Goal: Task Accomplishment & Management: Use online tool/utility

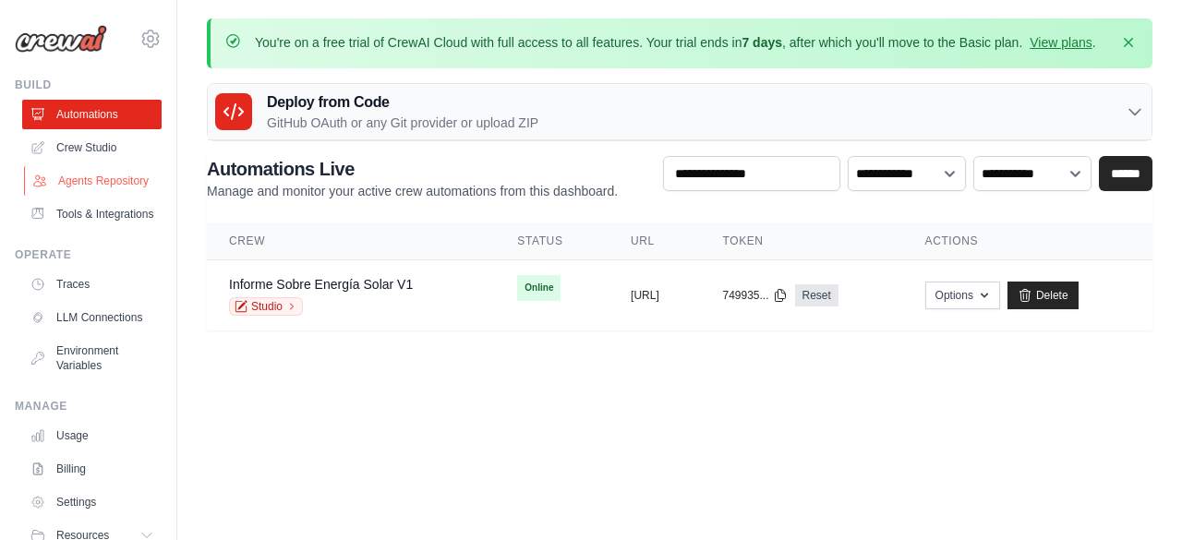
click at [83, 181] on link "Agents Repository" at bounding box center [93, 181] width 139 height 30
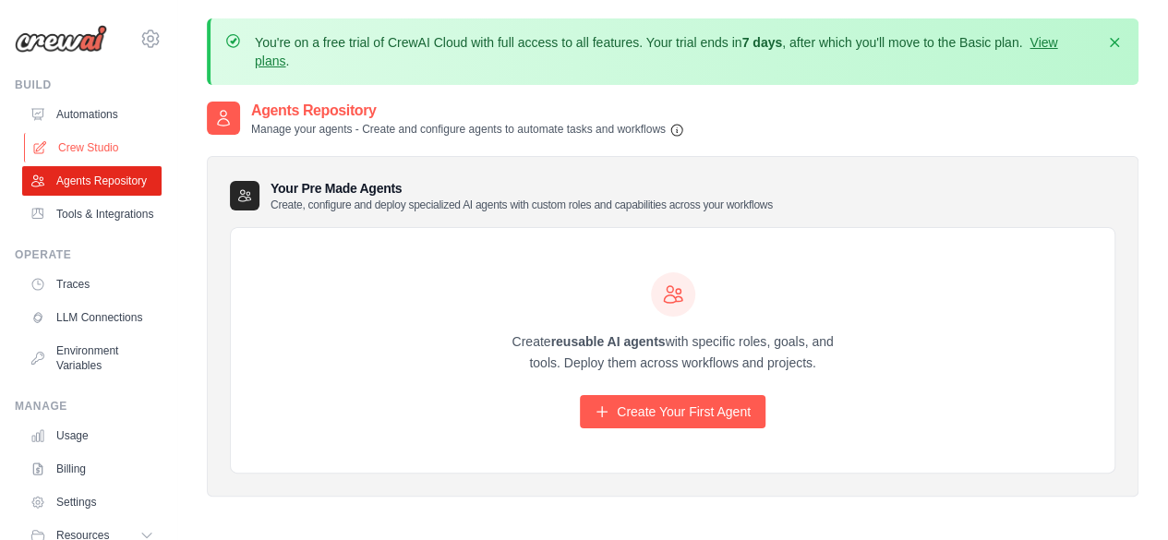
click at [89, 139] on link "Crew Studio" at bounding box center [93, 148] width 139 height 30
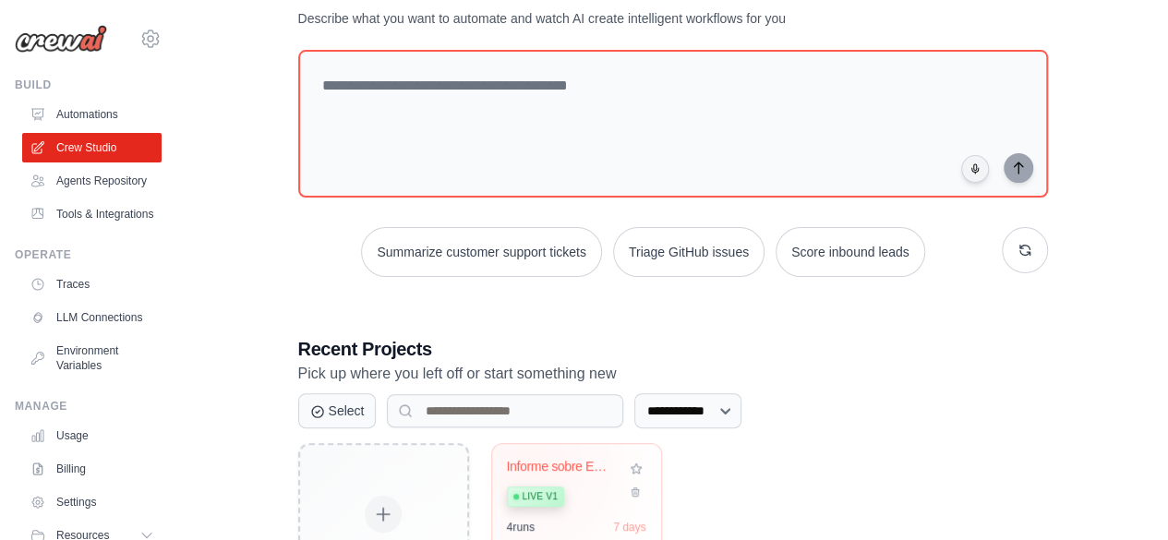
click at [531, 466] on div "Informe sobre Energía Solar" at bounding box center [563, 467] width 112 height 17
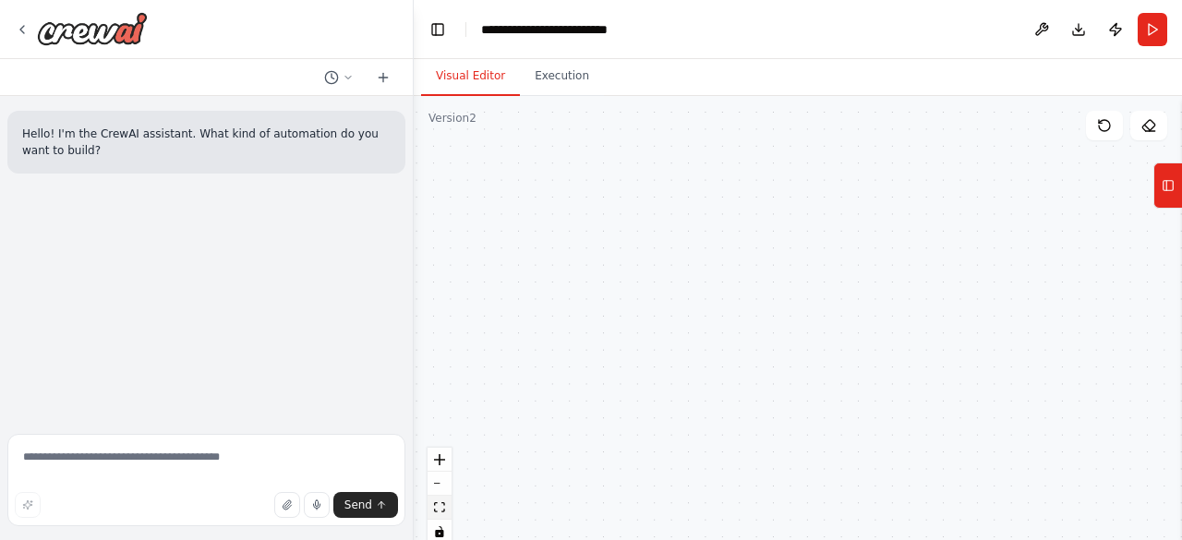
click at [434, 512] on icon "fit view" at bounding box center [439, 507] width 11 height 10
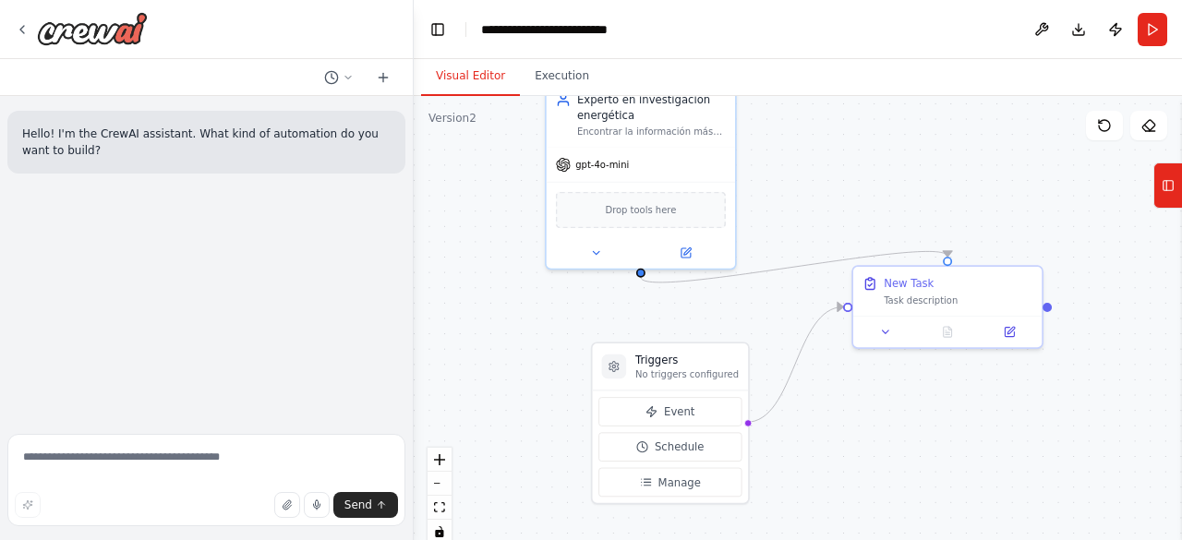
drag, startPoint x: 564, startPoint y: 369, endPoint x: 561, endPoint y: 335, distance: 33.5
click at [561, 335] on div ".deletable-edge-delete-btn { width: 20px; height: 20px; border: 0px solid #ffff…" at bounding box center [798, 327] width 769 height 462
click at [31, 31] on div at bounding box center [81, 28] width 133 height 33
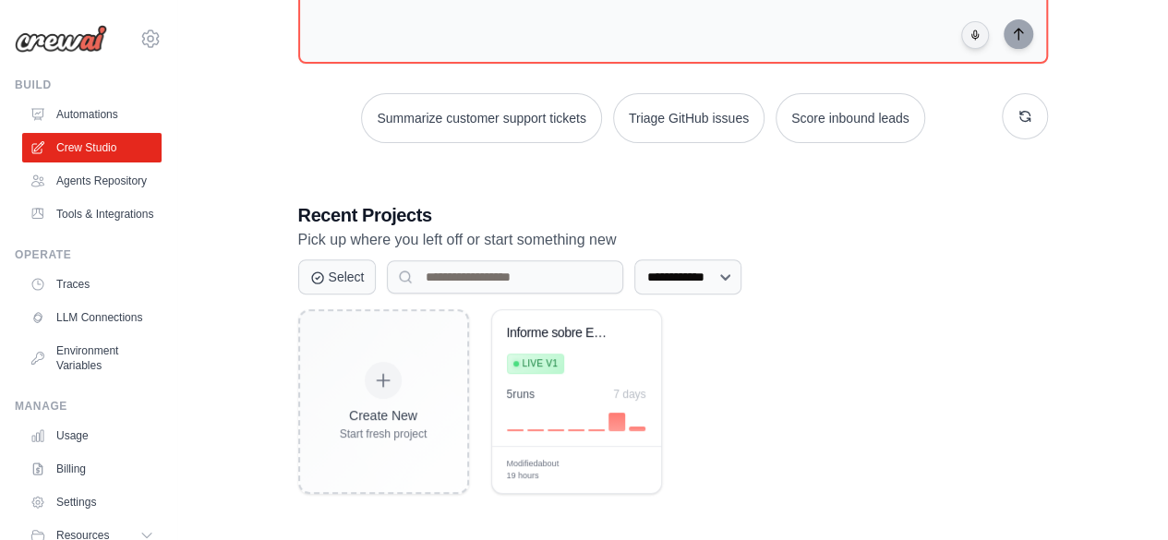
scroll to position [236, 0]
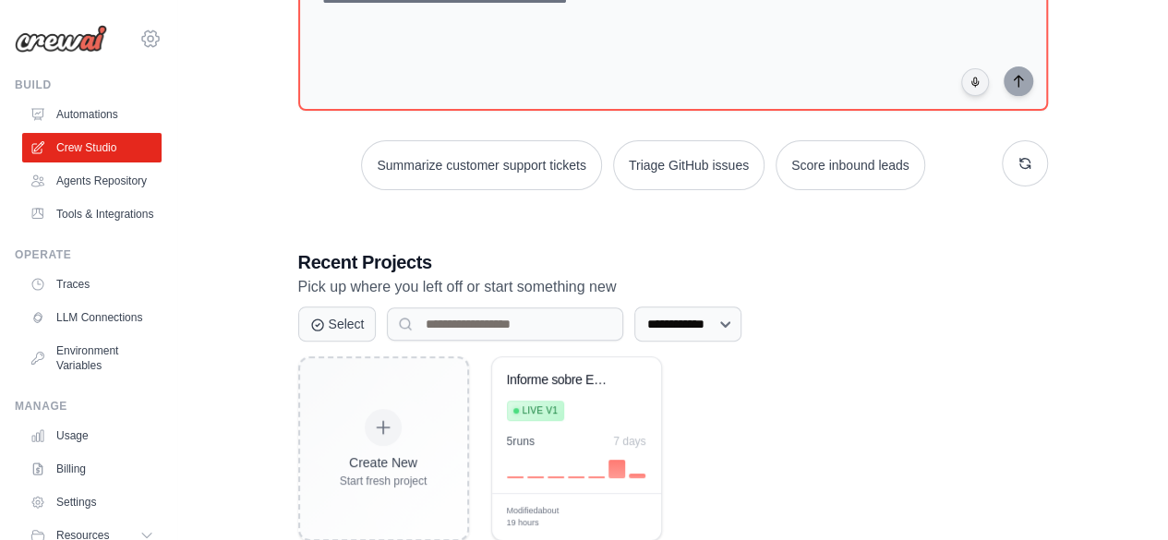
click at [144, 41] on icon at bounding box center [150, 38] width 17 height 16
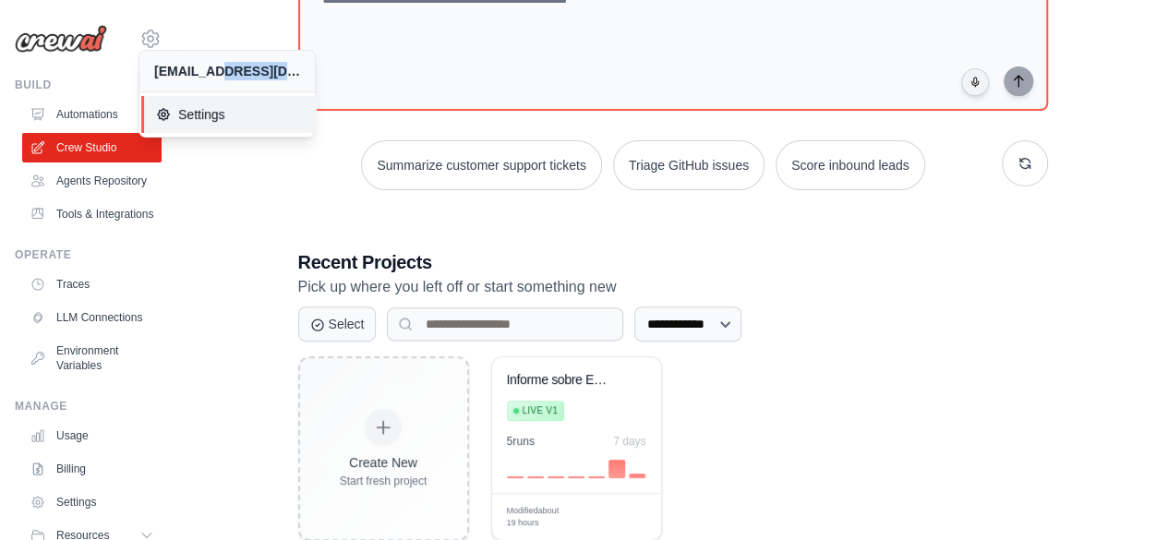
drag, startPoint x: 215, startPoint y: 79, endPoint x: 209, endPoint y: 97, distance: 19.6
click at [209, 97] on div "ssantabalbina@magickhub.com Settings" at bounding box center [227, 94] width 177 height 88
click at [203, 107] on span "Settings" at bounding box center [231, 114] width 146 height 18
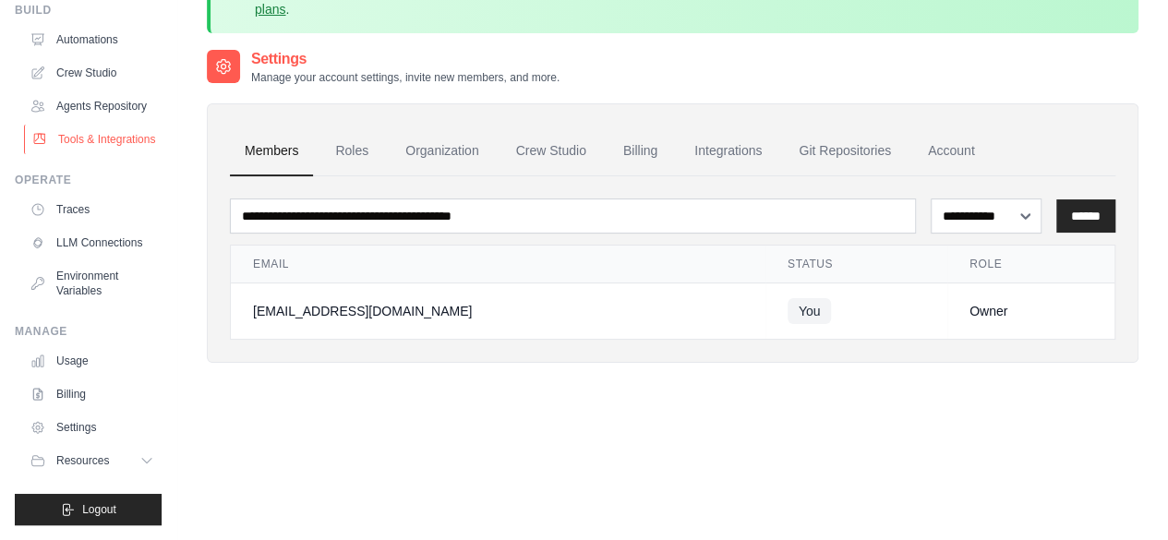
scroll to position [118, 0]
click at [108, 506] on span "Logout" at bounding box center [99, 509] width 34 height 15
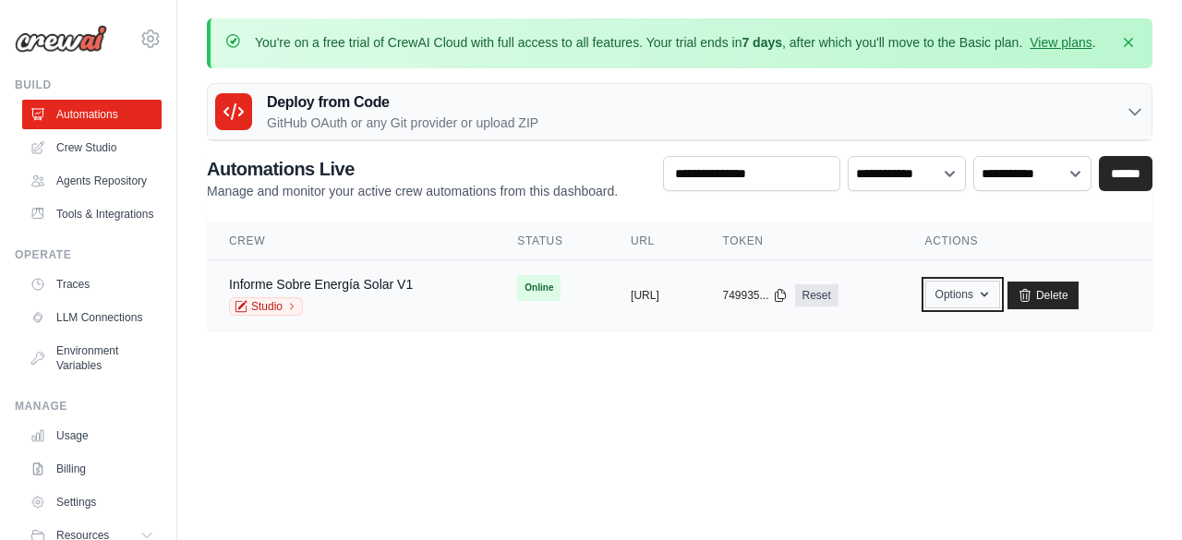
click at [1000, 306] on button "Options" at bounding box center [963, 295] width 75 height 28
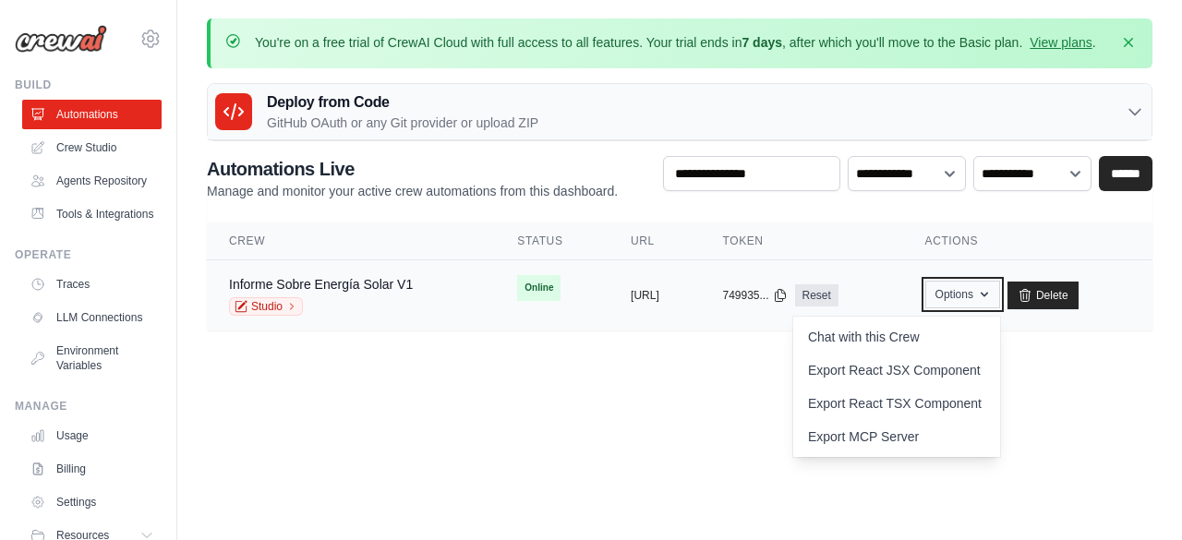
click at [1000, 297] on button "Options" at bounding box center [963, 295] width 75 height 28
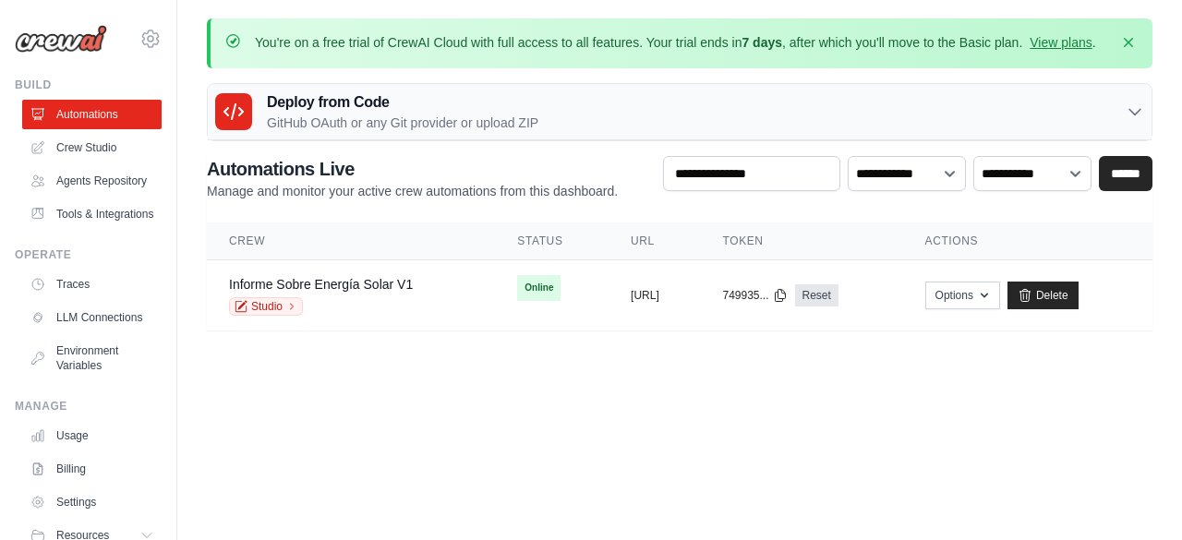
click at [893, 400] on body "[EMAIL_ADDRESS][DOMAIN_NAME] Settings Build Automations Resources Blog" at bounding box center [591, 270] width 1182 height 540
click at [682, 446] on body "[EMAIL_ADDRESS][DOMAIN_NAME] Settings Build Automations Resources Blog" at bounding box center [591, 270] width 1182 height 540
click at [345, 282] on link "Informe Sobre Energía Solar V1" at bounding box center [321, 284] width 184 height 15
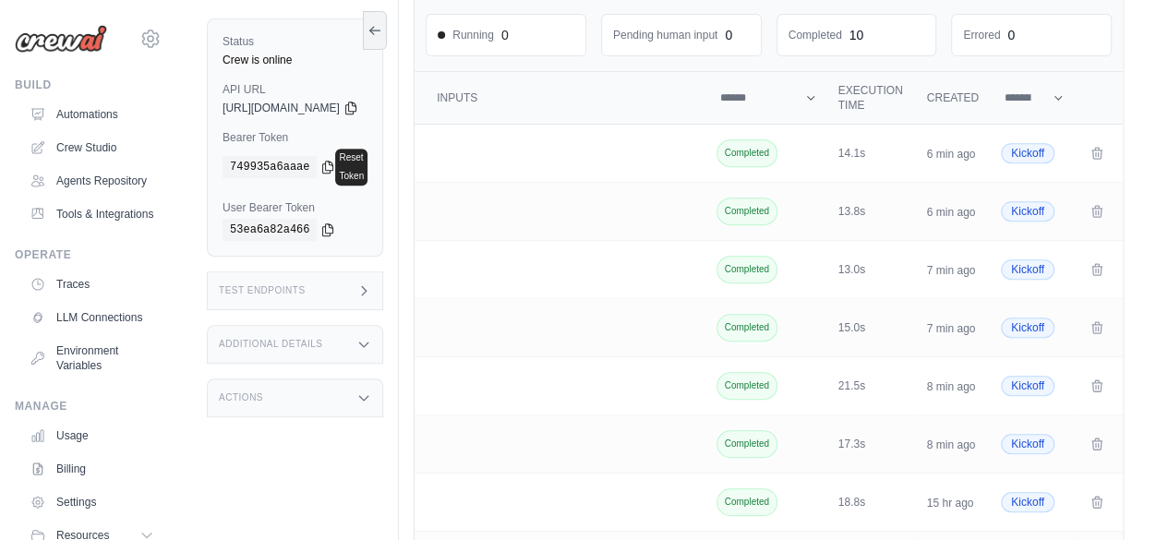
scroll to position [351, 0]
click at [109, 146] on link "Crew Studio" at bounding box center [93, 148] width 139 height 30
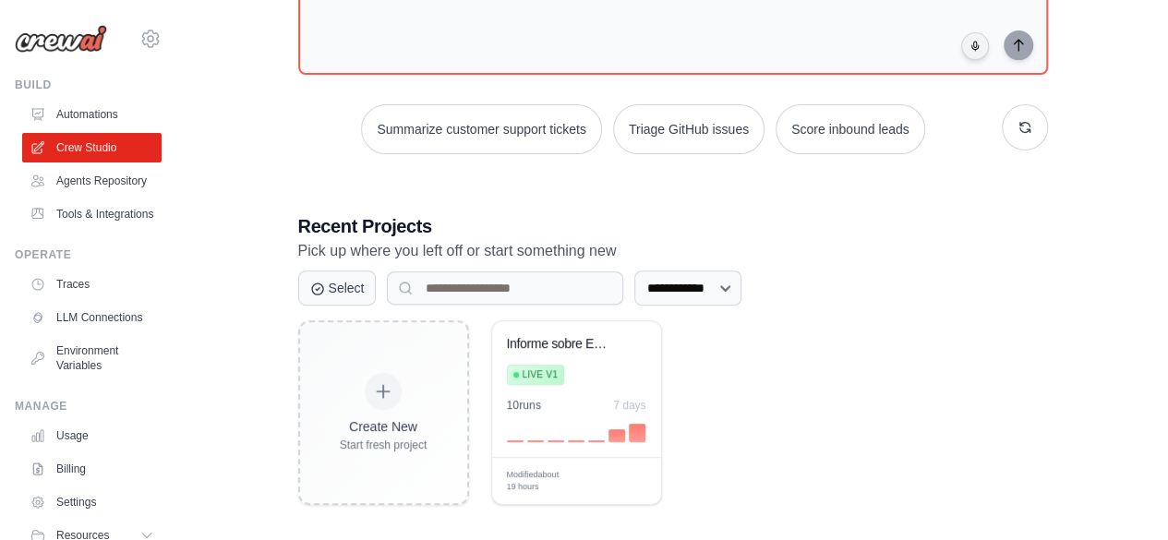
scroll to position [275, 0]
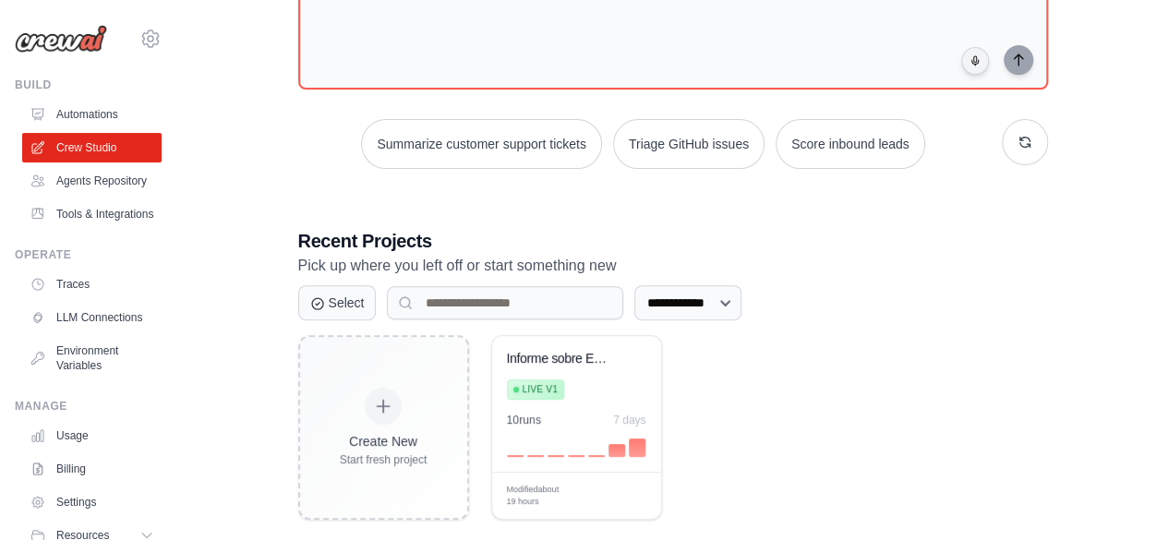
scroll to position [257, 0]
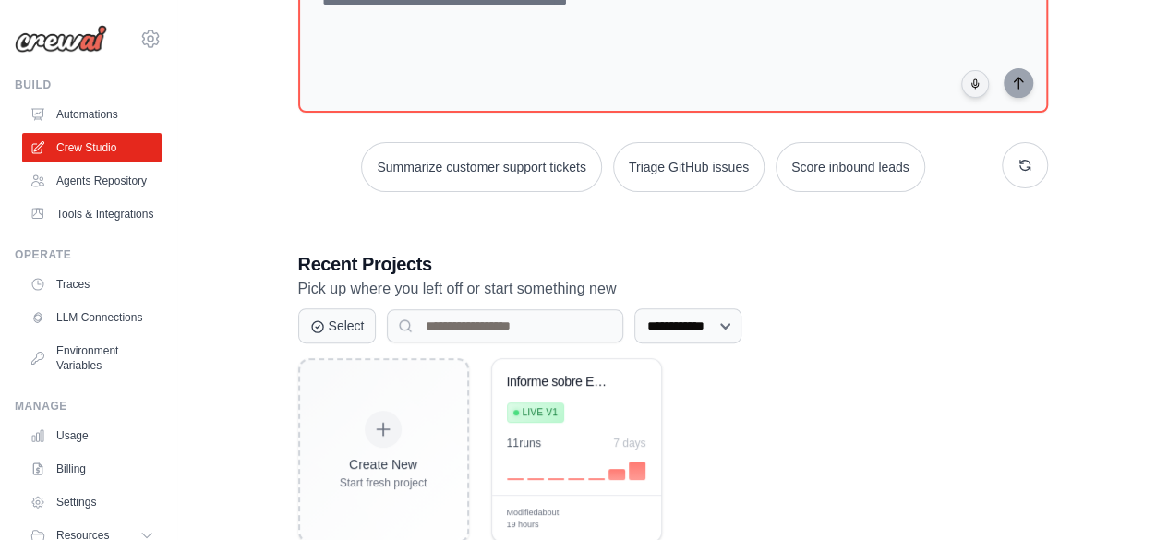
scroll to position [284, 0]
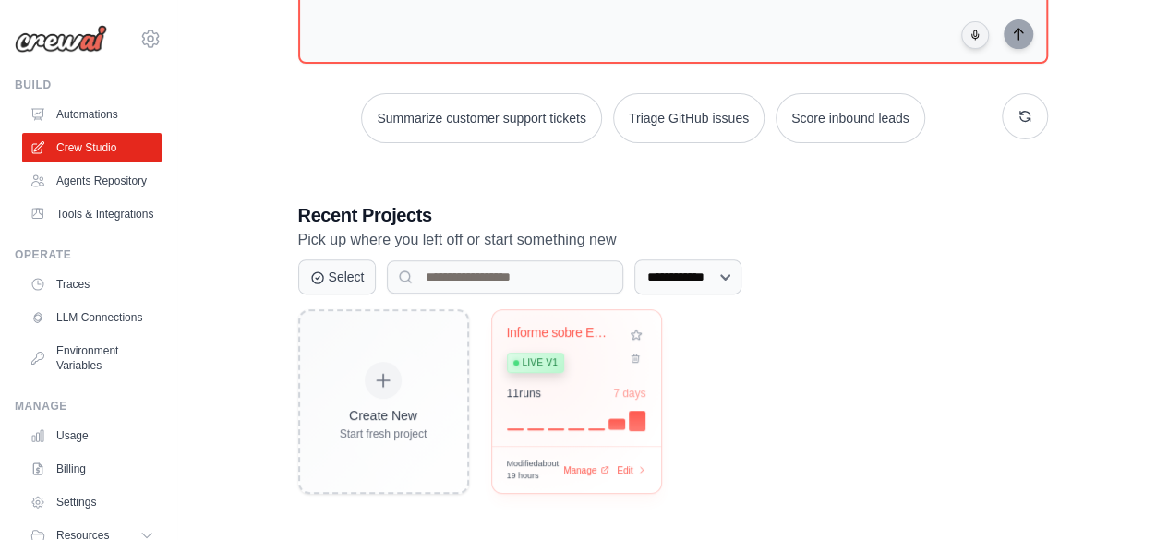
click at [538, 363] on span "Live v1" at bounding box center [540, 363] width 35 height 15
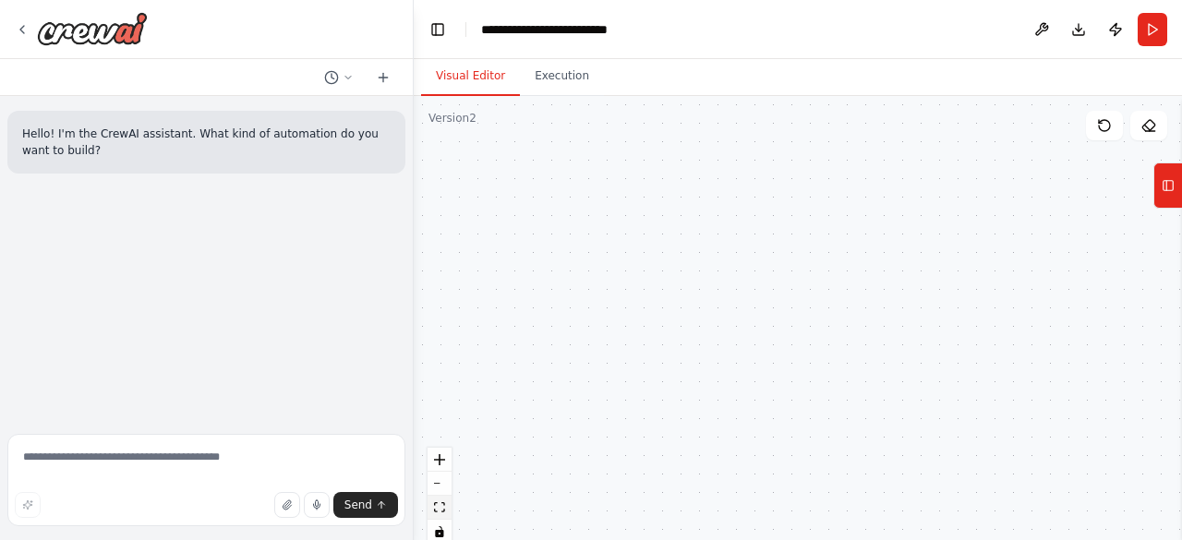
click at [441, 508] on icon "fit view" at bounding box center [439, 507] width 11 height 10
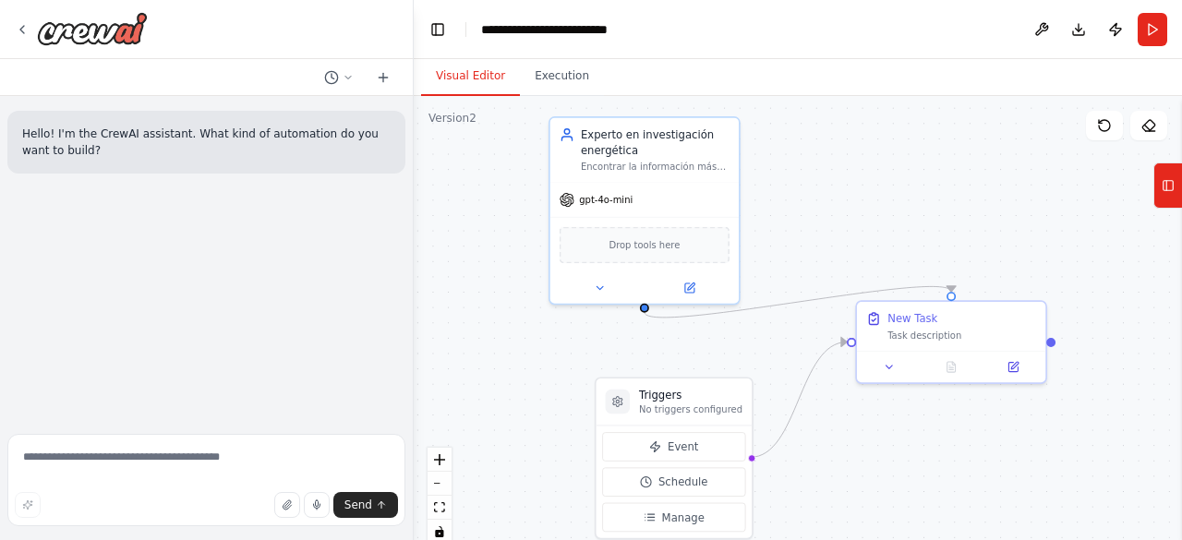
drag, startPoint x: 489, startPoint y: 422, endPoint x: 501, endPoint y: 338, distance: 84.9
click at [501, 338] on div ".deletable-edge-delete-btn { width: 20px; height: 20px; border: 0px solid #ffff…" at bounding box center [798, 327] width 769 height 462
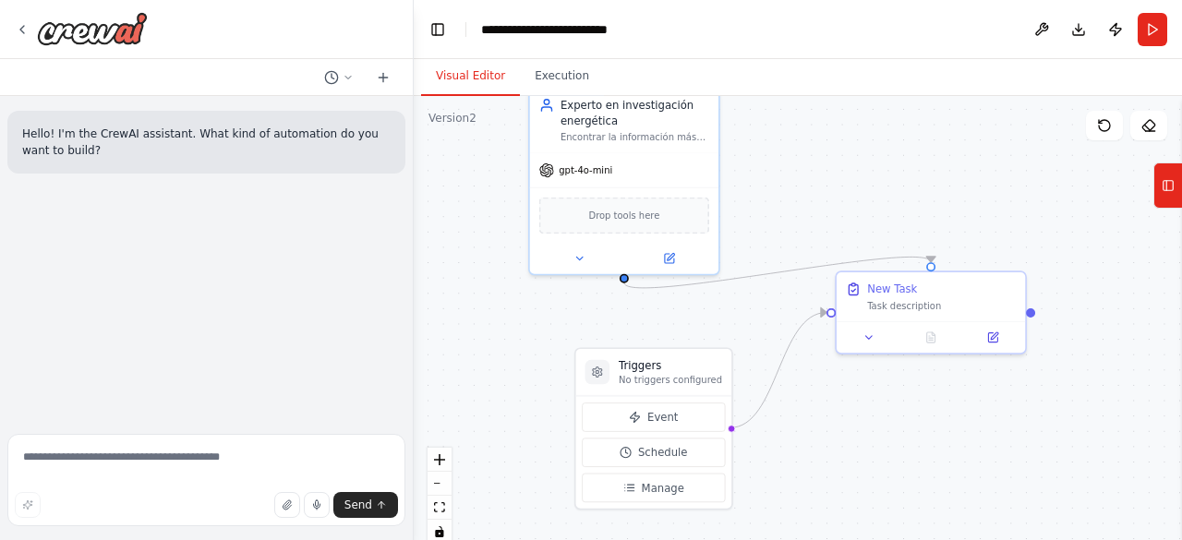
drag, startPoint x: 488, startPoint y: 392, endPoint x: 455, endPoint y: 446, distance: 63.4
click at [455, 446] on div ".deletable-edge-delete-btn { width: 20px; height: 20px; border: 0px solid #ffff…" at bounding box center [798, 327] width 769 height 462
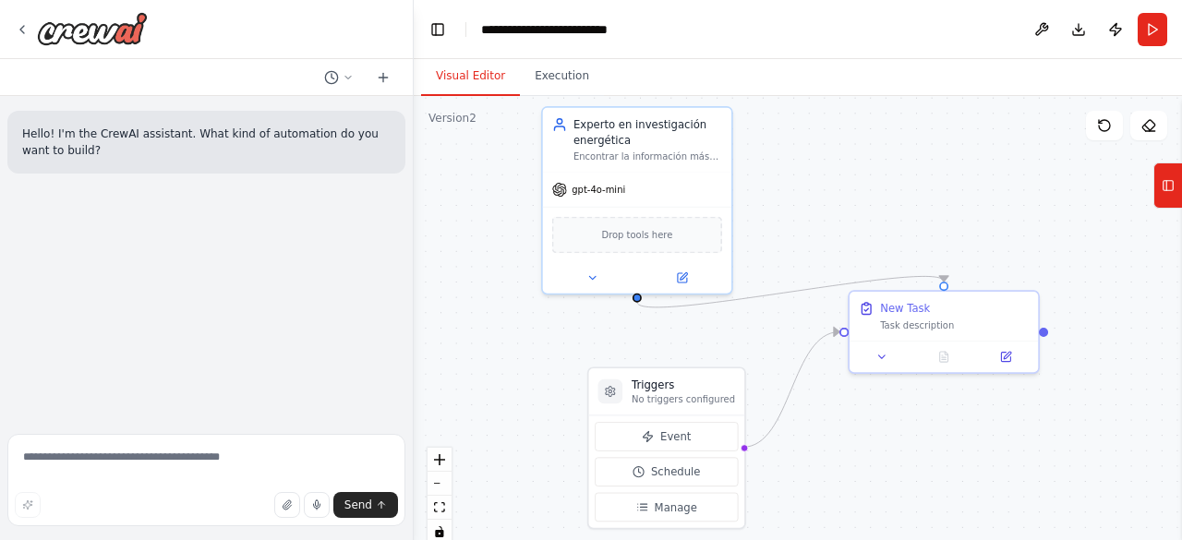
drag, startPoint x: 523, startPoint y: 428, endPoint x: 536, endPoint y: 445, distance: 21.8
click at [536, 445] on div ".deletable-edge-delete-btn { width: 20px; height: 20px; border: 0px solid #ffff…" at bounding box center [798, 327] width 769 height 462
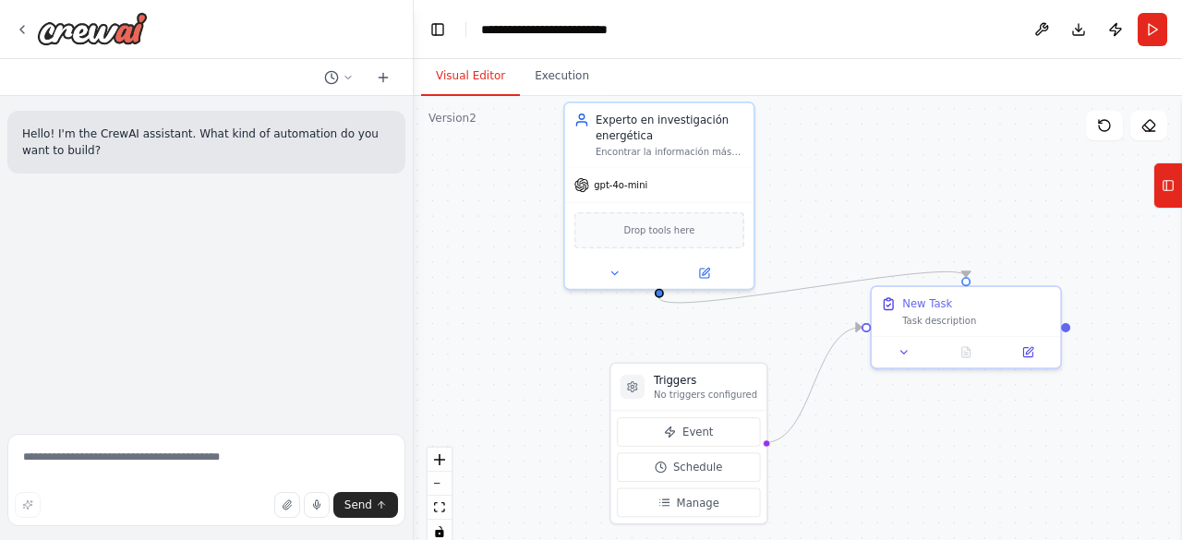
drag, startPoint x: 503, startPoint y: 311, endPoint x: 526, endPoint y: 309, distance: 22.3
click at [526, 309] on div ".deletable-edge-delete-btn { width: 20px; height: 20px; border: 0px solid #ffff…" at bounding box center [798, 327] width 769 height 462
click at [524, 306] on div ".deletable-edge-delete-btn { width: 20px; height: 20px; border: 0px solid #ffff…" at bounding box center [798, 327] width 769 height 462
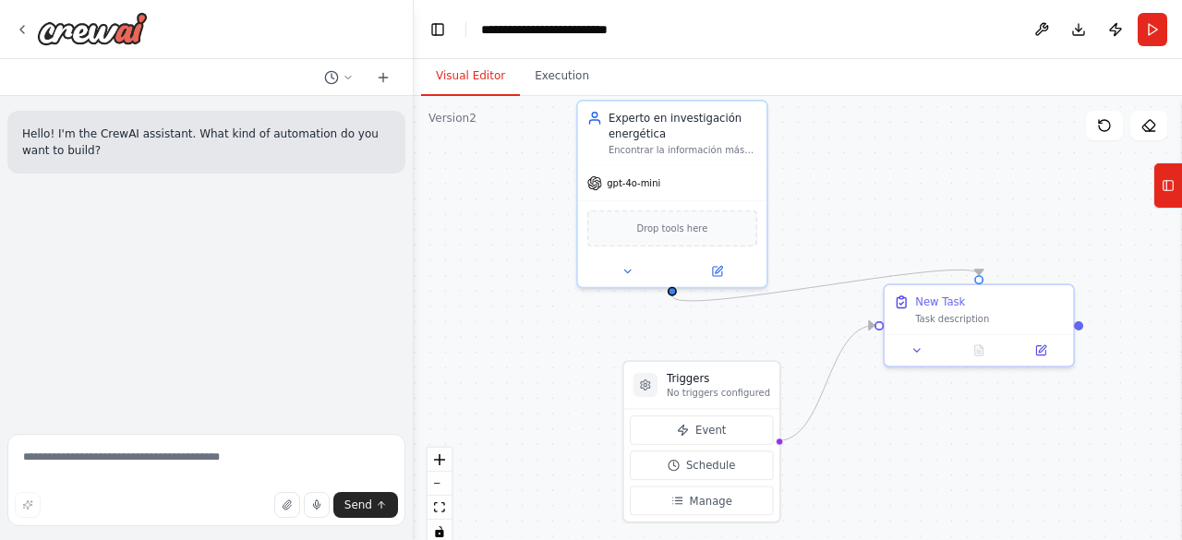
drag, startPoint x: 488, startPoint y: 248, endPoint x: 502, endPoint y: 248, distance: 14.8
click at [502, 248] on div ".deletable-edge-delete-btn { width: 20px; height: 20px; border: 0px solid #ffff…" at bounding box center [798, 327] width 769 height 462
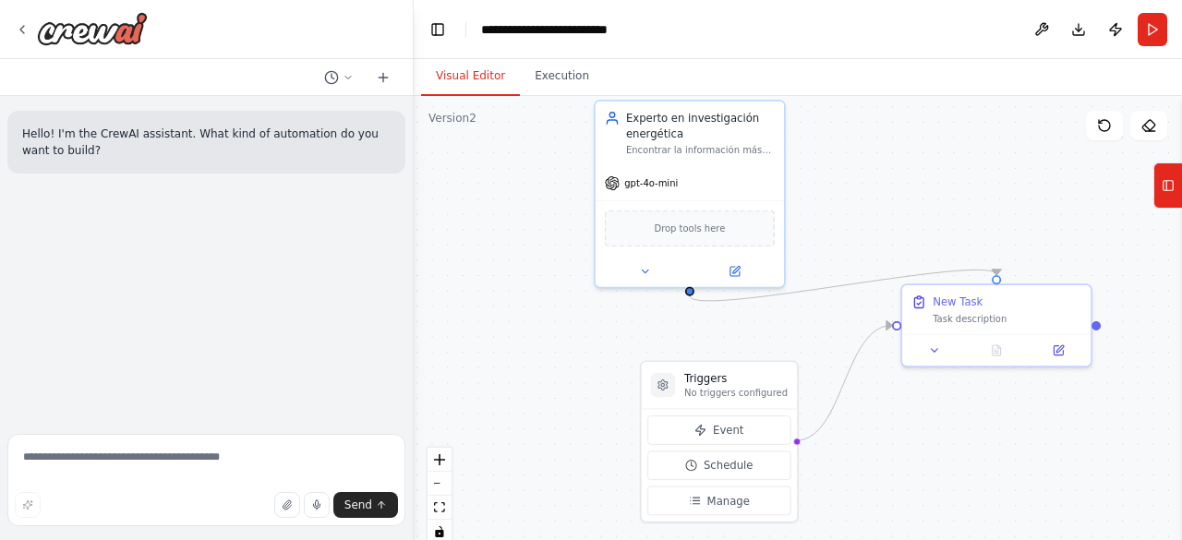
drag, startPoint x: 425, startPoint y: 202, endPoint x: 442, endPoint y: 202, distance: 17.6
click at [442, 202] on div ".deletable-edge-delete-btn { width: 20px; height: 20px; border: 0px solid #ffff…" at bounding box center [798, 327] width 769 height 462
click at [192, 223] on div "Hello! I'm the CrewAI assistant. What kind of automation do you want to build?" at bounding box center [206, 261] width 413 height 331
click at [643, 265] on icon at bounding box center [645, 268] width 12 height 12
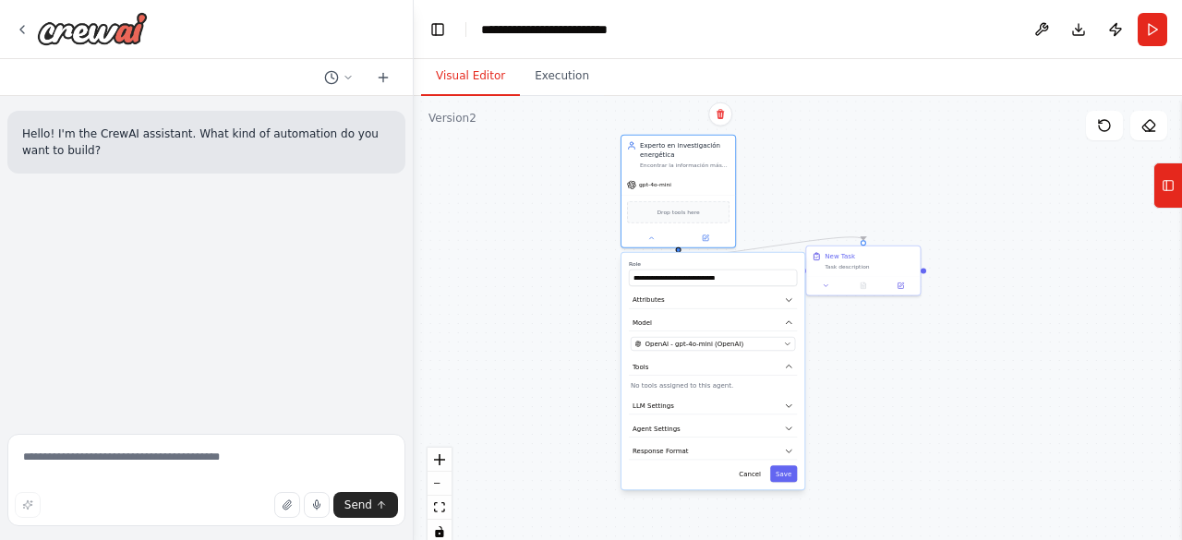
drag, startPoint x: 541, startPoint y: 180, endPoint x: 563, endPoint y: 40, distance: 142.0
click at [563, 40] on main "**********" at bounding box center [798, 270] width 769 height 540
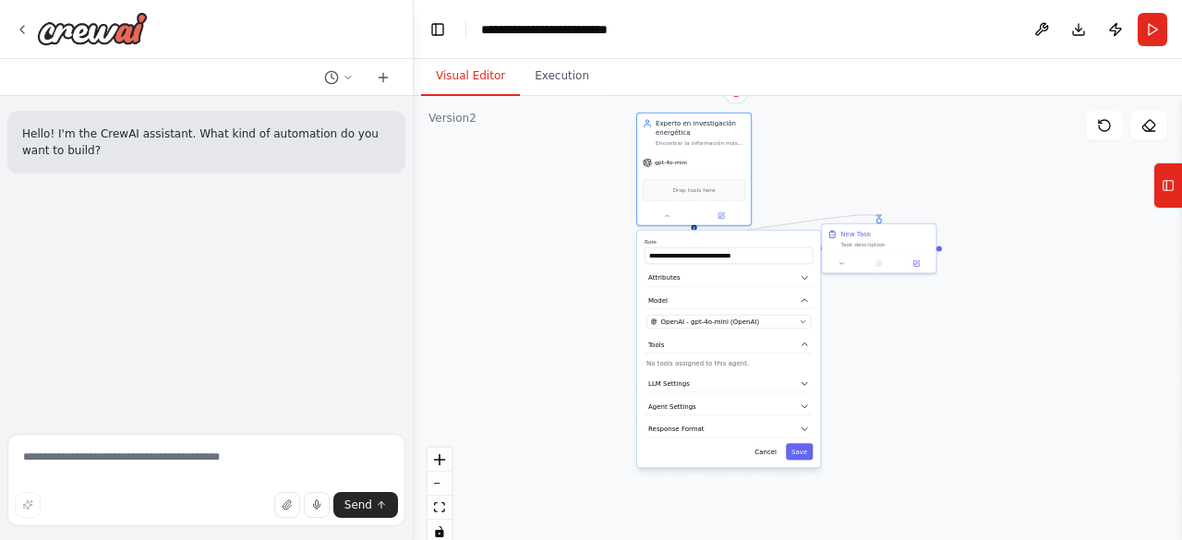
drag, startPoint x: 562, startPoint y: 138, endPoint x: 552, endPoint y: 197, distance: 59.8
click at [552, 197] on div ".deletable-edge-delete-btn { width: 20px; height: 20px; border: 0px solid #ffff…" at bounding box center [798, 327] width 769 height 462
click at [730, 380] on button "LLM Settings" at bounding box center [729, 385] width 168 height 18
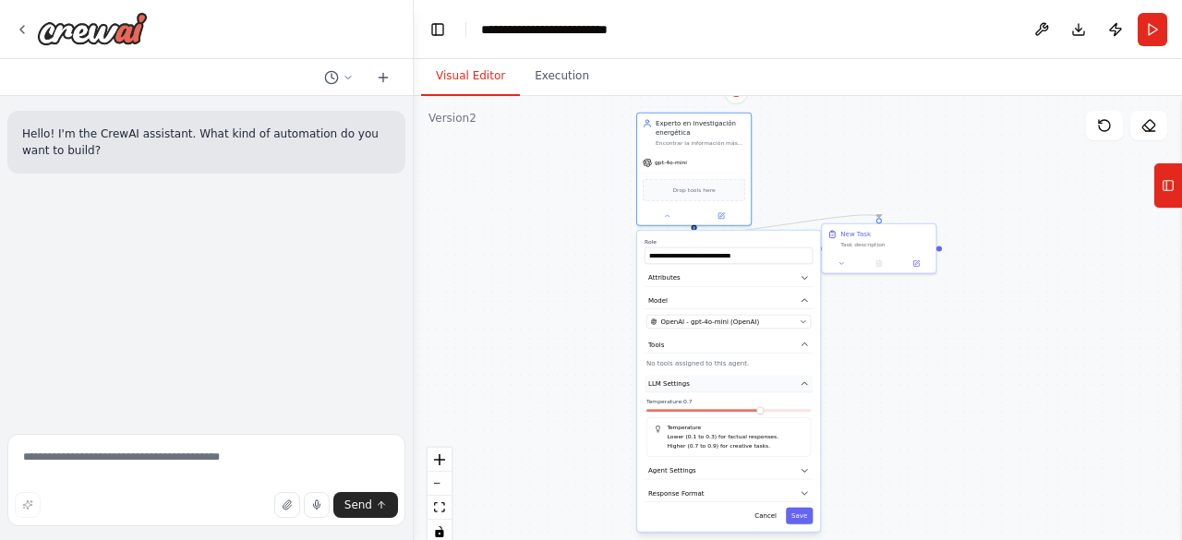
click at [730, 380] on button "LLM Settings" at bounding box center [729, 385] width 168 height 18
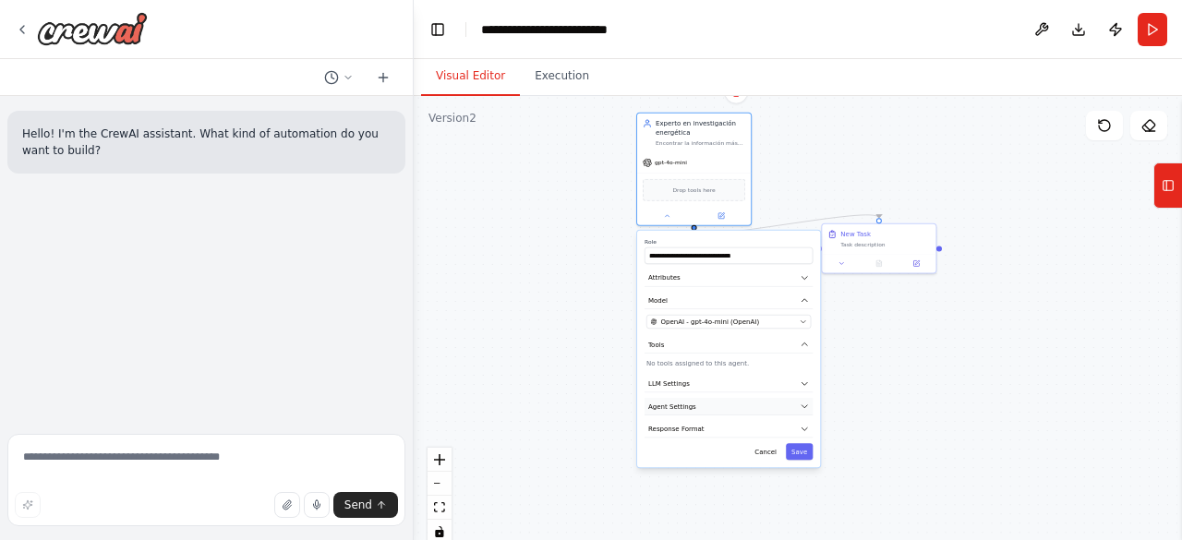
click at [715, 404] on button "Agent Settings" at bounding box center [729, 407] width 168 height 18
click at [687, 390] on button "LLM Settings" at bounding box center [729, 385] width 168 height 18
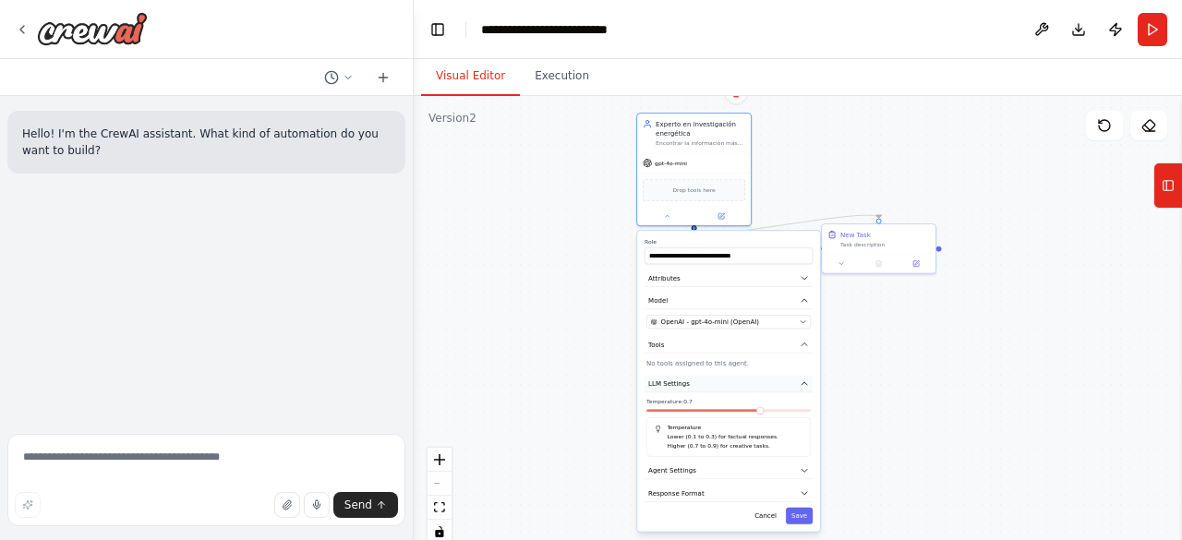
click at [687, 390] on button "LLM Settings" at bounding box center [729, 385] width 168 height 18
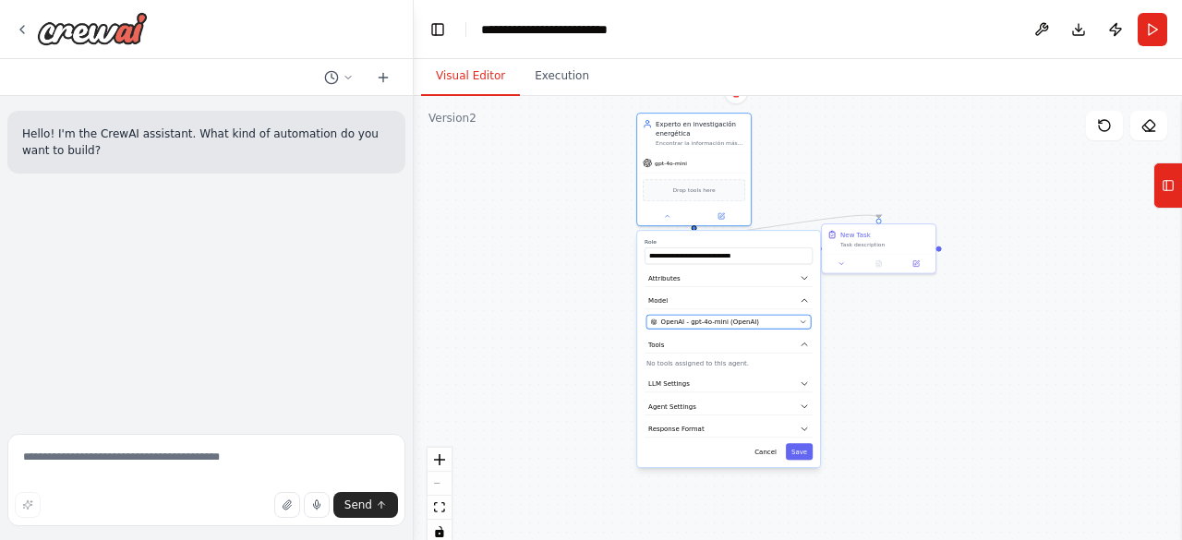
click at [701, 324] on span "OpenAI - gpt-4o-mini (OpenAI)" at bounding box center [710, 322] width 98 height 9
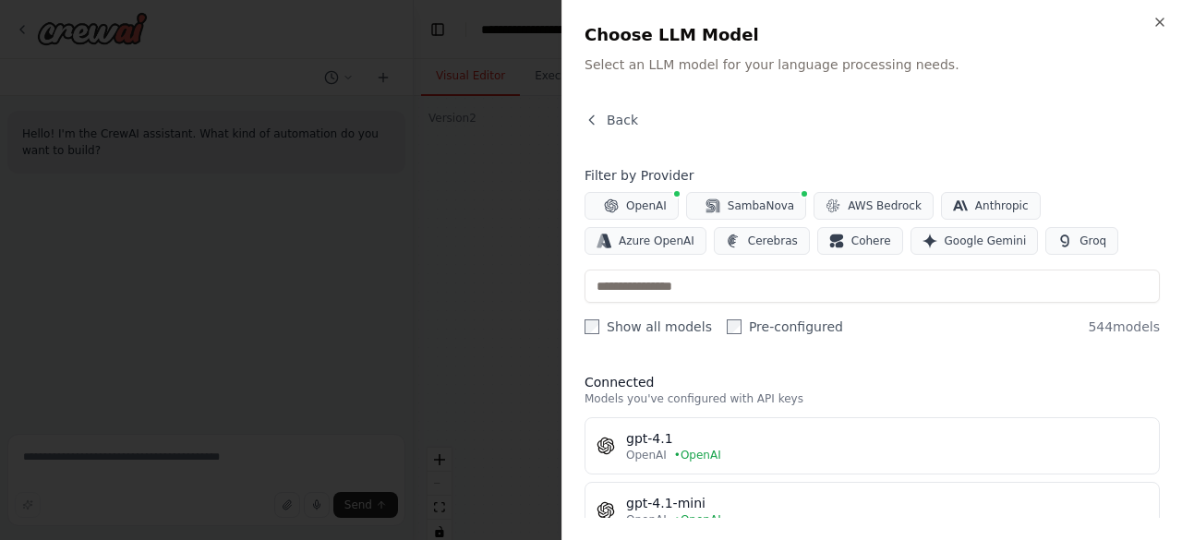
click at [450, 369] on div at bounding box center [591, 270] width 1182 height 540
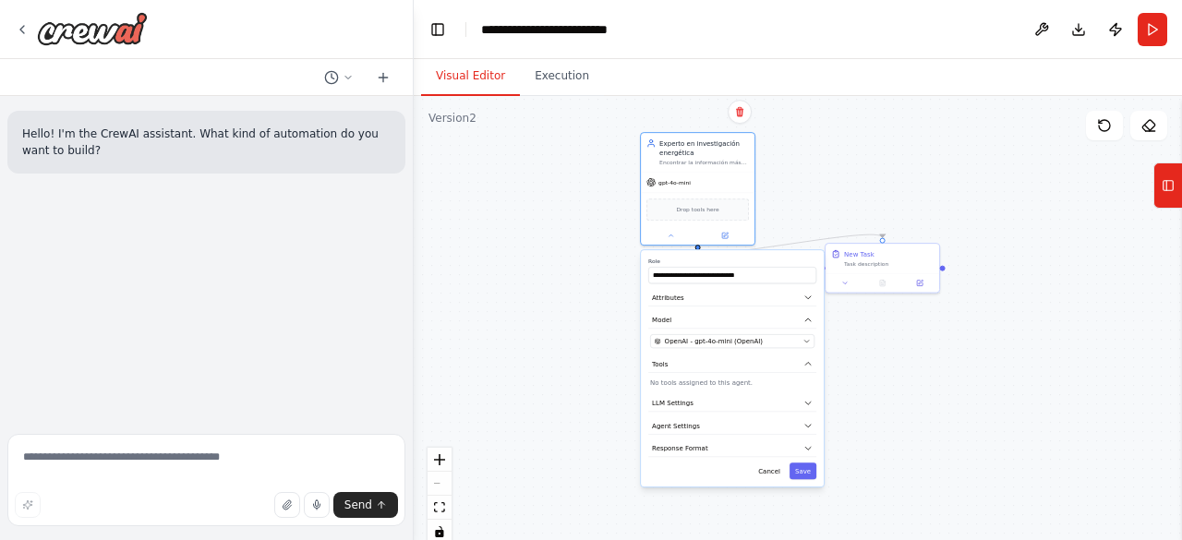
drag, startPoint x: 600, startPoint y: 226, endPoint x: 604, endPoint y: 248, distance: 21.6
click at [604, 248] on div ".deletable-edge-delete-btn { width: 20px; height: 20px; border: 0px solid #ffff…" at bounding box center [798, 327] width 769 height 462
click at [1168, 196] on icon at bounding box center [1168, 186] width 13 height 30
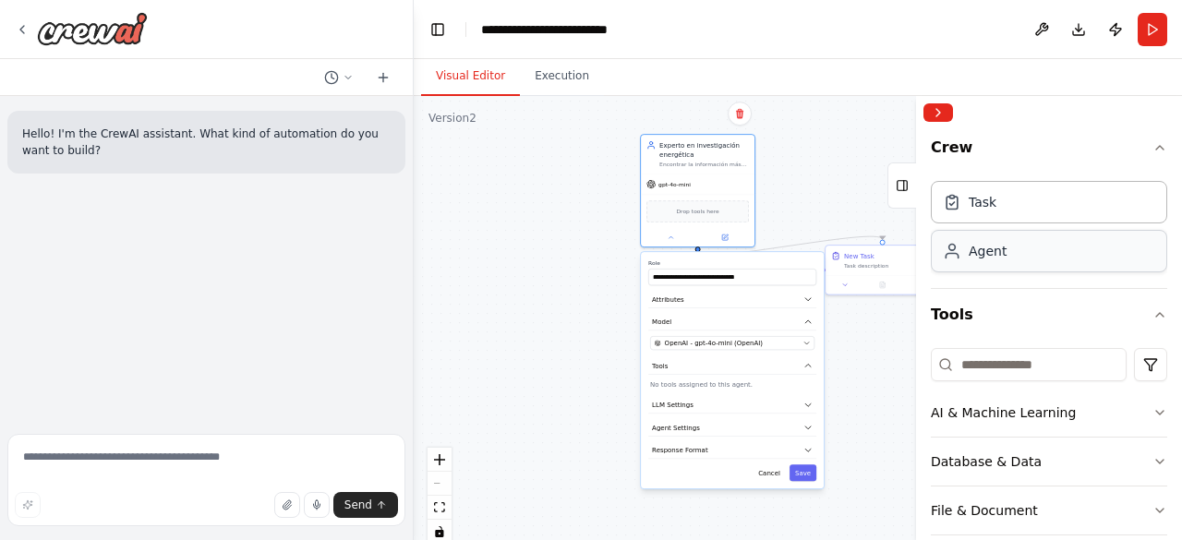
click at [1011, 250] on div "Agent" at bounding box center [1049, 251] width 236 height 42
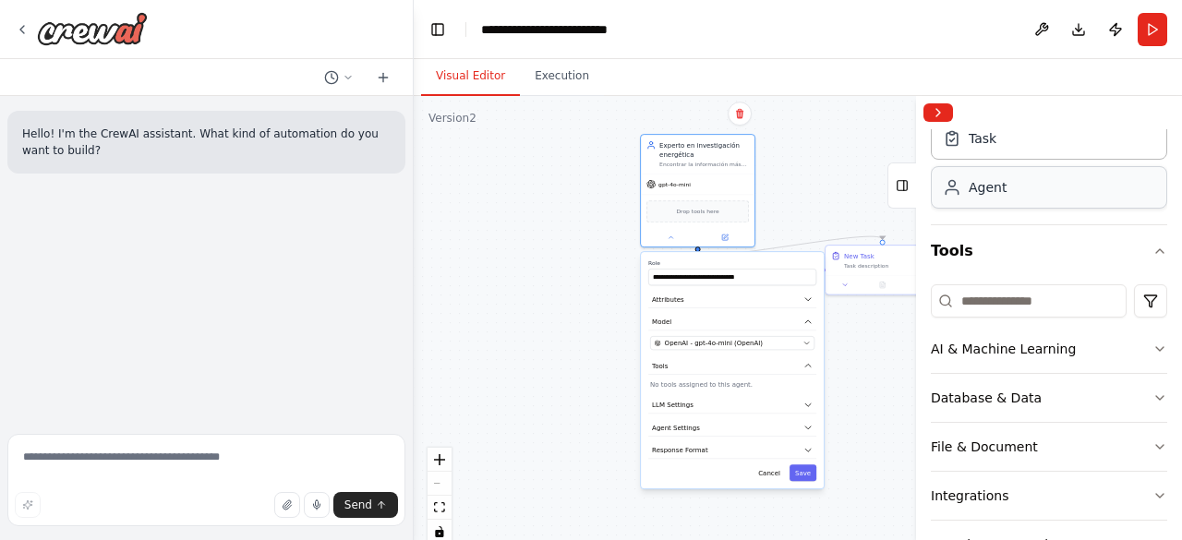
scroll to position [79, 0]
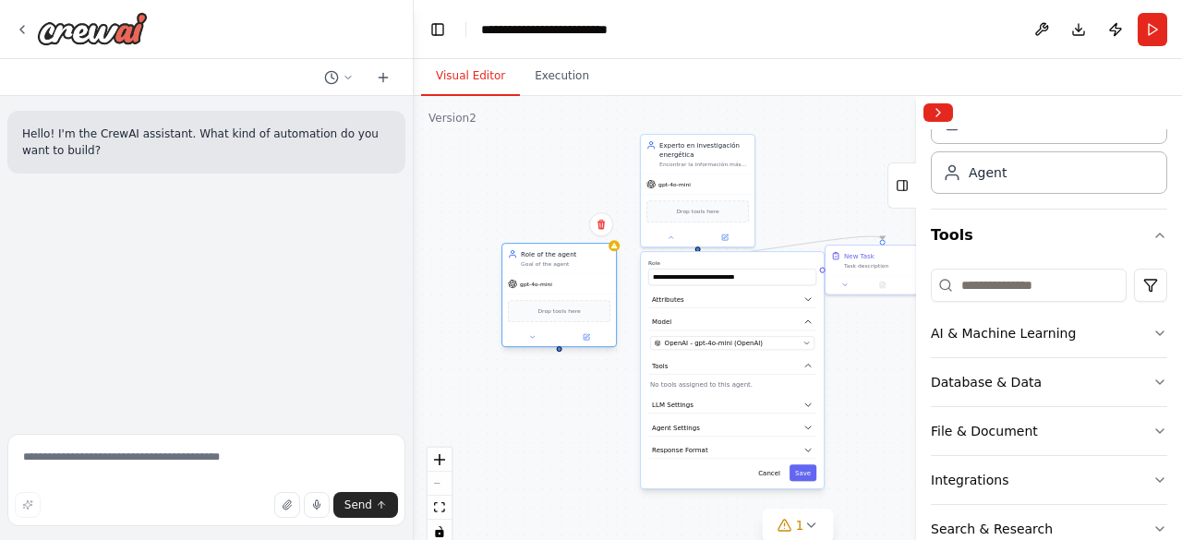
drag, startPoint x: 607, startPoint y: 268, endPoint x: 486, endPoint y: 270, distance: 121.0
click at [502, 270] on div "Role of the agent Goal of the agent" at bounding box center [559, 259] width 114 height 30
click at [519, 335] on button at bounding box center [514, 337] width 53 height 11
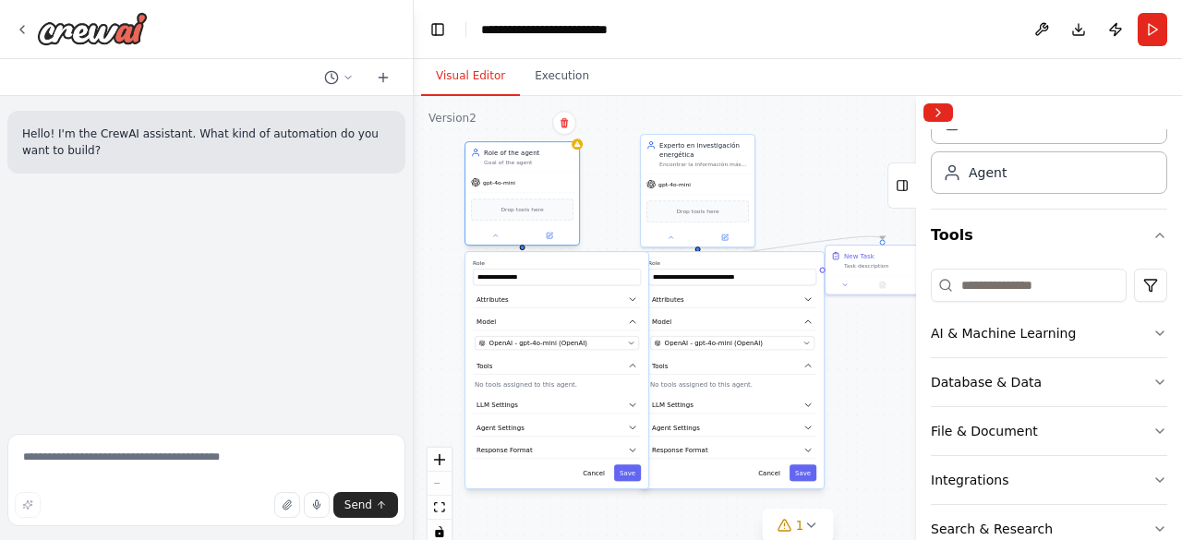
drag, startPoint x: 548, startPoint y: 291, endPoint x: 529, endPoint y: 175, distance: 117.8
click at [529, 175] on div "gpt-4o-mini" at bounding box center [523, 183] width 114 height 20
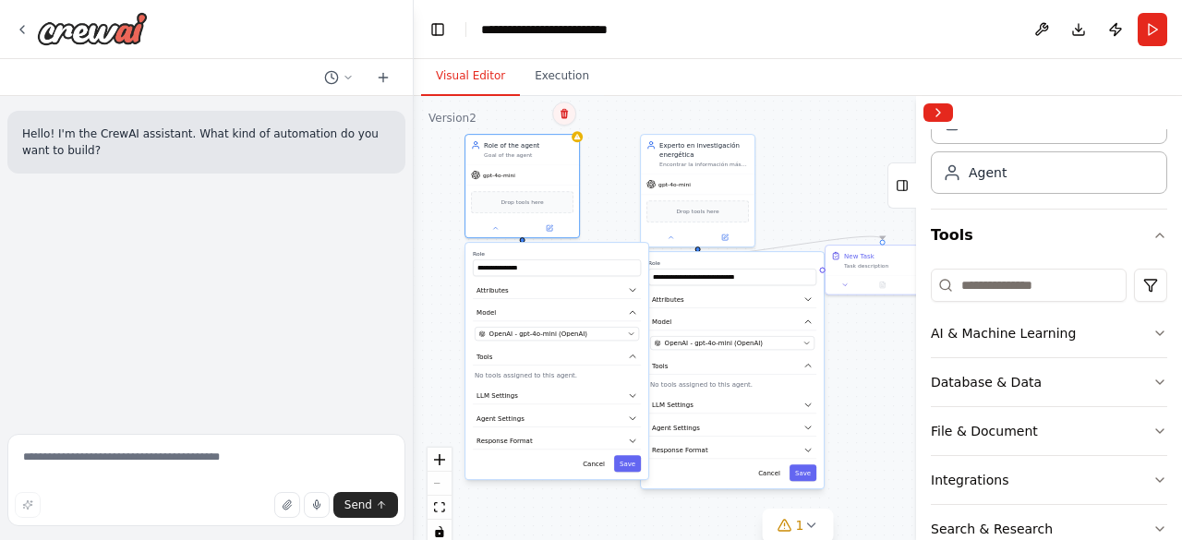
click at [569, 120] on button at bounding box center [564, 114] width 24 height 24
click at [511, 106] on button "Confirm" at bounding box center [512, 114] width 66 height 22
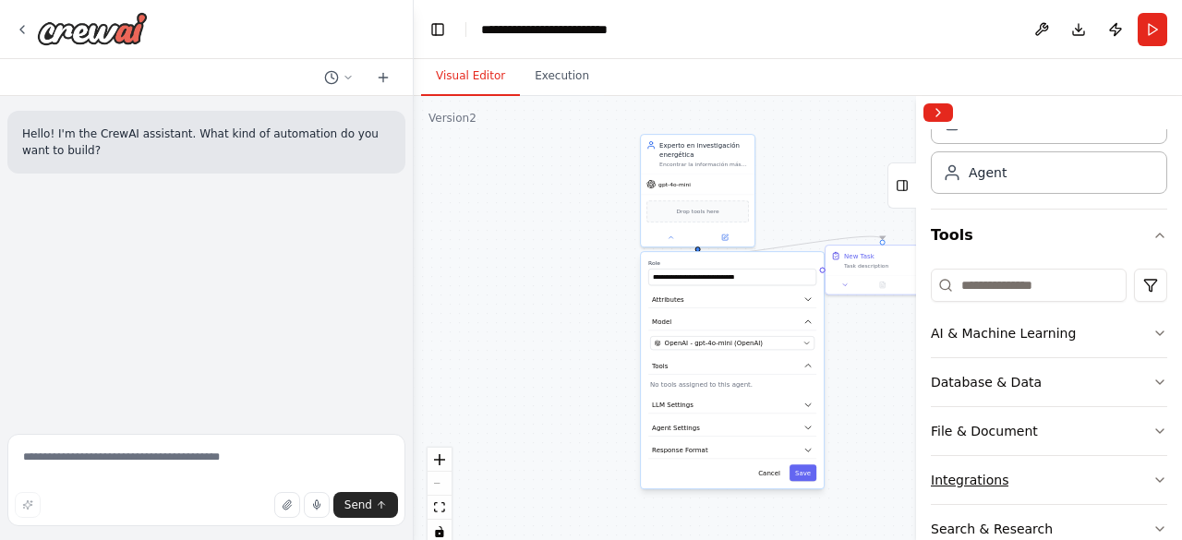
click at [1121, 459] on button "Integrations" at bounding box center [1049, 480] width 236 height 48
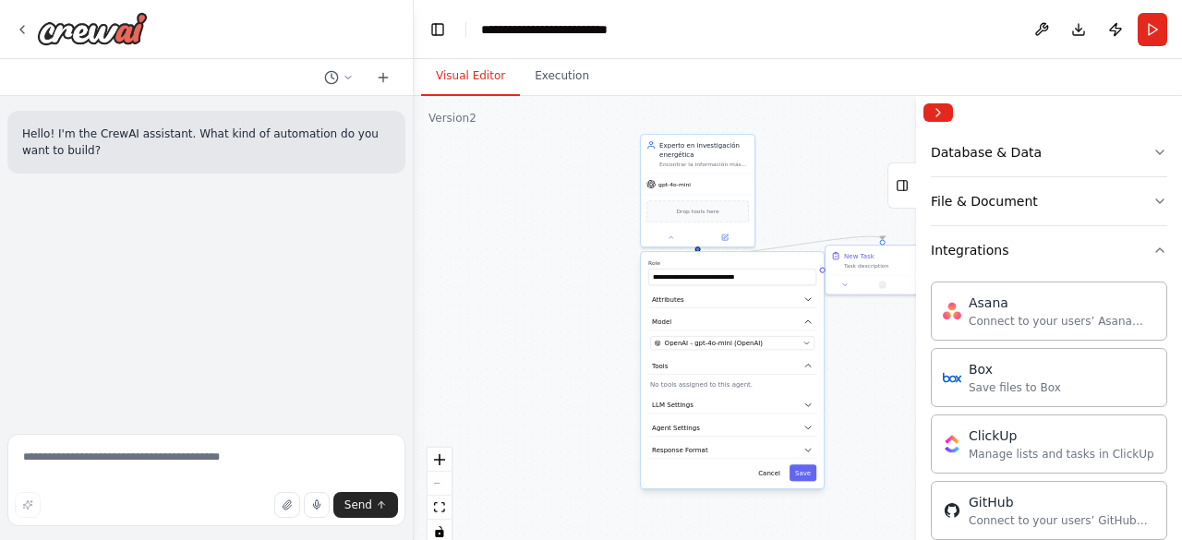
scroll to position [310, 0]
click at [1153, 247] on icon "button" at bounding box center [1160, 249] width 15 height 15
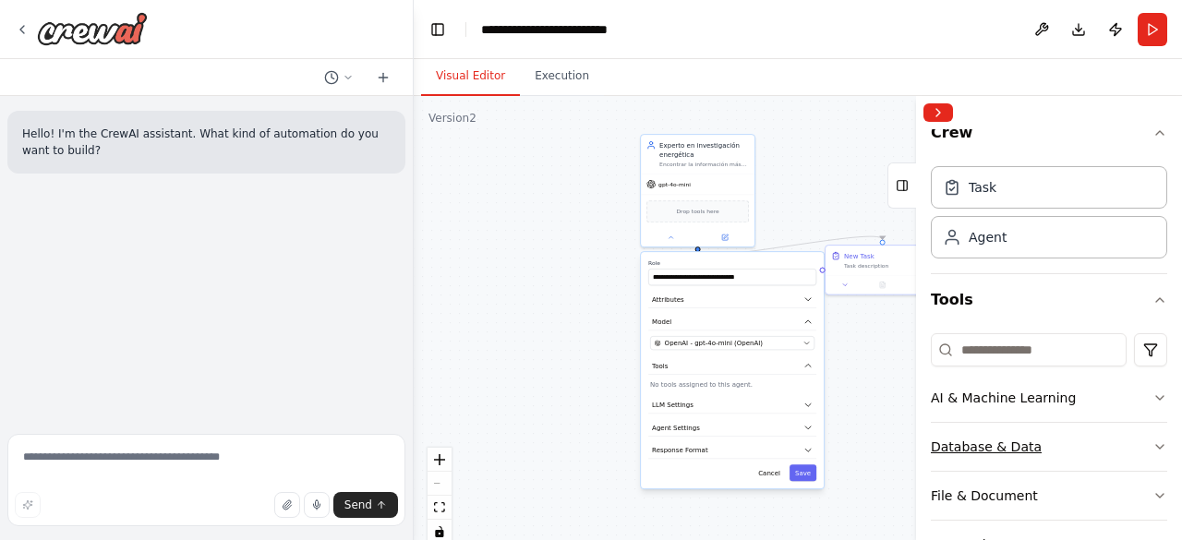
scroll to position [11, 0]
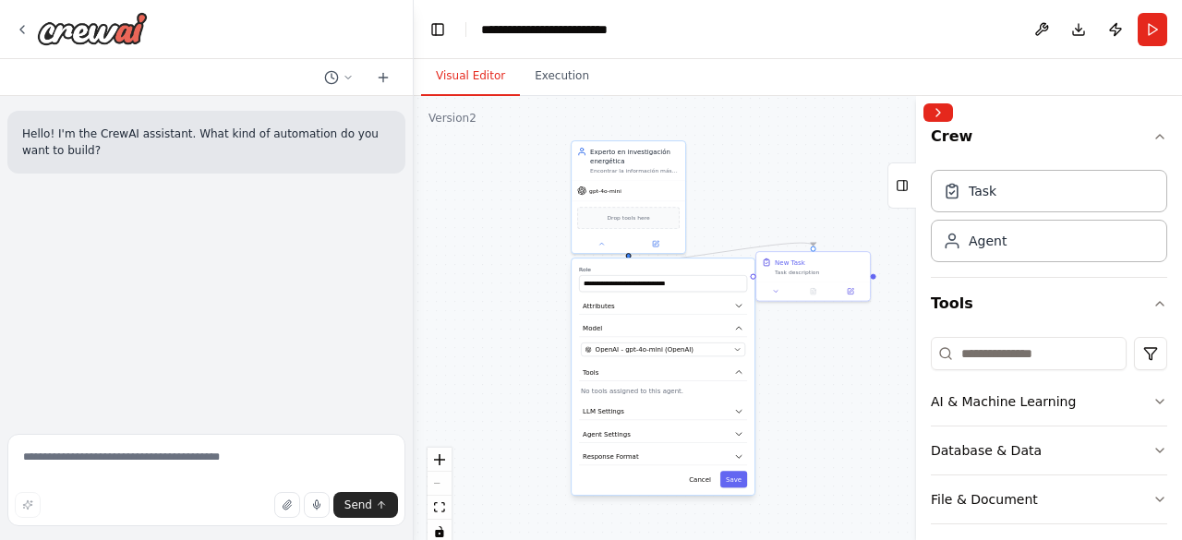
drag, startPoint x: 585, startPoint y: 335, endPoint x: 515, endPoint y: 342, distance: 69.6
click at [515, 342] on div ".deletable-edge-delete-btn { width: 20px; height: 20px; border: 0px solid #ffff…" at bounding box center [798, 327] width 769 height 462
click at [666, 312] on button "Attributes" at bounding box center [663, 306] width 168 height 18
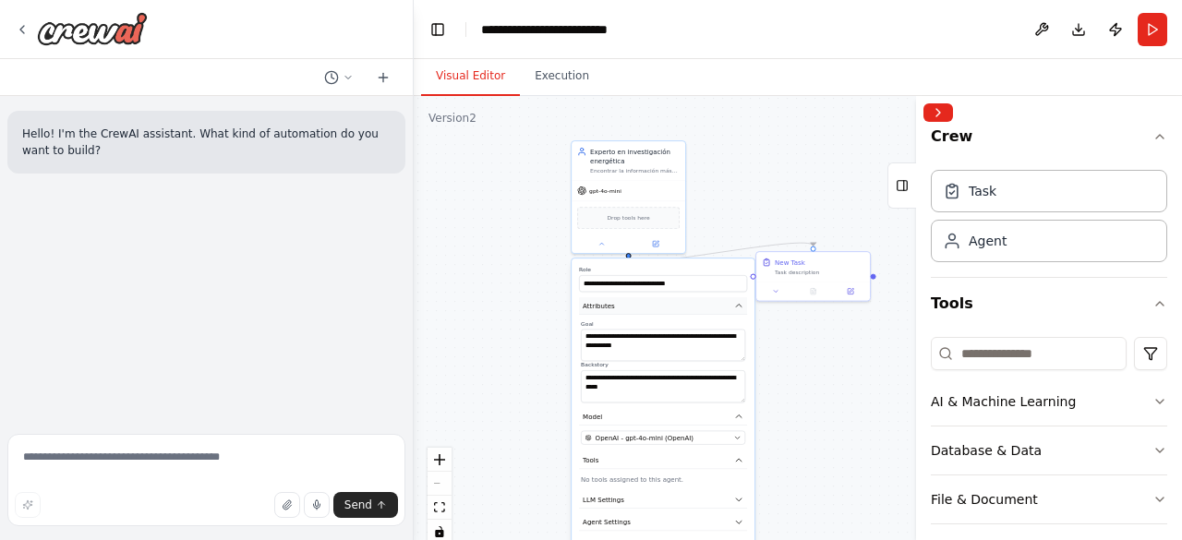
click at [666, 312] on button "Attributes" at bounding box center [663, 306] width 168 height 18
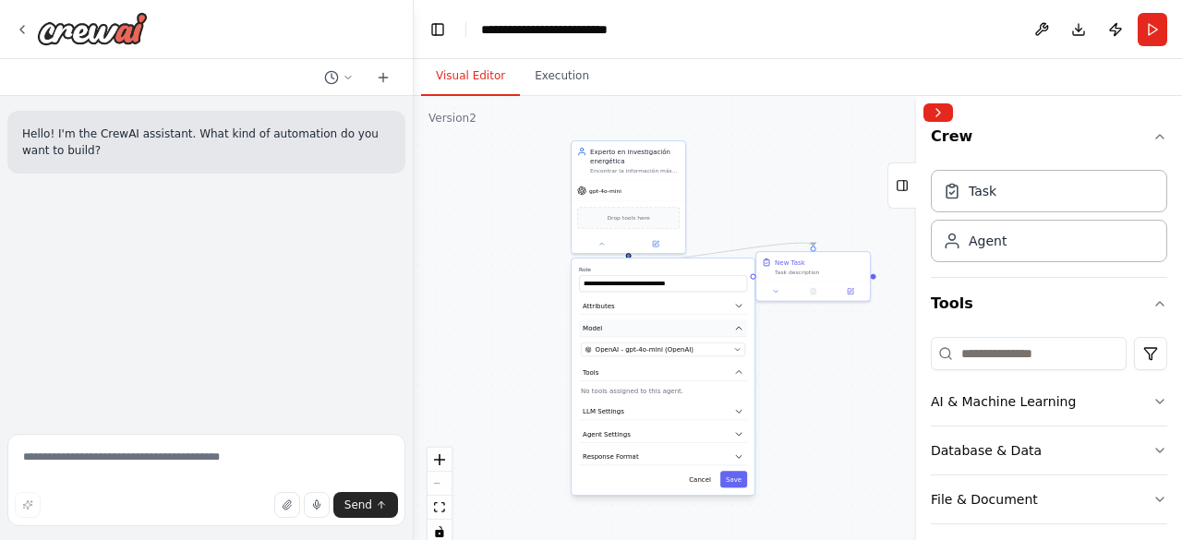
click at [651, 326] on button "Model" at bounding box center [663, 330] width 168 height 18
click at [646, 308] on button "Attributes" at bounding box center [663, 306] width 168 height 18
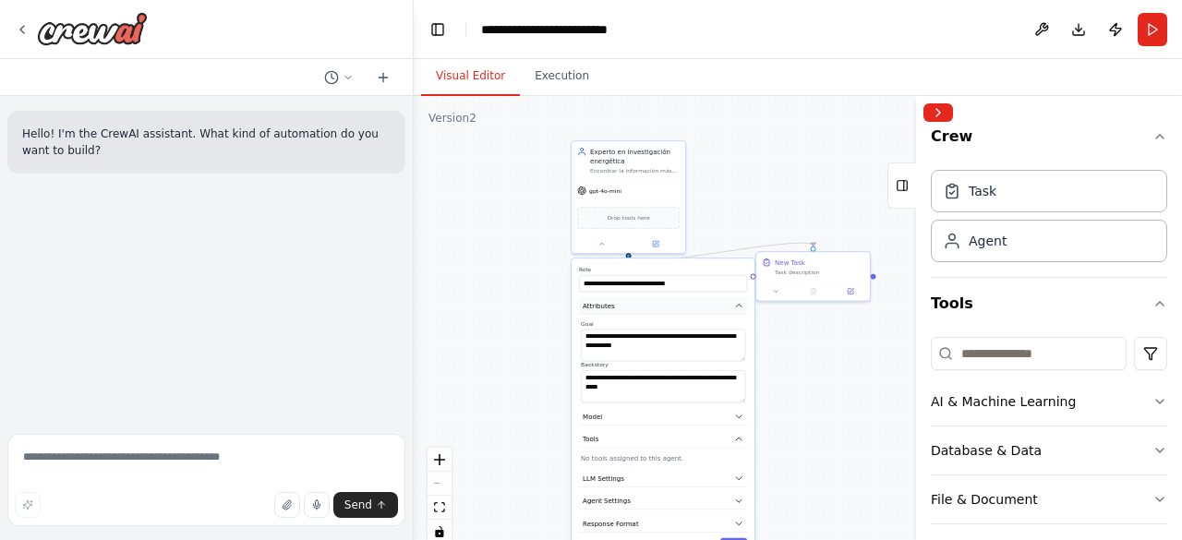
click at [646, 308] on button "Attributes" at bounding box center [663, 306] width 168 height 18
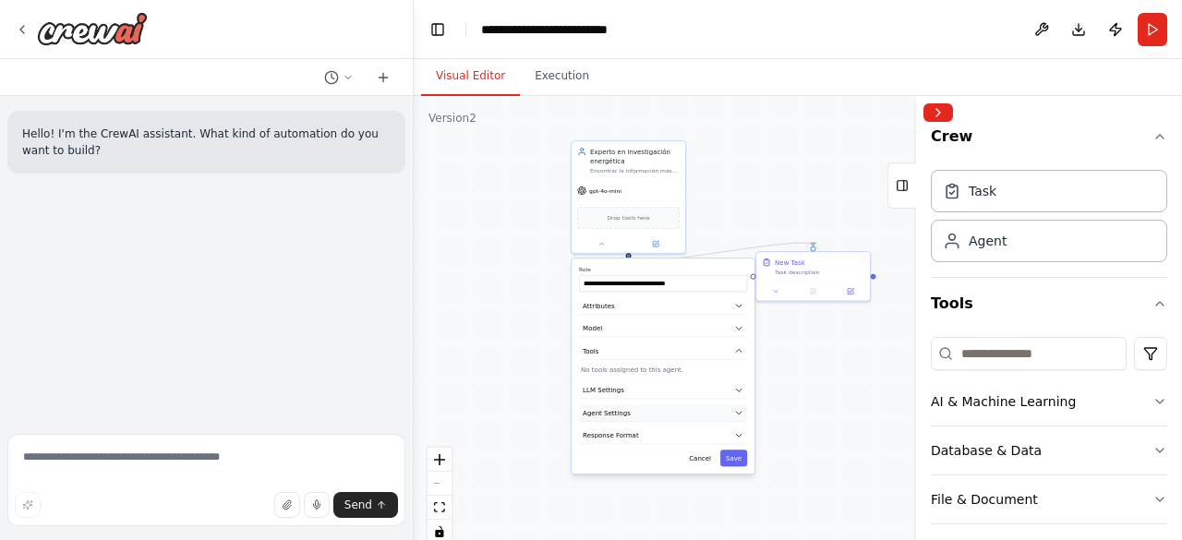
click at [632, 412] on button "Agent Settings" at bounding box center [663, 414] width 168 height 18
click at [617, 356] on button "Tools" at bounding box center [663, 352] width 168 height 18
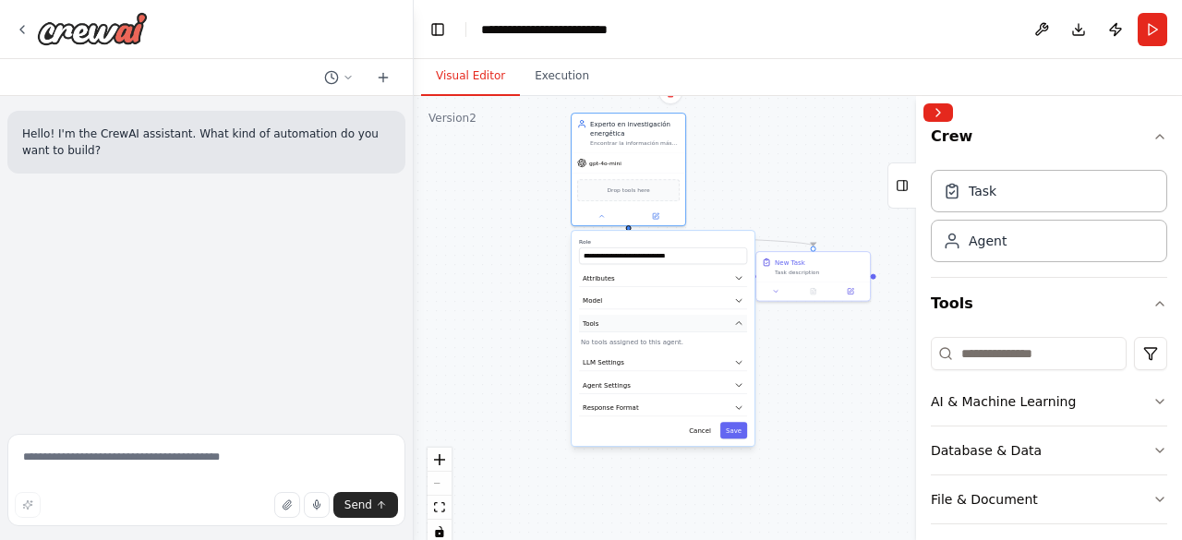
drag, startPoint x: 617, startPoint y: 356, endPoint x: 611, endPoint y: 328, distance: 28.3
click at [611, 328] on button "Tools" at bounding box center [663, 324] width 168 height 18
click at [613, 302] on button "Model" at bounding box center [663, 302] width 168 height 18
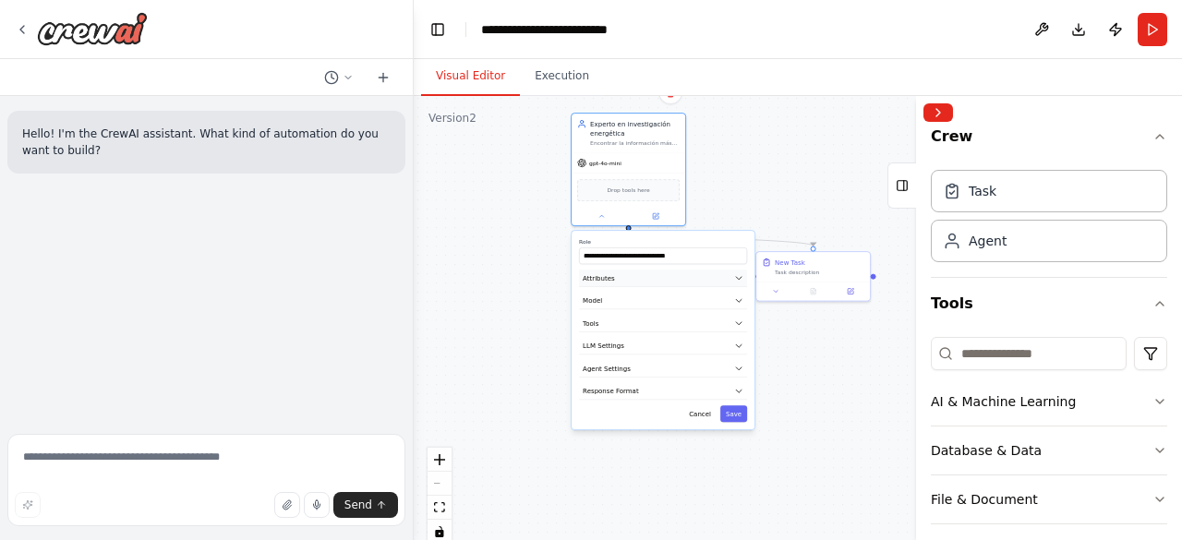
click at [605, 276] on span "Attributes" at bounding box center [599, 277] width 32 height 9
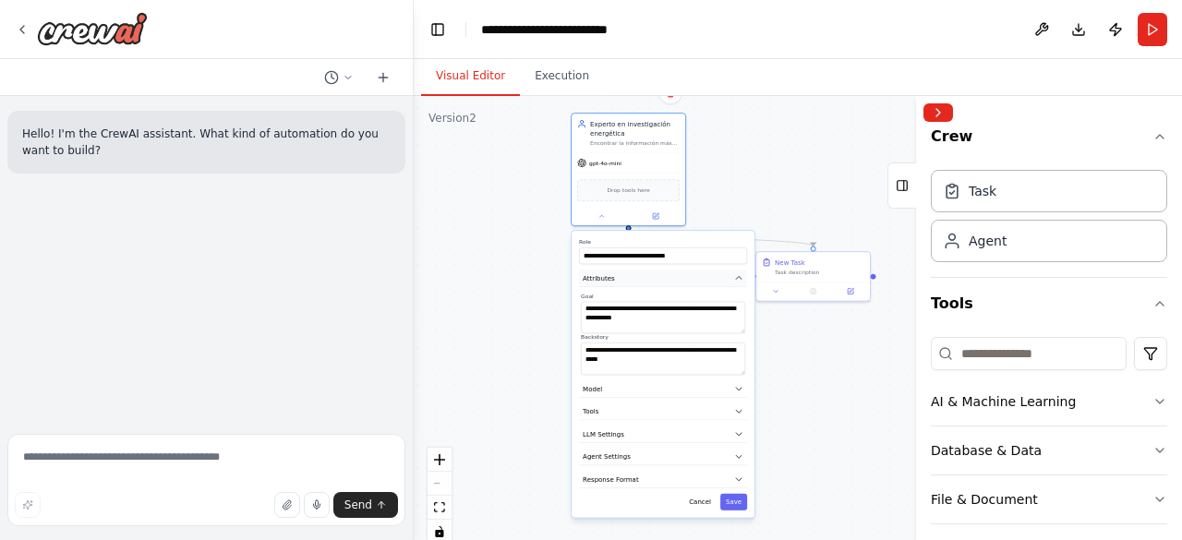
click at [605, 276] on span "Attributes" at bounding box center [599, 277] width 32 height 9
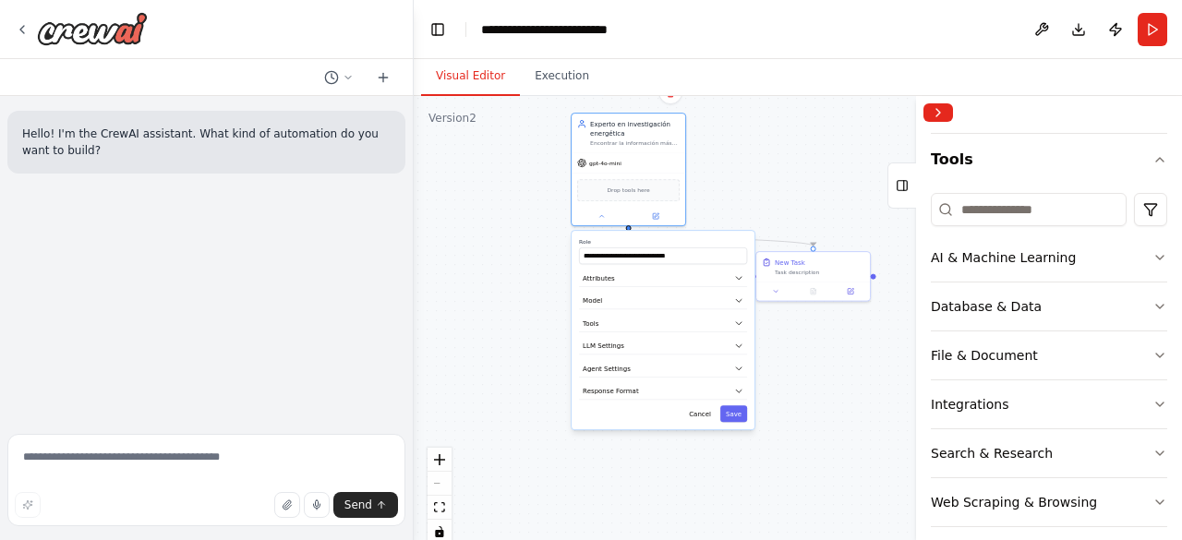
scroll to position [0, 0]
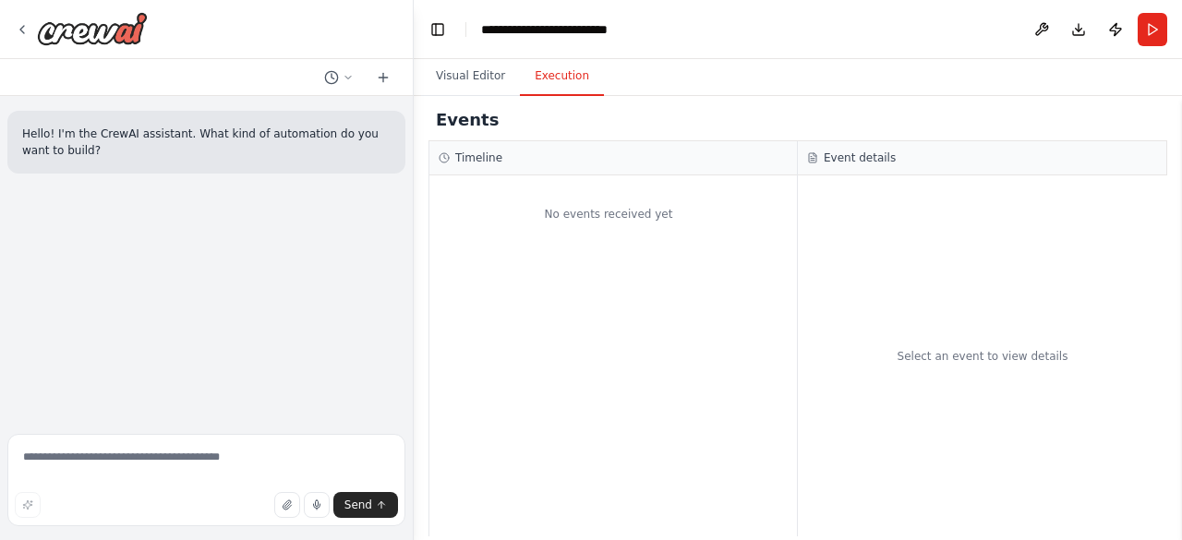
click at [563, 80] on button "Execution" at bounding box center [562, 76] width 84 height 39
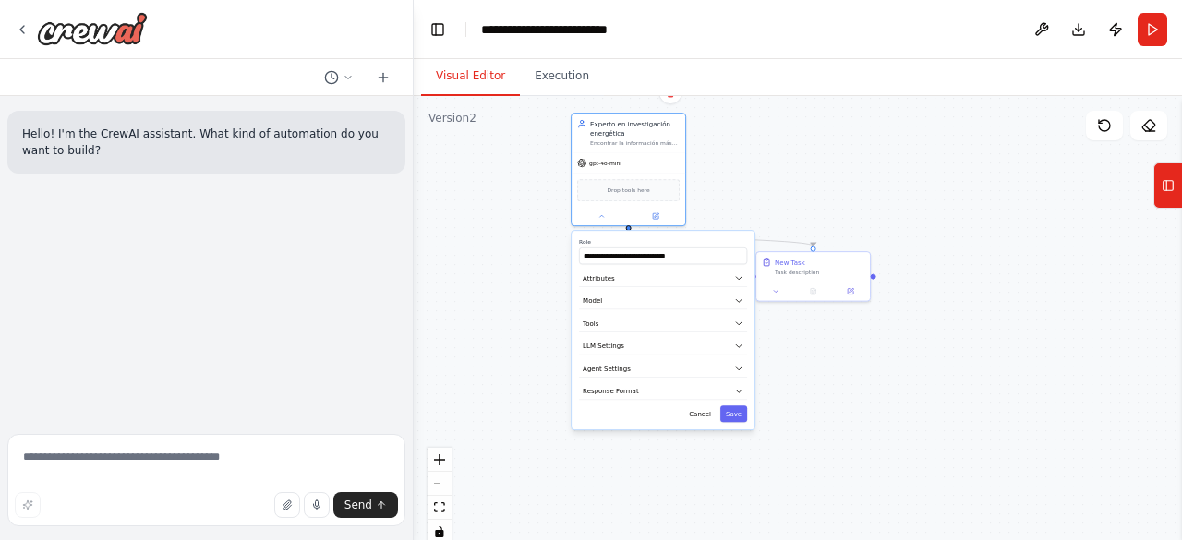
click at [500, 75] on button "Visual Editor" at bounding box center [470, 76] width 99 height 39
click at [26, 27] on icon at bounding box center [22, 29] width 15 height 15
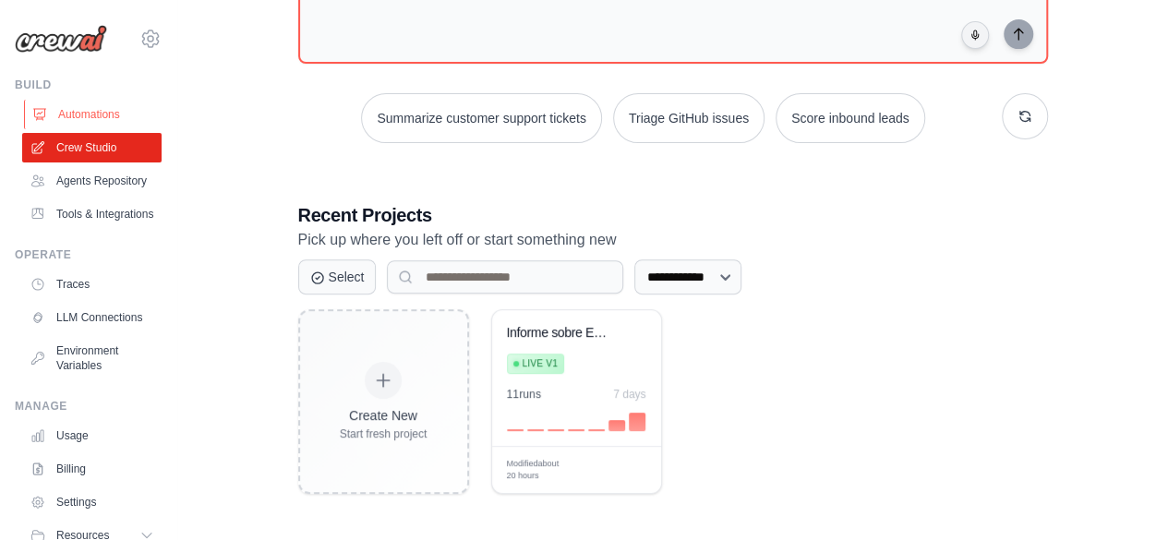
click at [61, 111] on link "Automations" at bounding box center [93, 115] width 139 height 30
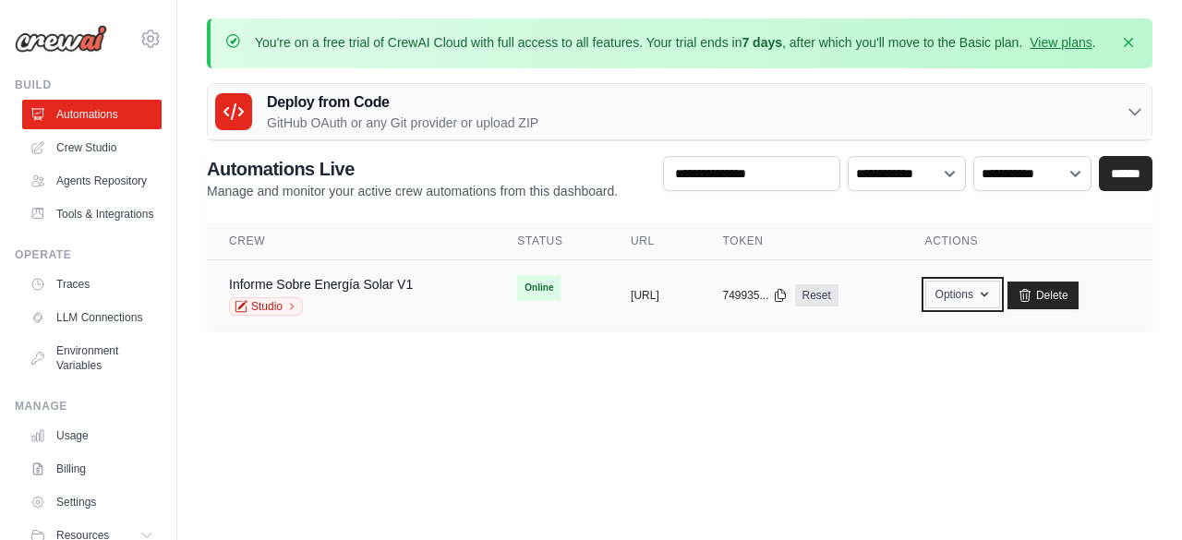
click at [986, 303] on button "Options" at bounding box center [963, 295] width 75 height 28
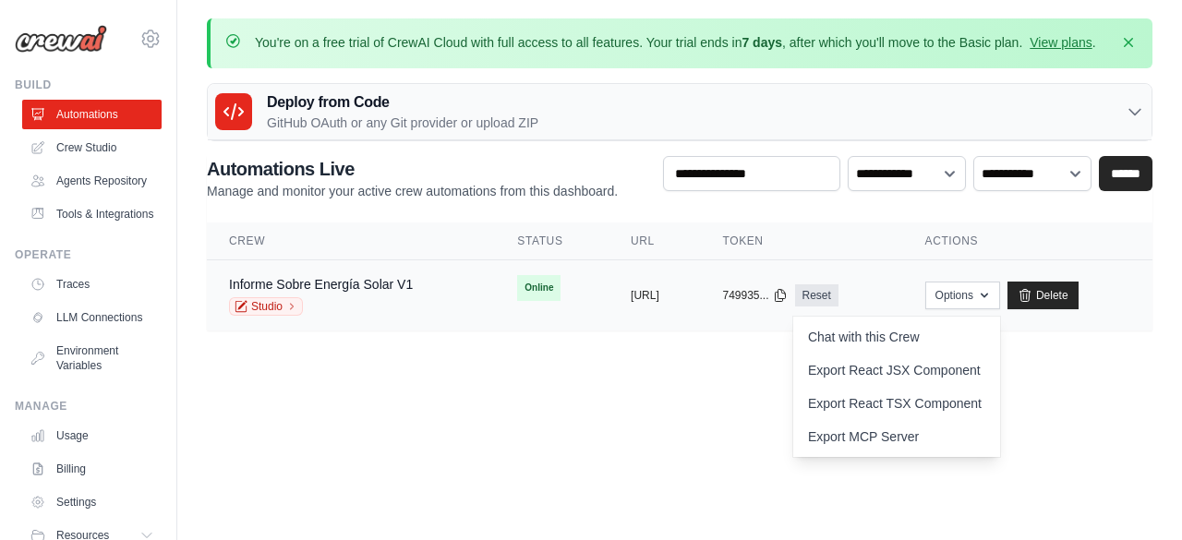
click at [432, 309] on td "Informe Sobre Energía Solar V1 Studio" at bounding box center [351, 295] width 288 height 71
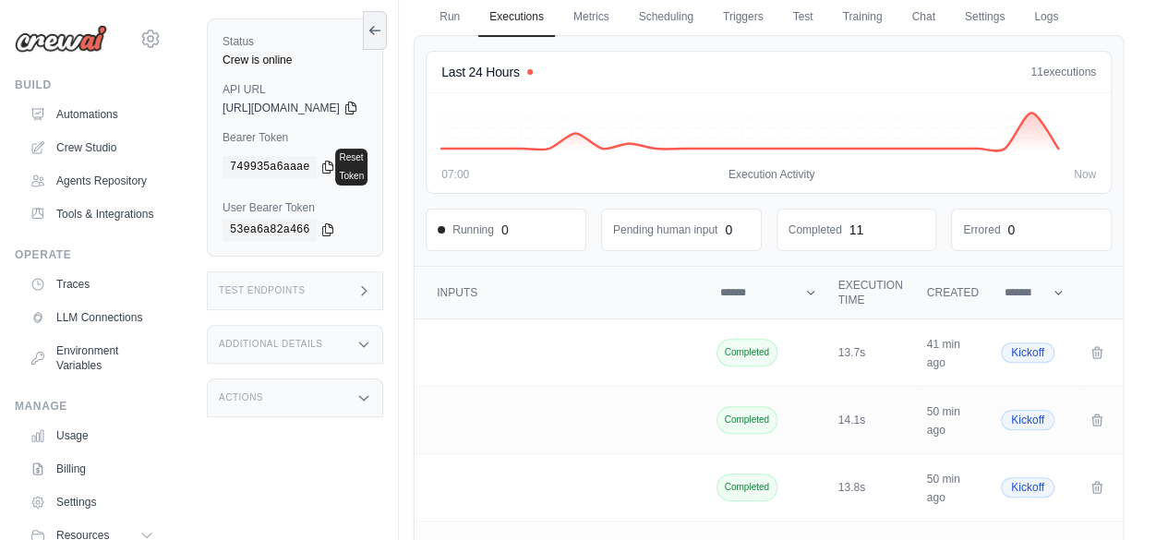
scroll to position [159, 0]
click at [329, 325] on div "Additional Details" at bounding box center [295, 344] width 176 height 39
click at [316, 287] on div "Test Endpoints" at bounding box center [295, 291] width 176 height 39
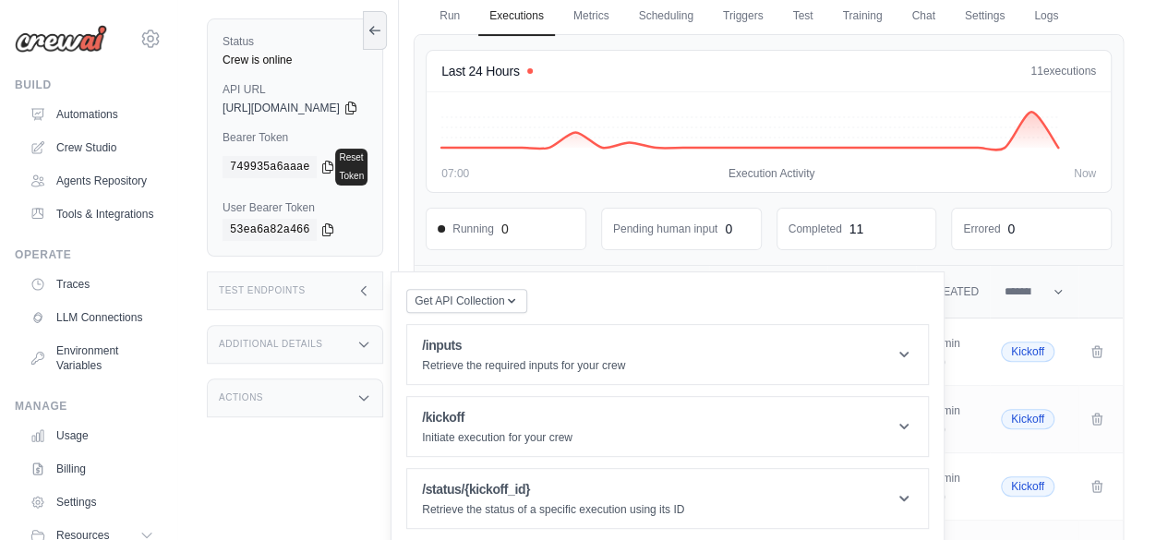
click at [316, 287] on div "Test Endpoints" at bounding box center [295, 291] width 176 height 39
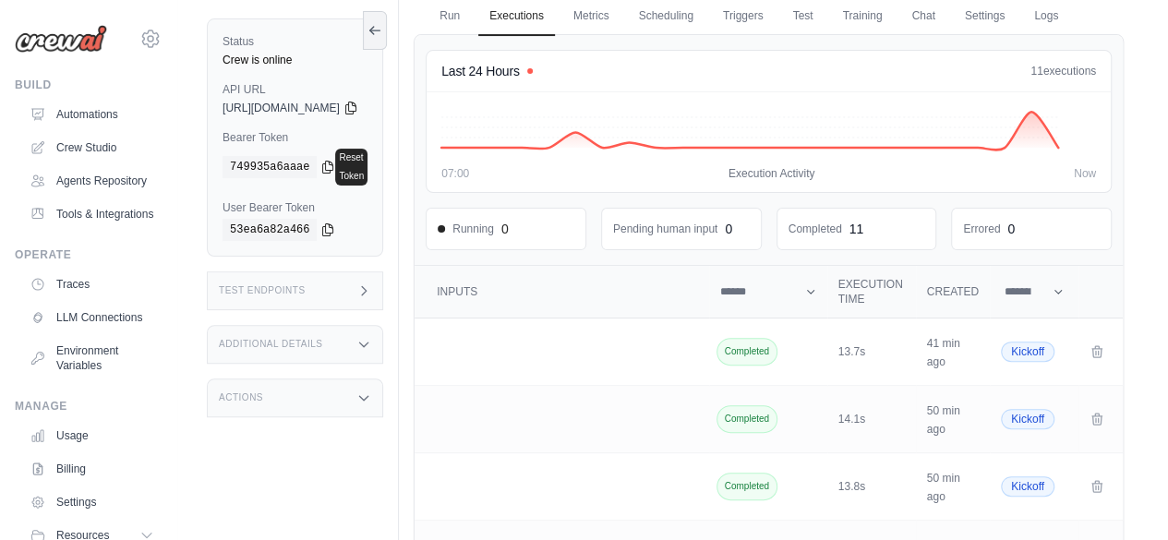
click at [316, 287] on div "Test Endpoints" at bounding box center [295, 291] width 176 height 39
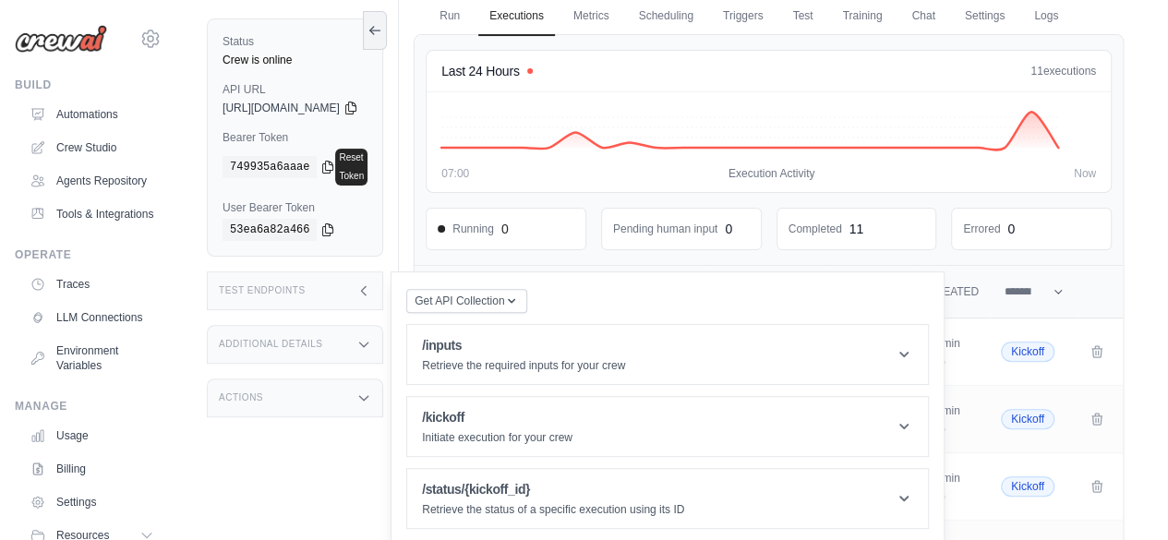
click at [316, 287] on div "Test Endpoints" at bounding box center [295, 291] width 176 height 39
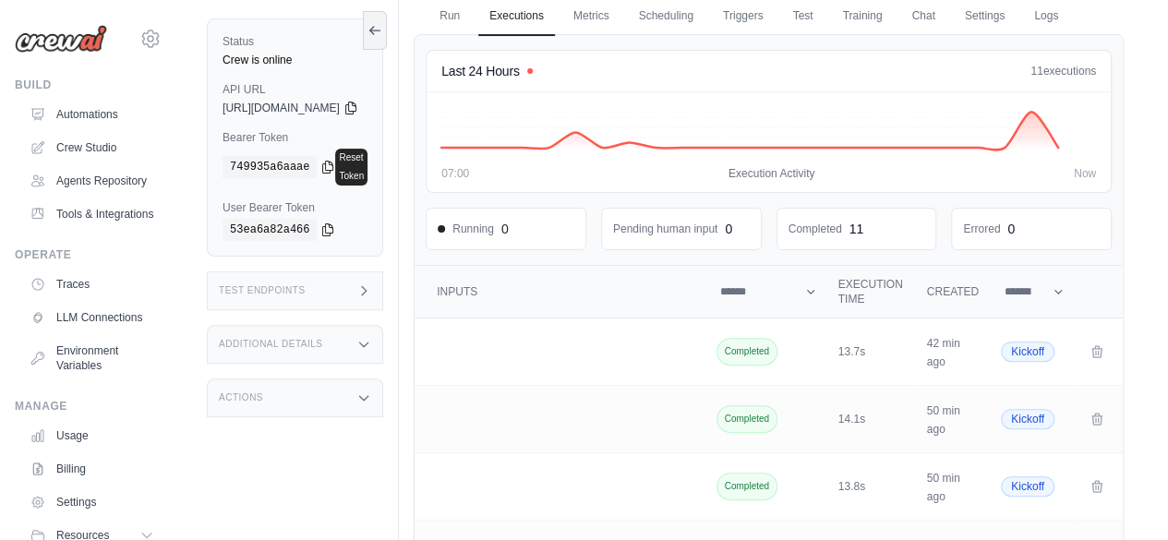
click at [309, 379] on div "Actions" at bounding box center [295, 398] width 176 height 39
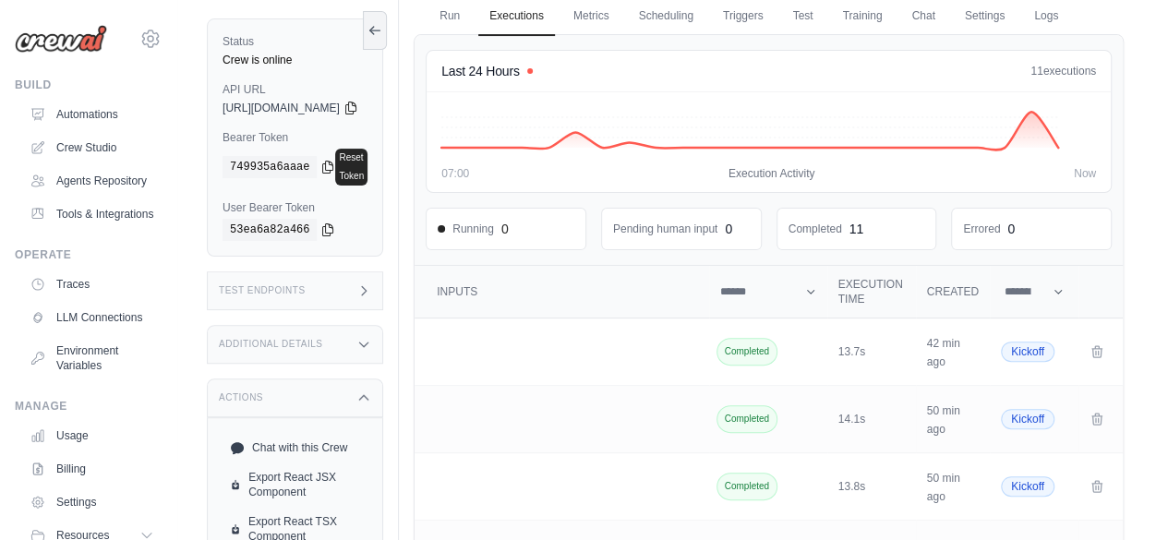
click at [309, 379] on div "Actions" at bounding box center [295, 398] width 176 height 39
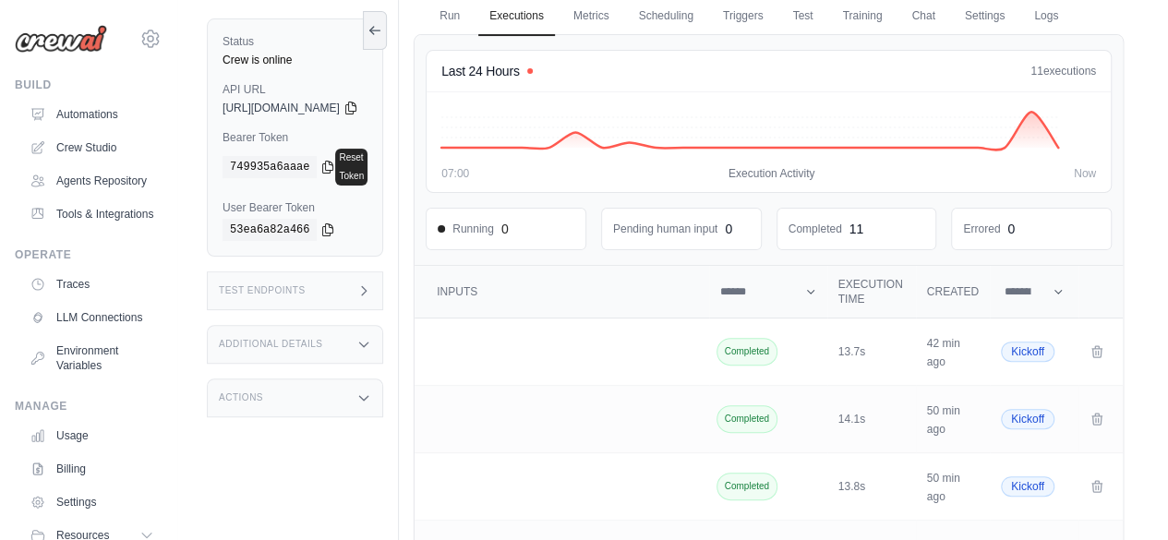
click at [313, 339] on div "Additional Details" at bounding box center [295, 344] width 176 height 39
click at [310, 284] on div "Test Endpoints" at bounding box center [295, 291] width 176 height 39
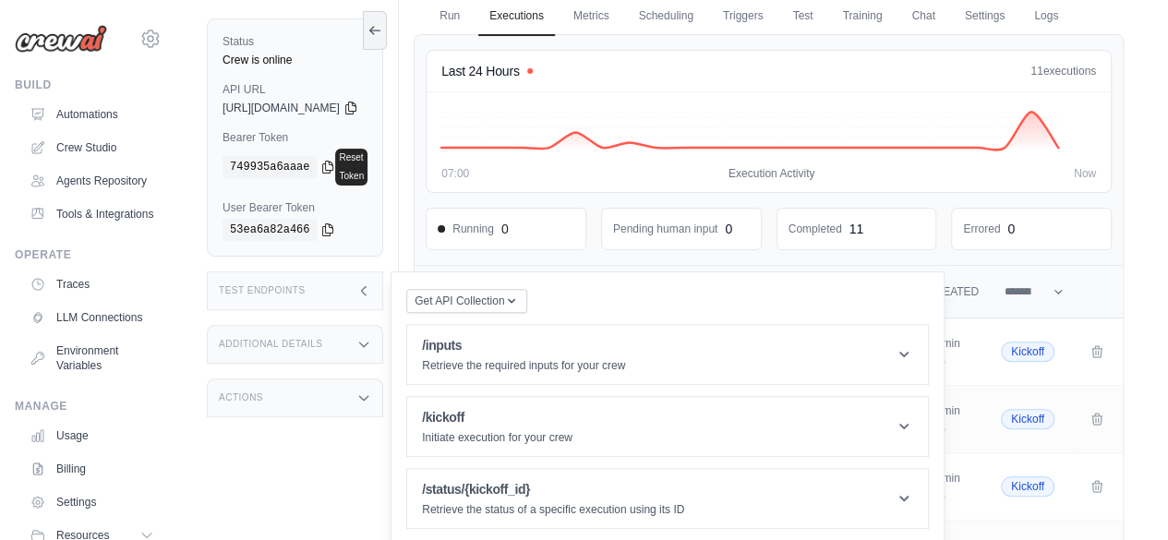
click at [310, 284] on div "Test Endpoints" at bounding box center [295, 291] width 176 height 39
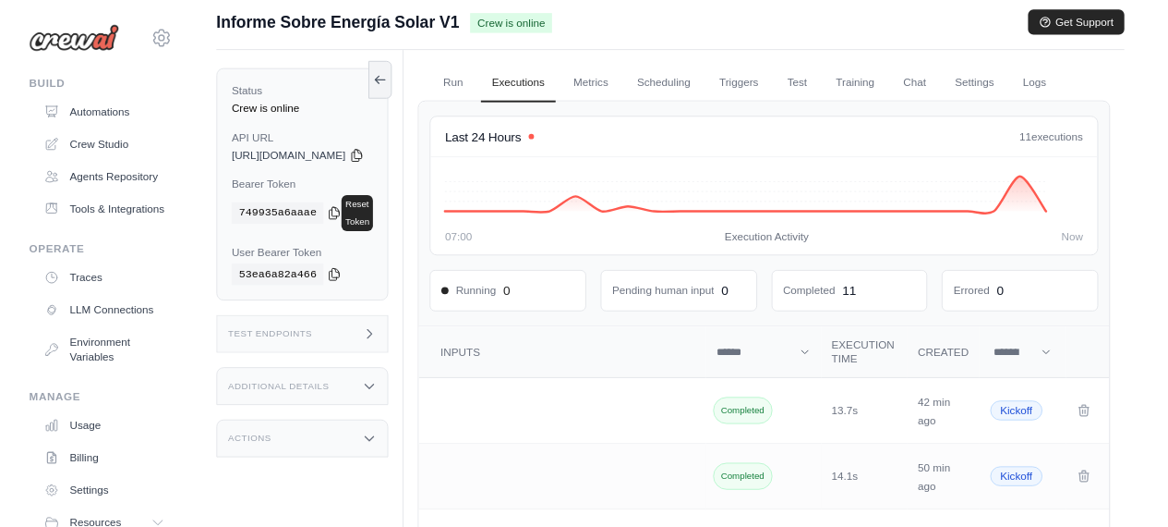
scroll to position [0, 0]
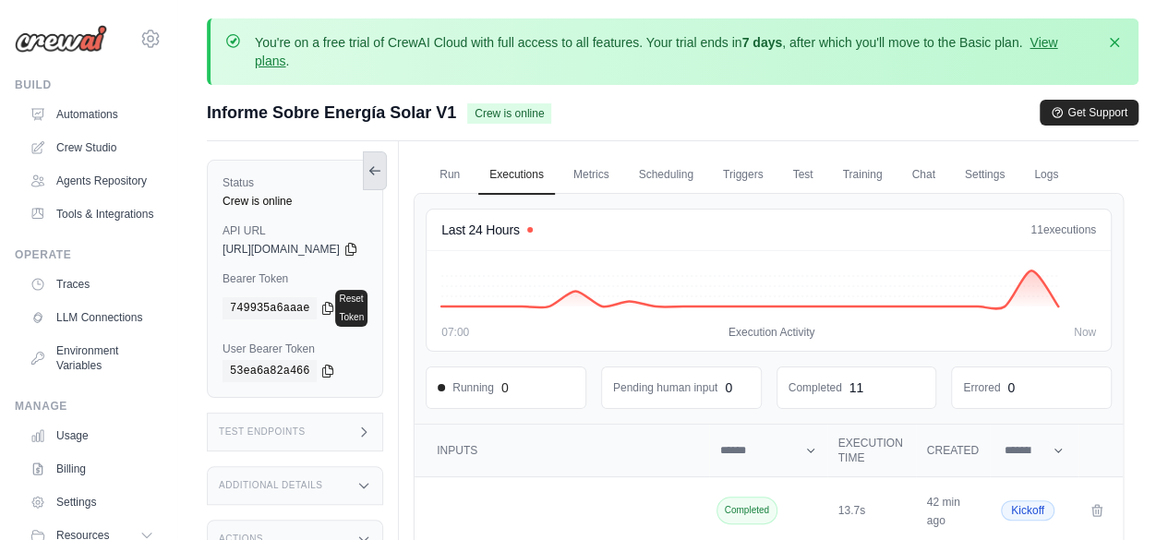
click at [374, 167] on icon at bounding box center [372, 170] width 4 height 7
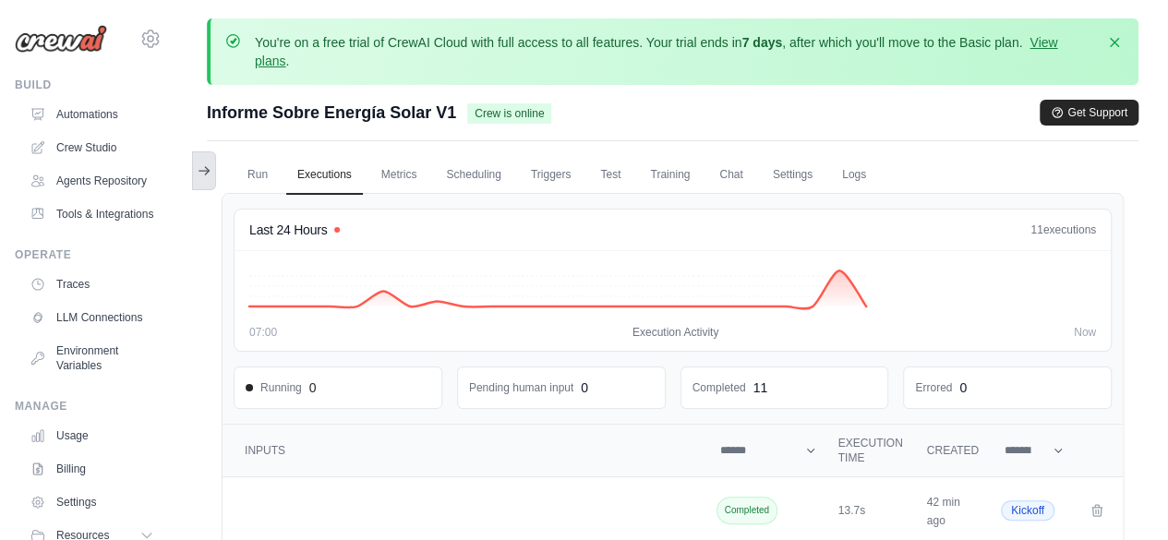
click at [203, 172] on icon at bounding box center [204, 170] width 15 height 15
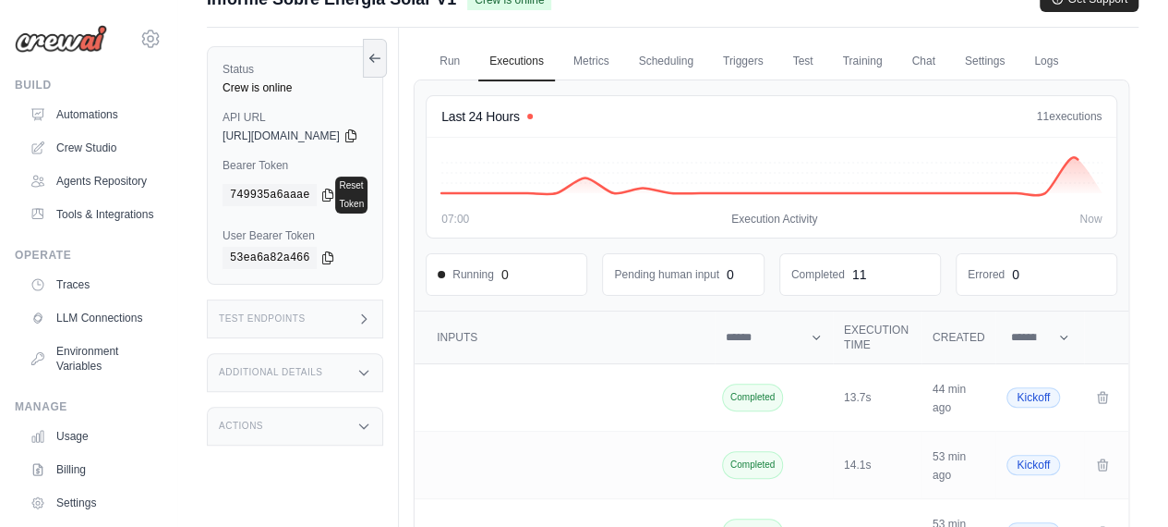
scroll to position [58, 0]
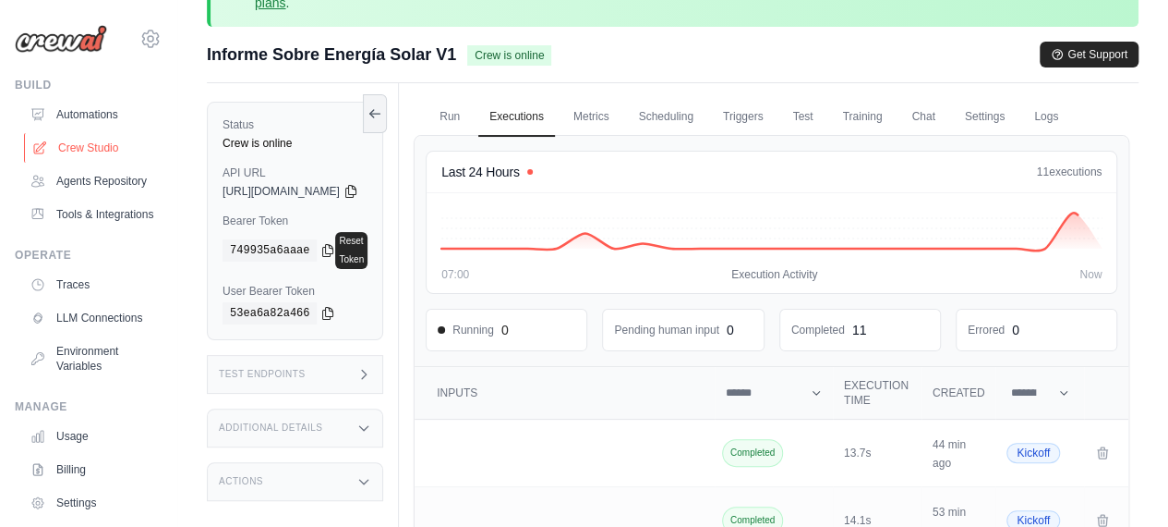
click at [79, 139] on link "Crew Studio" at bounding box center [93, 148] width 139 height 30
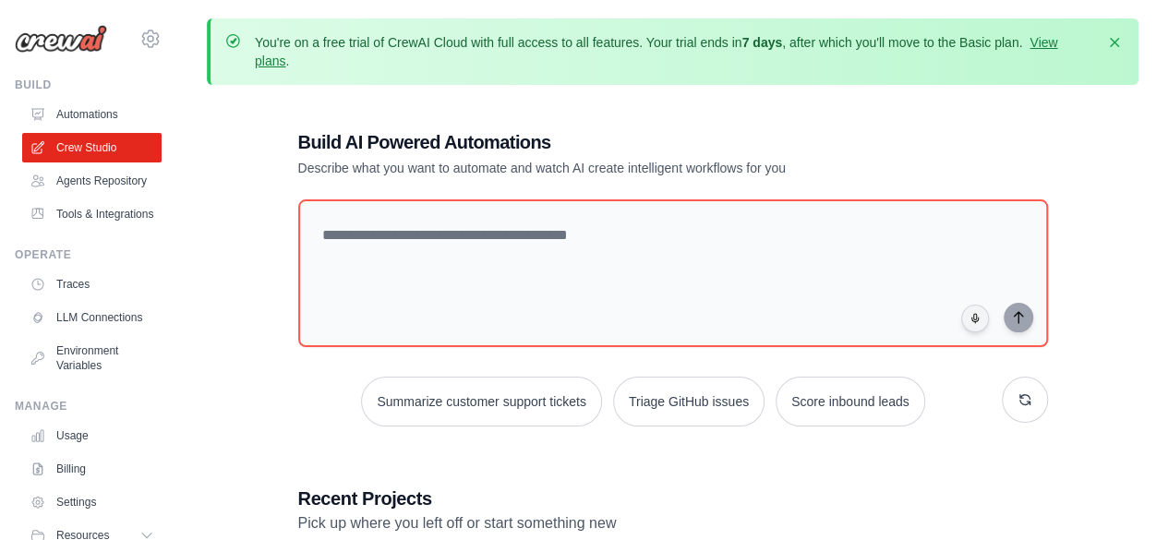
click at [70, 187] on link "Agents Repository" at bounding box center [91, 181] width 139 height 30
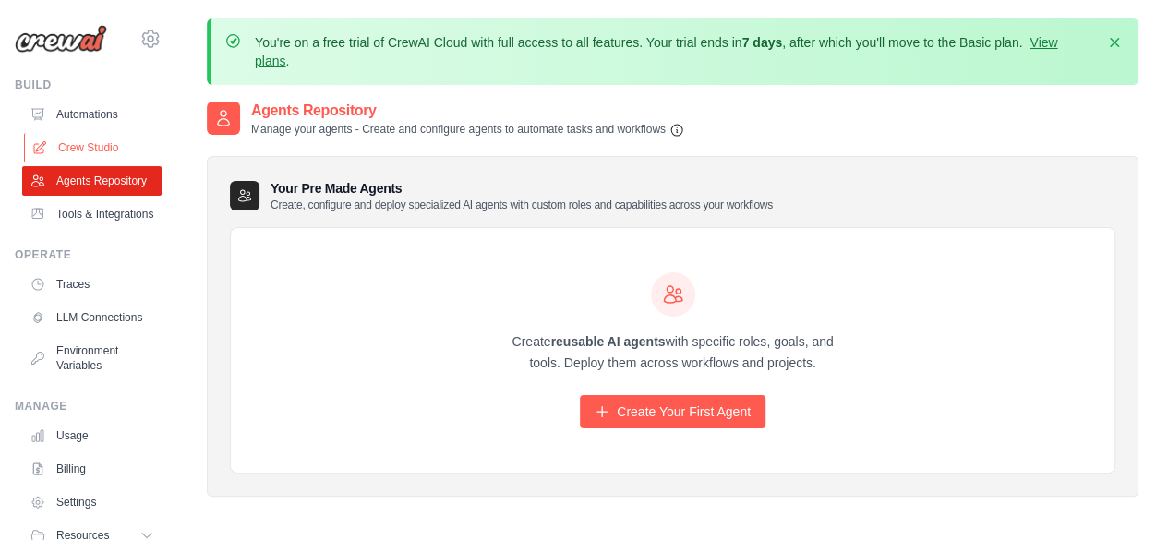
click at [102, 156] on link "Crew Studio" at bounding box center [93, 148] width 139 height 30
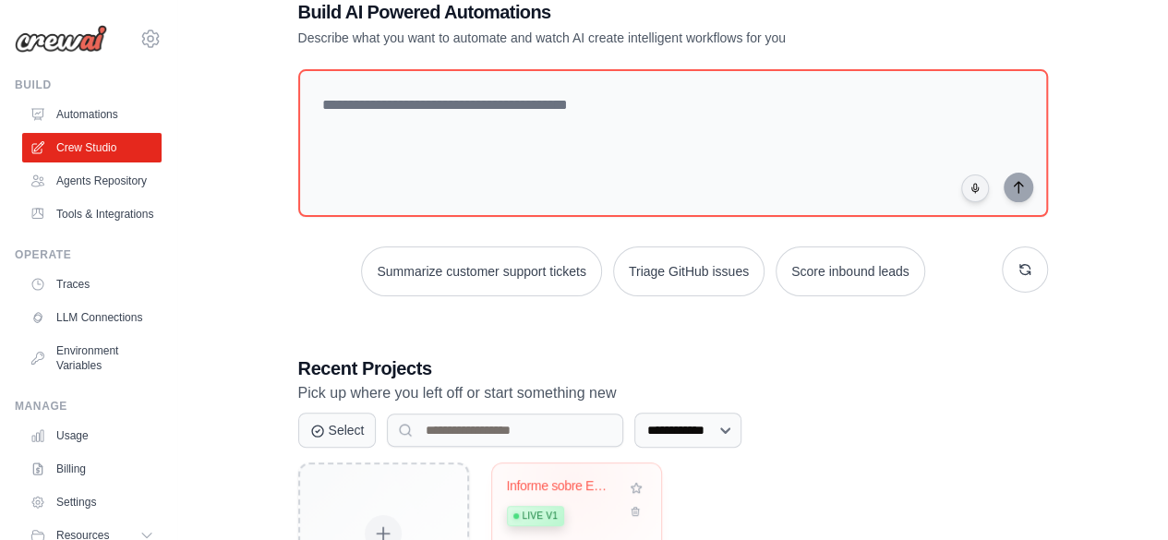
scroll to position [284, 0]
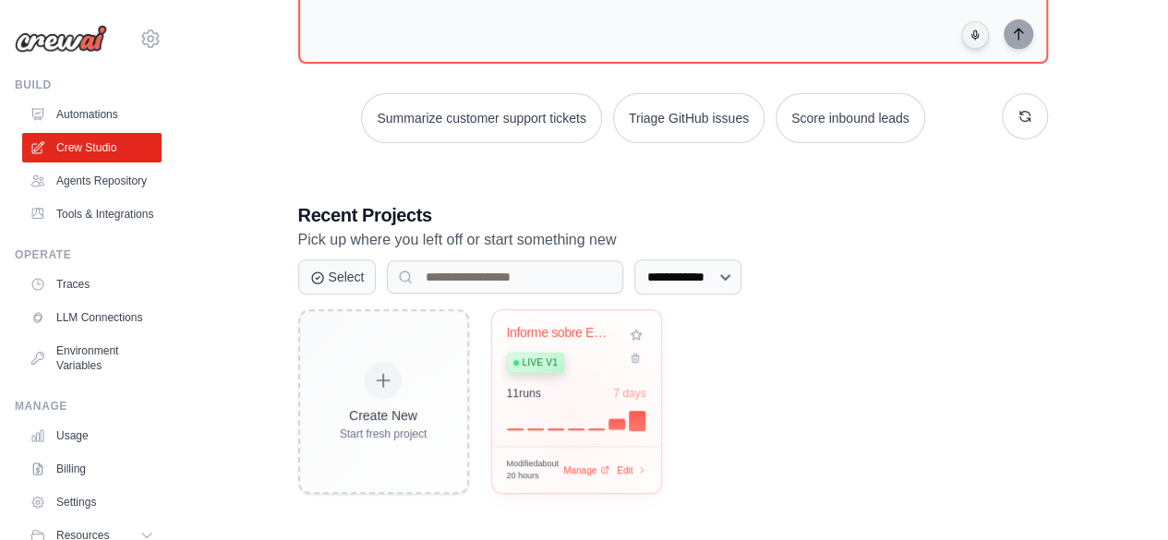
click at [571, 415] on div at bounding box center [576, 419] width 139 height 22
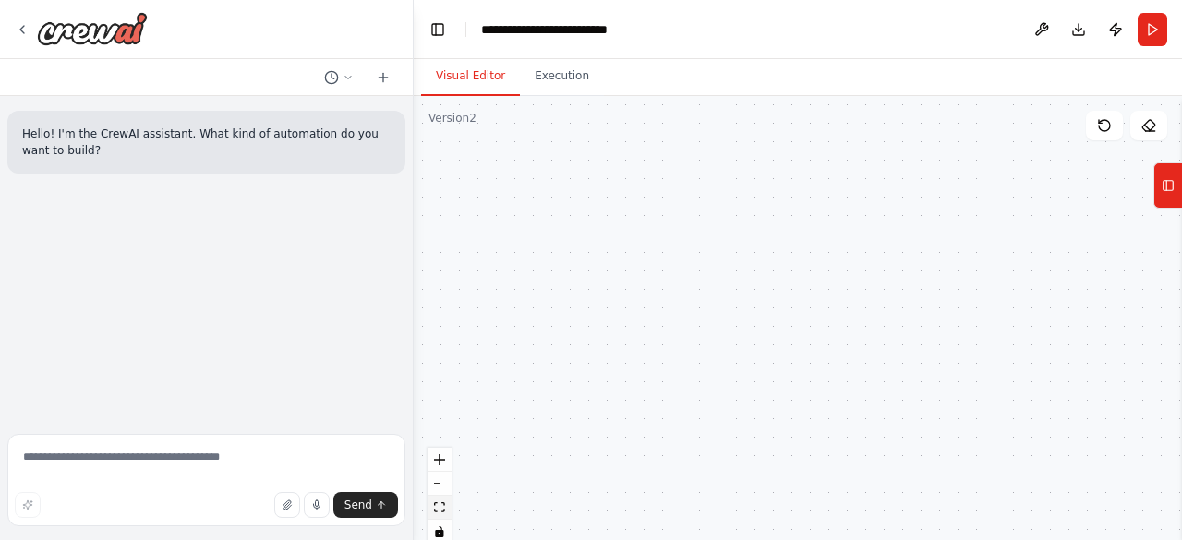
click at [442, 507] on icon "fit view" at bounding box center [439, 507] width 11 height 10
click at [599, 285] on icon at bounding box center [596, 284] width 8 height 8
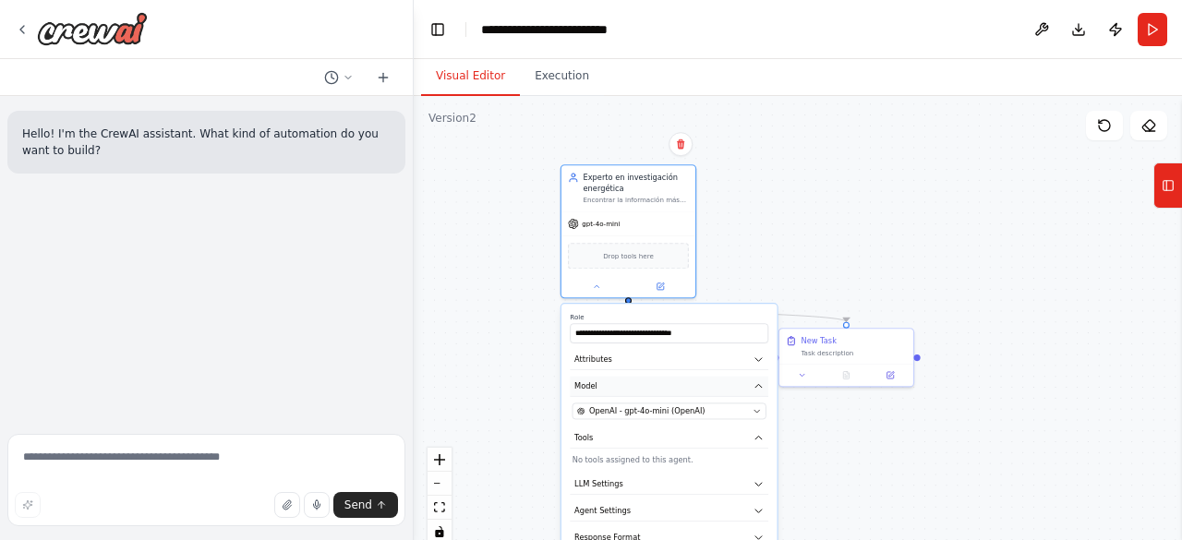
click at [680, 389] on button "Model" at bounding box center [669, 387] width 199 height 20
click at [648, 366] on button "Attributes" at bounding box center [669, 360] width 199 height 20
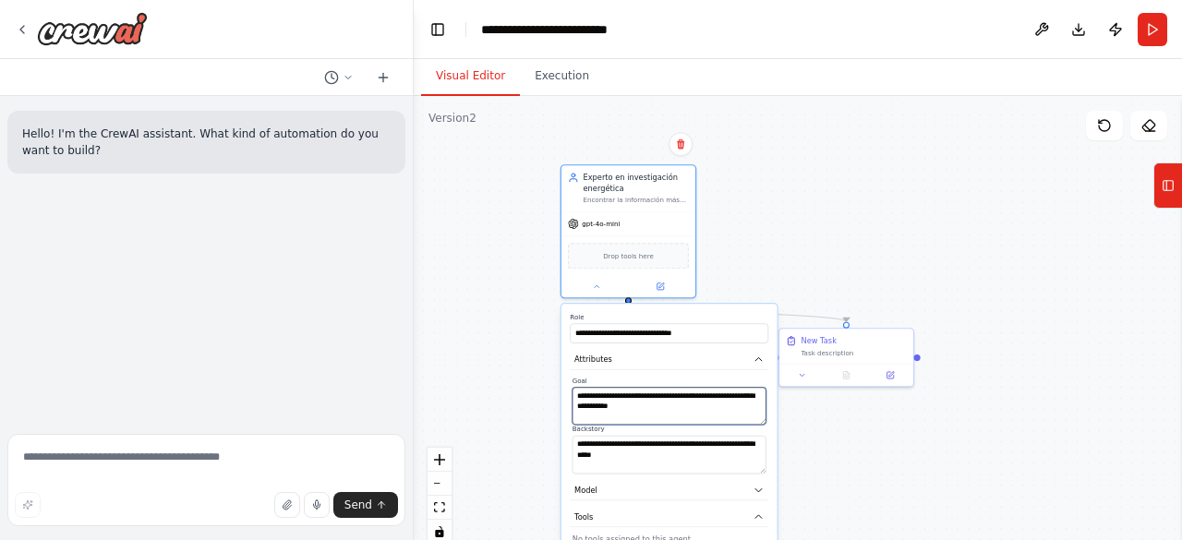
click at [677, 405] on textarea "**********" at bounding box center [670, 406] width 194 height 38
click at [708, 404] on textarea "**********" at bounding box center [670, 406] width 194 height 38
paste textarea "*"
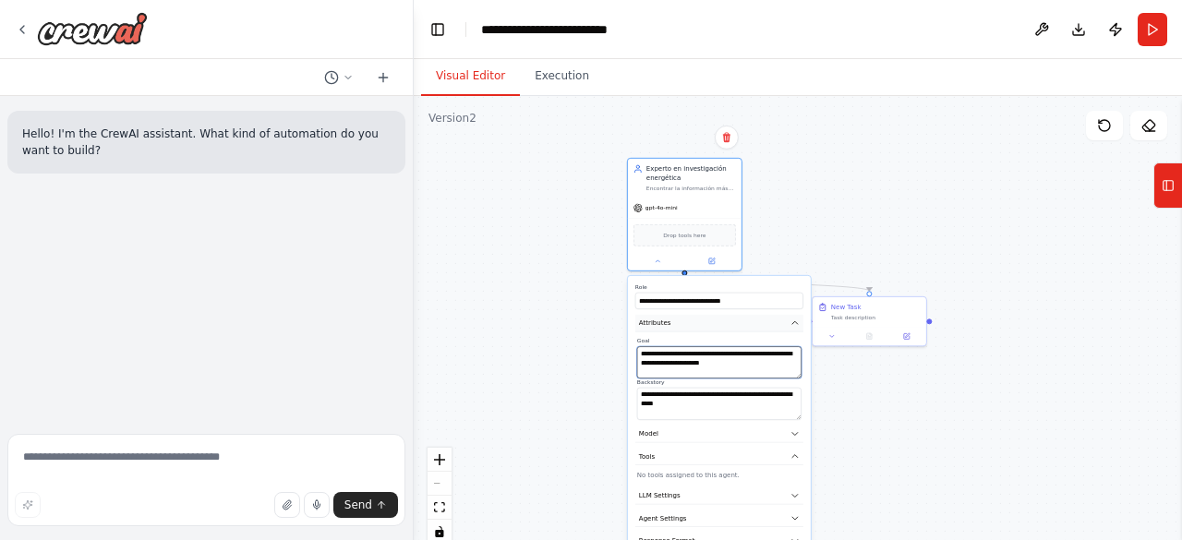
type textarea "**********"
click at [793, 316] on button "Attributes" at bounding box center [719, 324] width 168 height 18
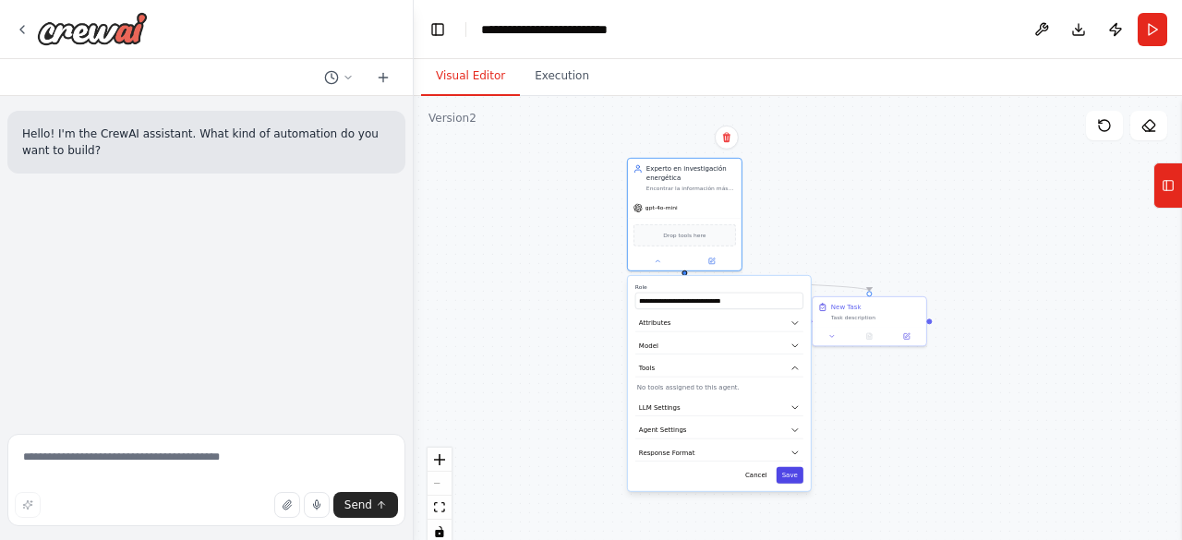
click at [790, 479] on button "Save" at bounding box center [790, 475] width 27 height 17
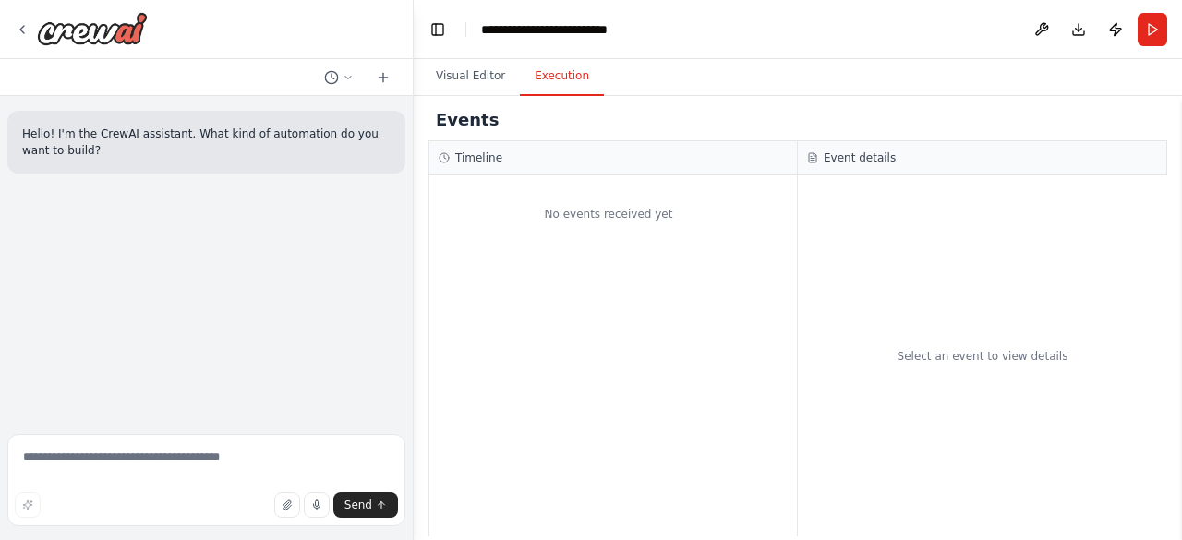
click at [563, 80] on button "Execution" at bounding box center [562, 76] width 84 height 39
click at [1147, 30] on button "Run" at bounding box center [1153, 29] width 30 height 33
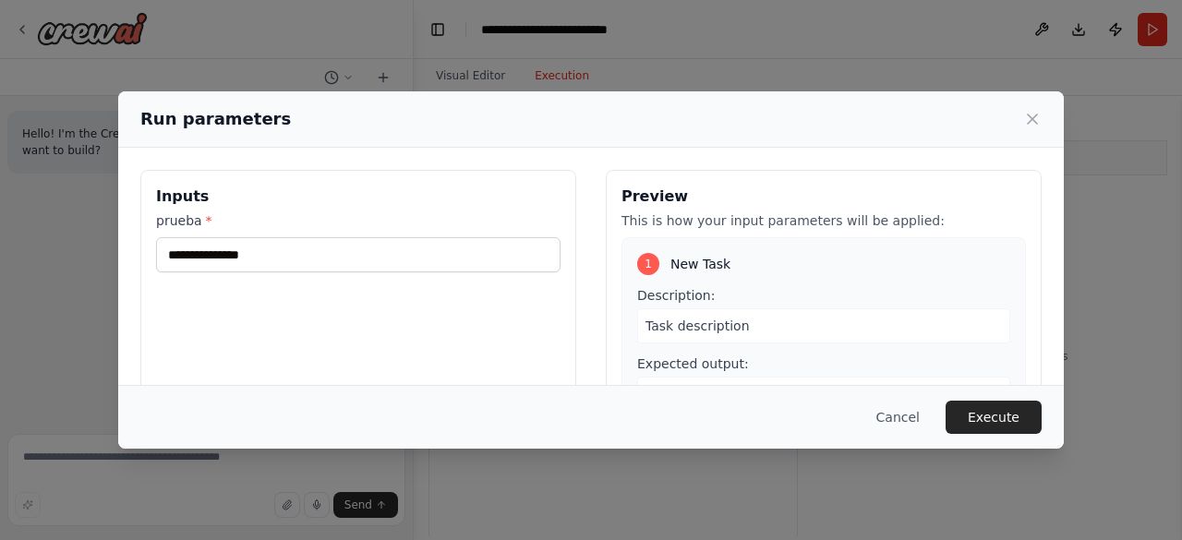
scroll to position [78, 0]
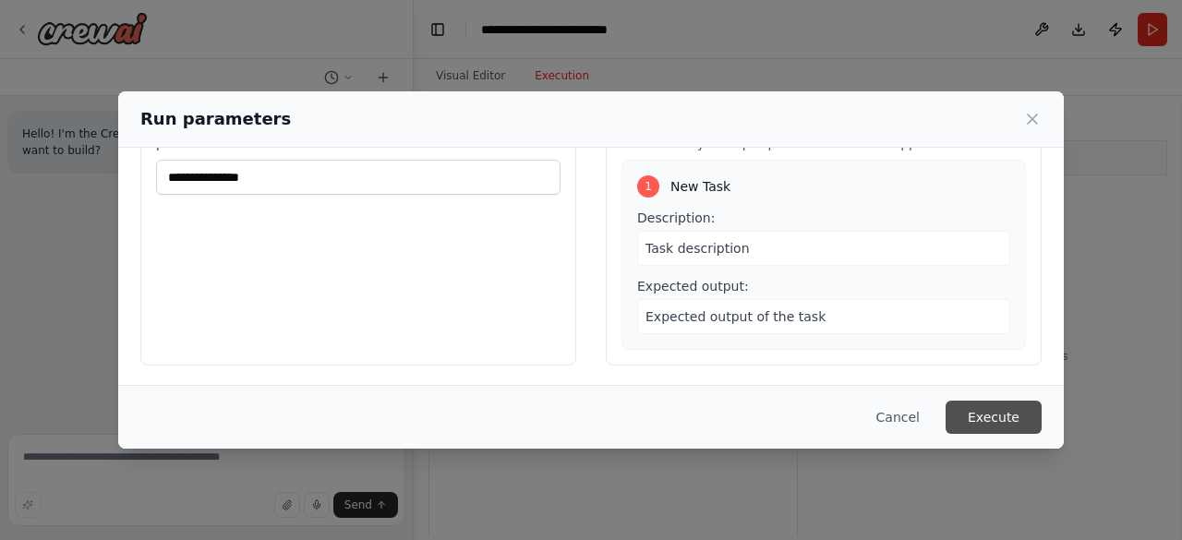
click at [986, 413] on button "Execute" at bounding box center [994, 417] width 96 height 33
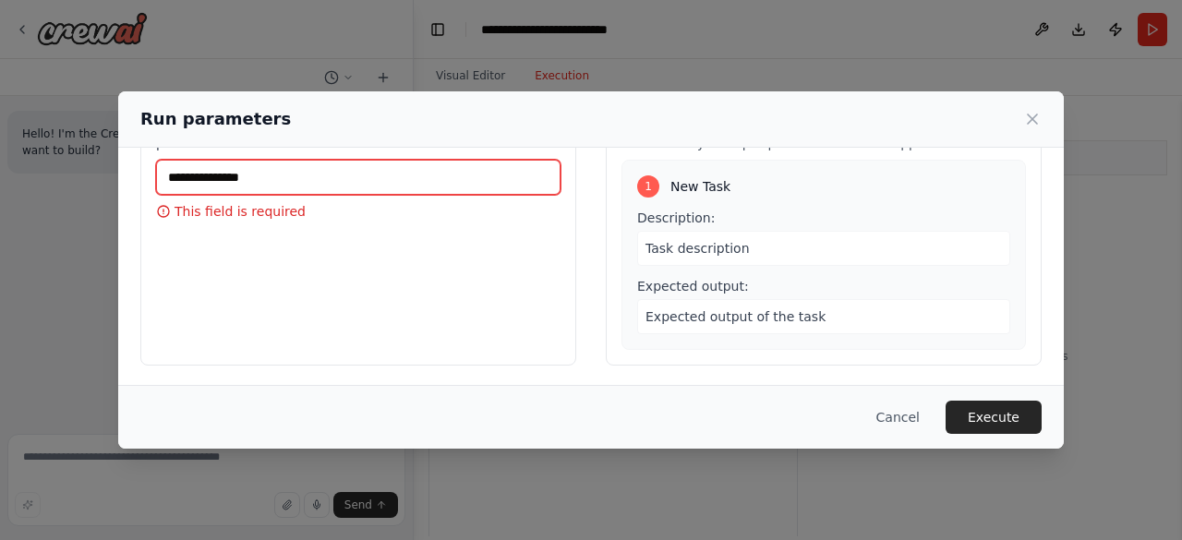
click at [312, 190] on input "prueba *" at bounding box center [358, 177] width 405 height 35
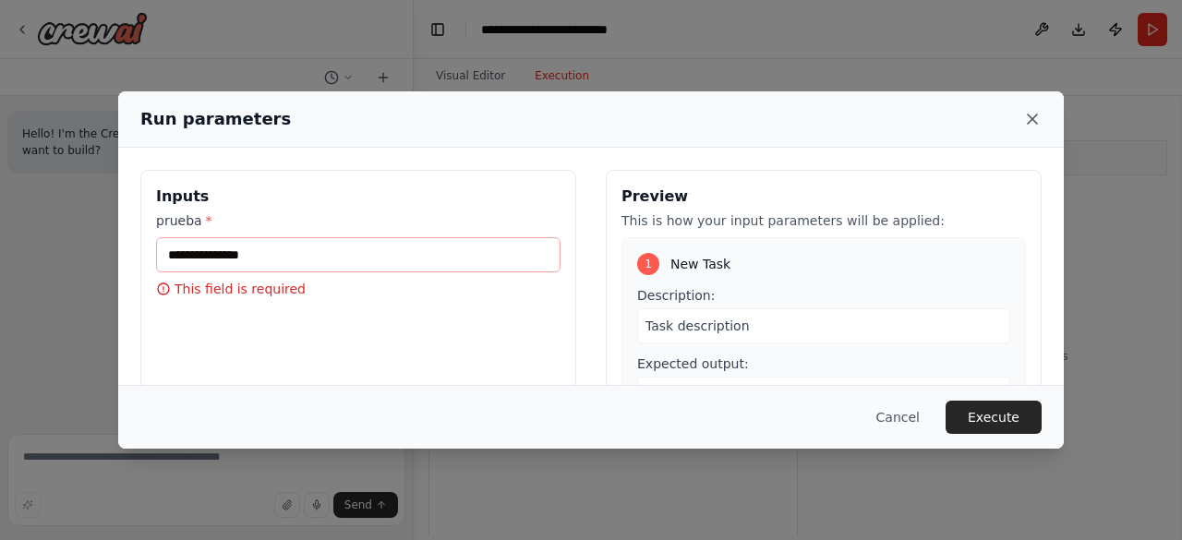
click at [1038, 122] on icon at bounding box center [1032, 119] width 18 height 18
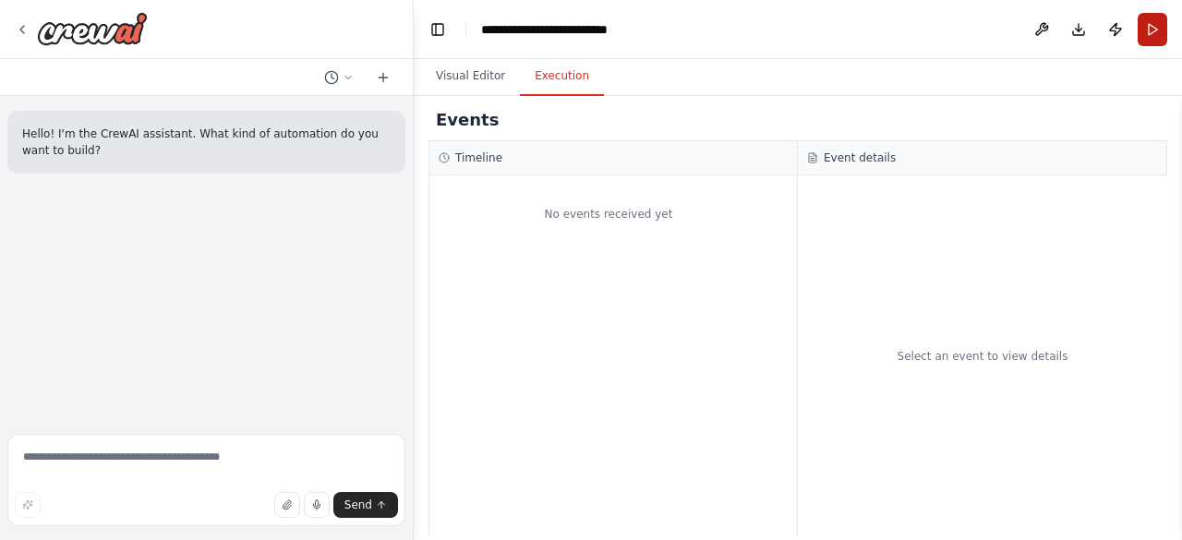
click at [1144, 43] on button "Run" at bounding box center [1153, 29] width 30 height 33
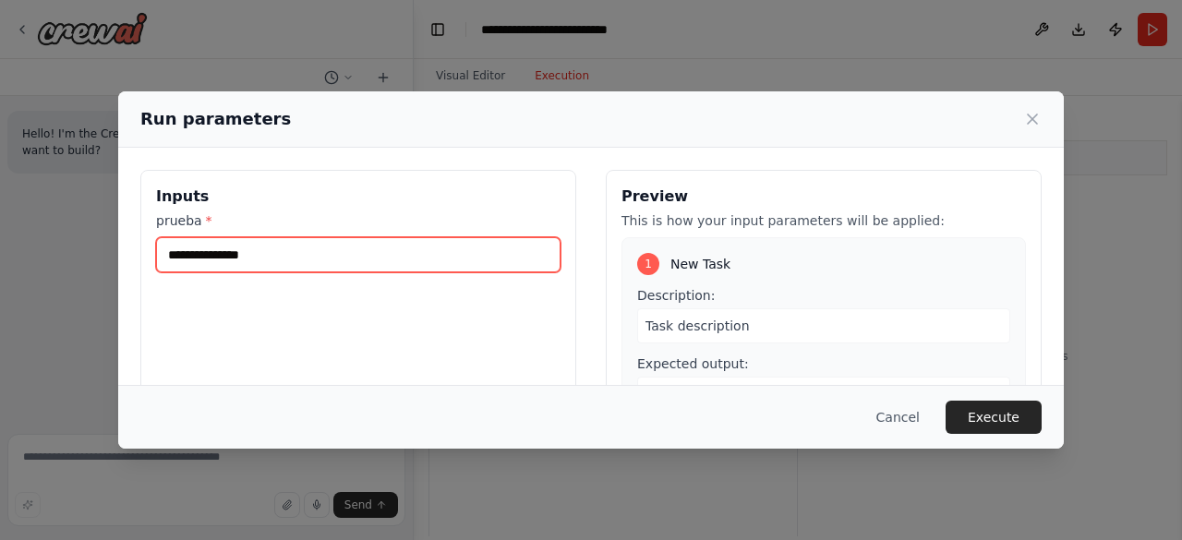
click at [231, 241] on input "prueba *" at bounding box center [358, 254] width 405 height 35
type input "**********"
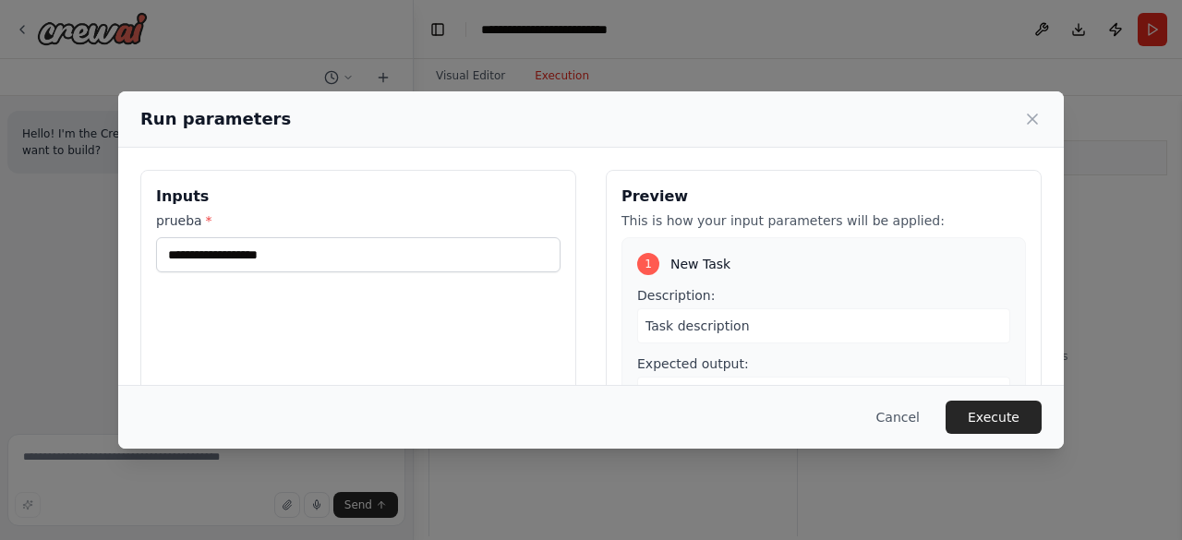
click at [756, 443] on div "Cancel Execute" at bounding box center [591, 417] width 946 height 64
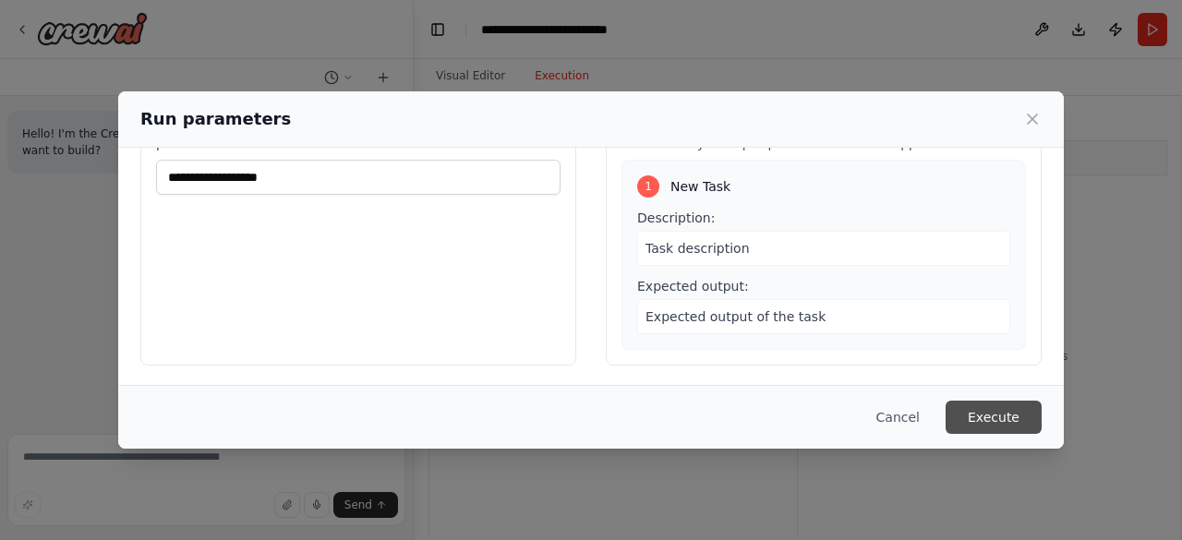
click at [996, 410] on button "Execute" at bounding box center [994, 417] width 96 height 33
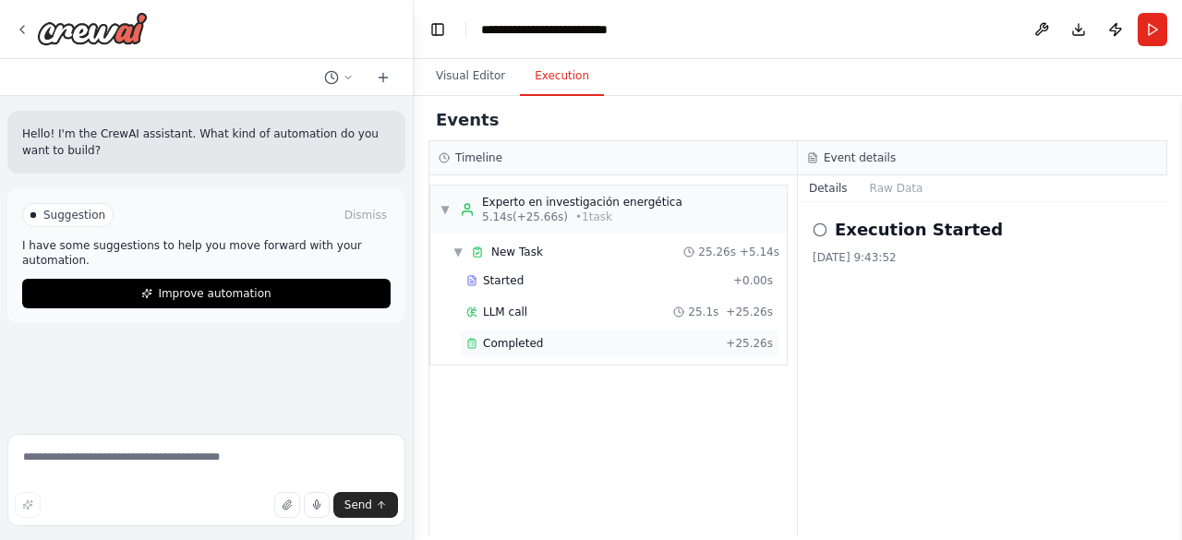
click at [660, 331] on div "Completed + 25.26s" at bounding box center [620, 344] width 320 height 28
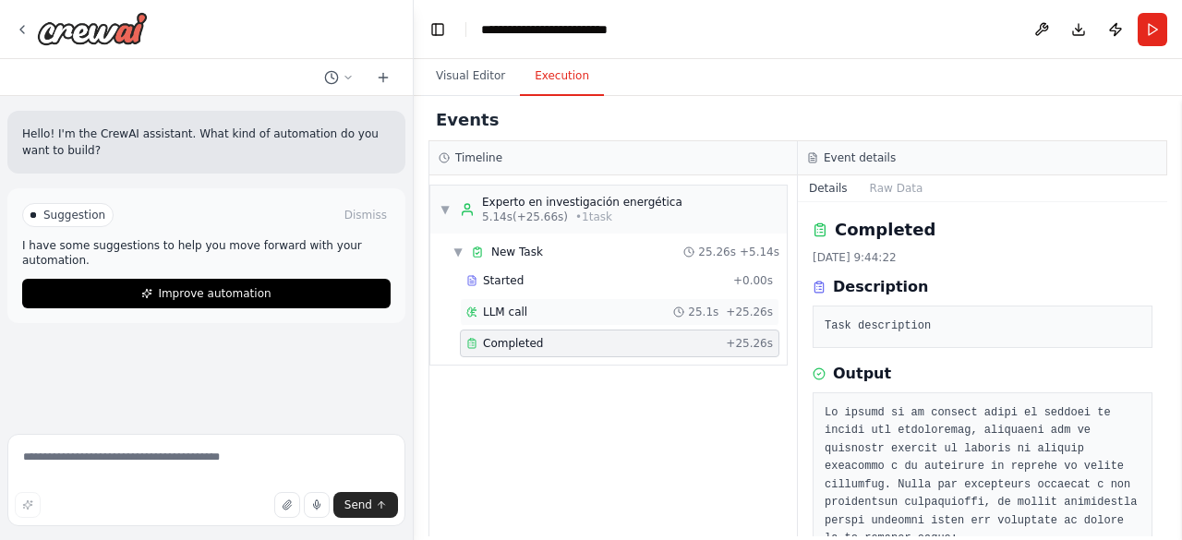
click at [684, 313] on circle at bounding box center [678, 312] width 9 height 9
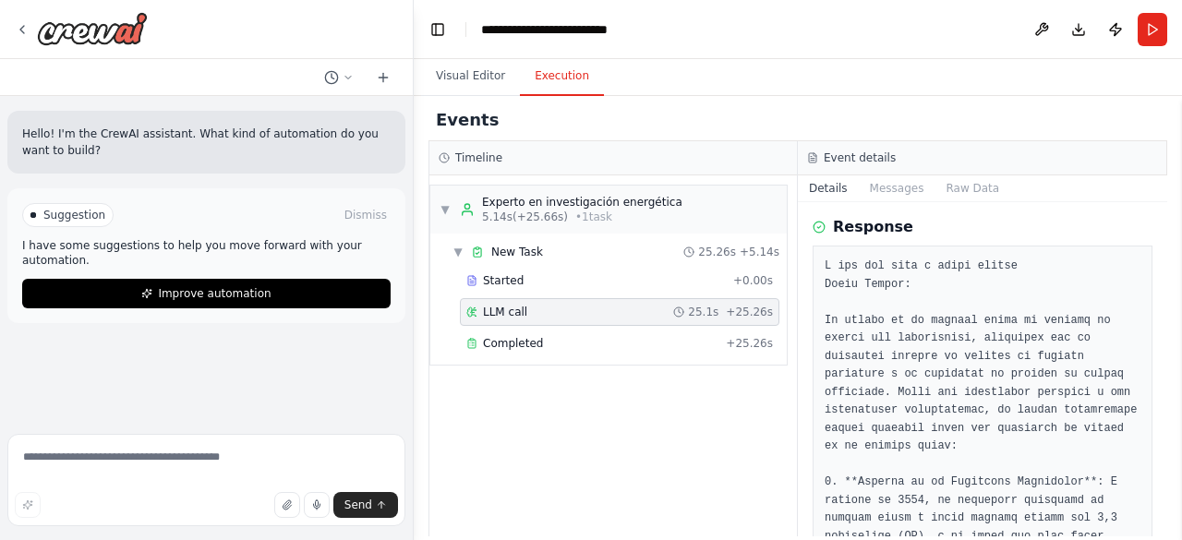
scroll to position [0, 0]
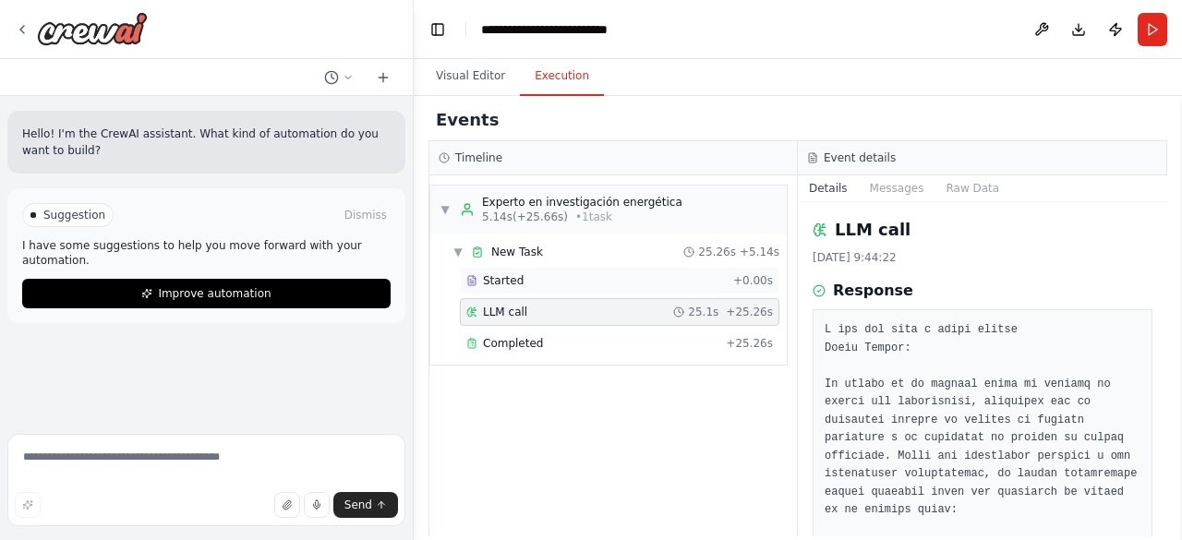
click at [626, 268] on div "Started + 0.00s" at bounding box center [620, 281] width 320 height 28
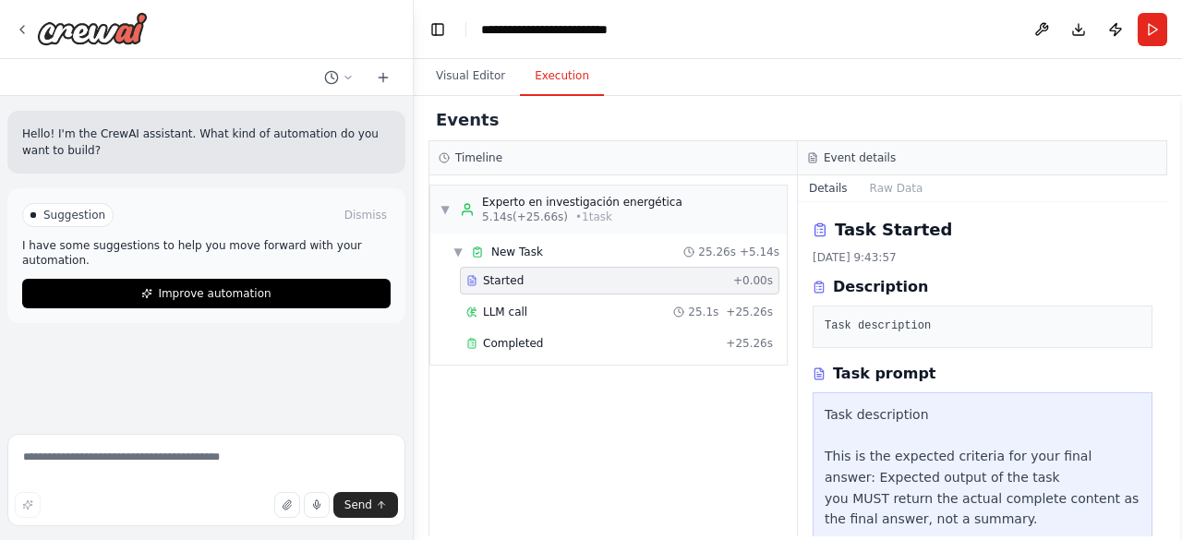
scroll to position [1, 0]
click at [893, 326] on pre "Task description" at bounding box center [983, 326] width 316 height 18
click at [563, 255] on div "▼ New Task 25.26s + 5.14s" at bounding box center [616, 252] width 342 height 30
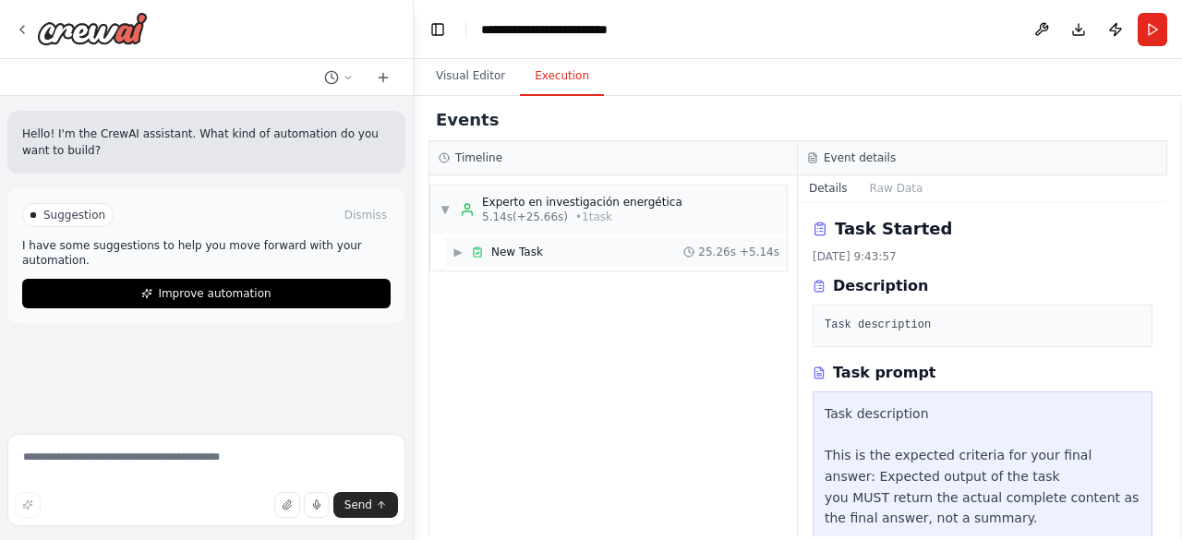
click at [563, 255] on div "▶ New Task 25.26s + 5.14s" at bounding box center [616, 252] width 342 height 30
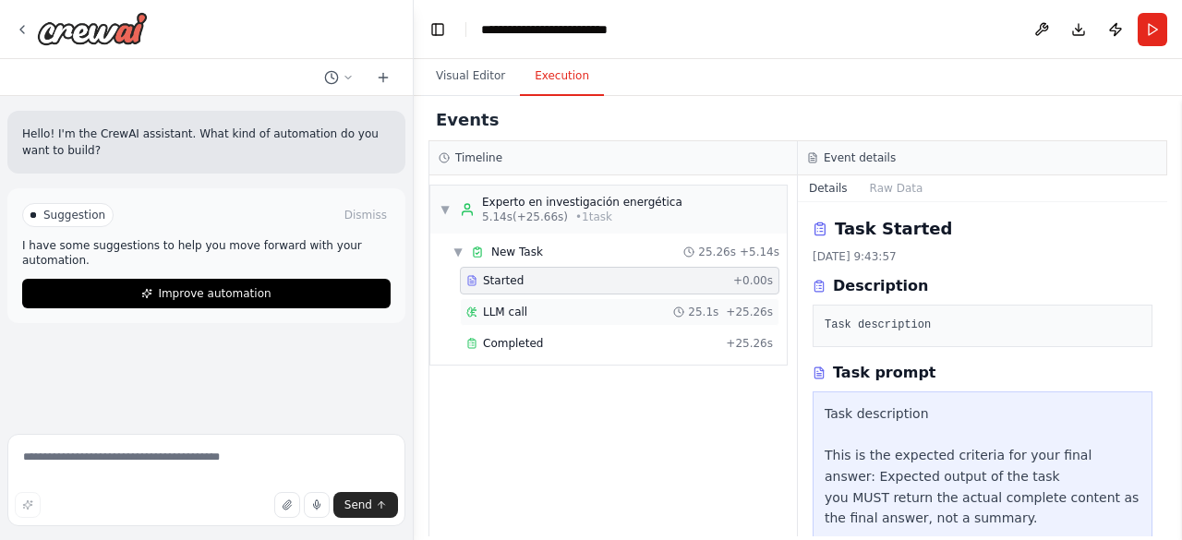
click at [507, 314] on span "LLM call" at bounding box center [505, 312] width 44 height 15
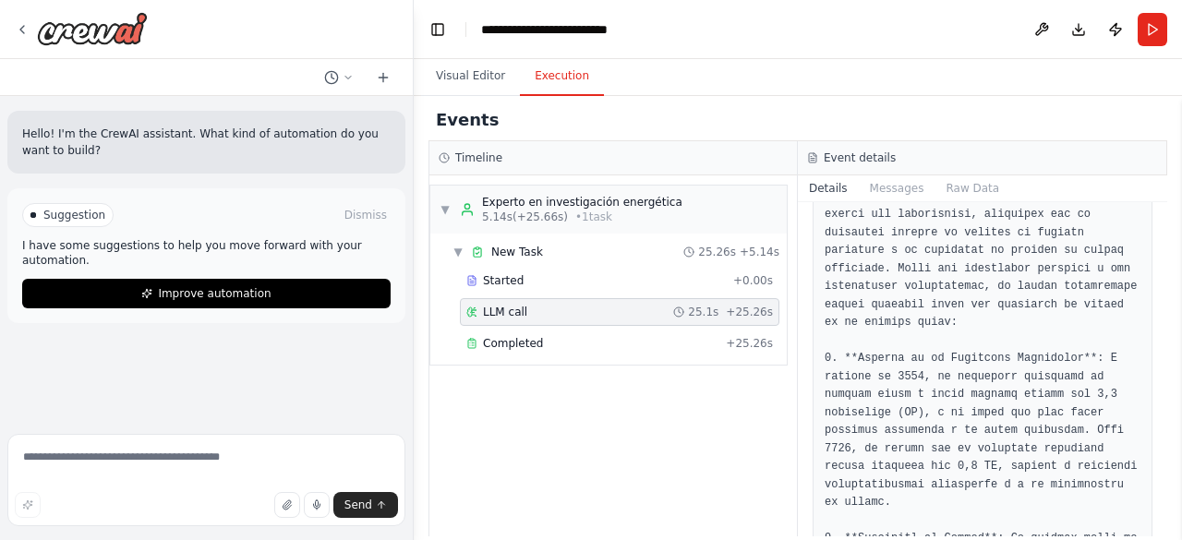
scroll to position [178, 0]
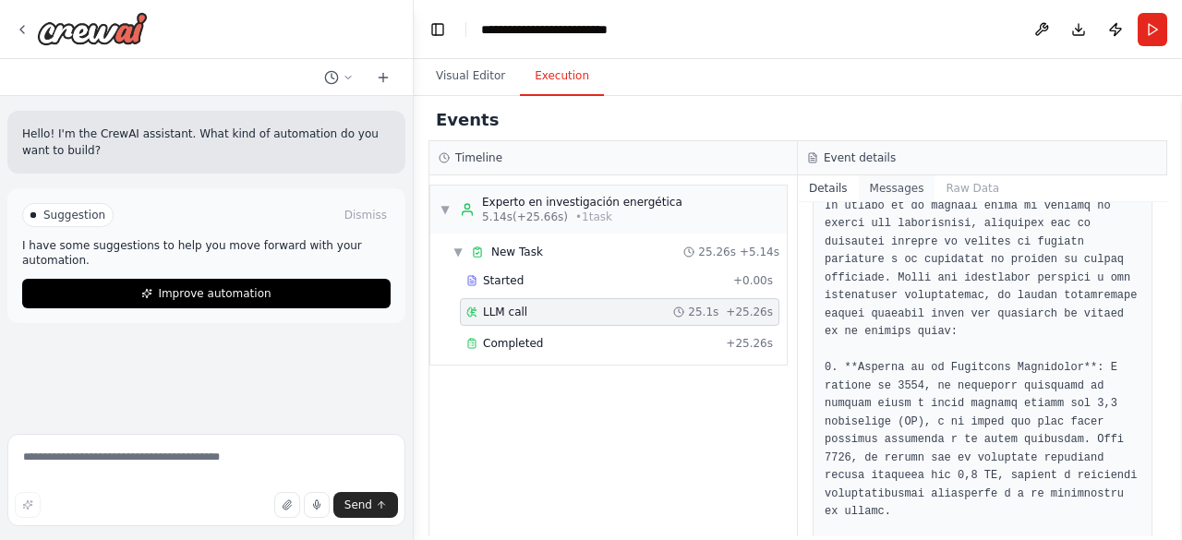
click at [901, 188] on button "Messages" at bounding box center [897, 189] width 77 height 26
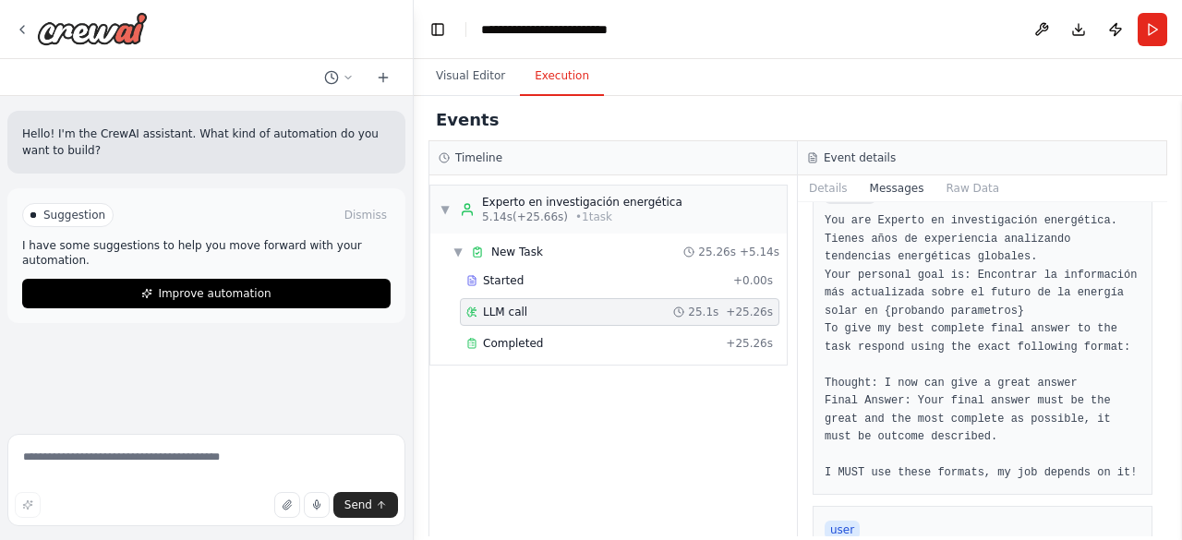
scroll to position [5, 0]
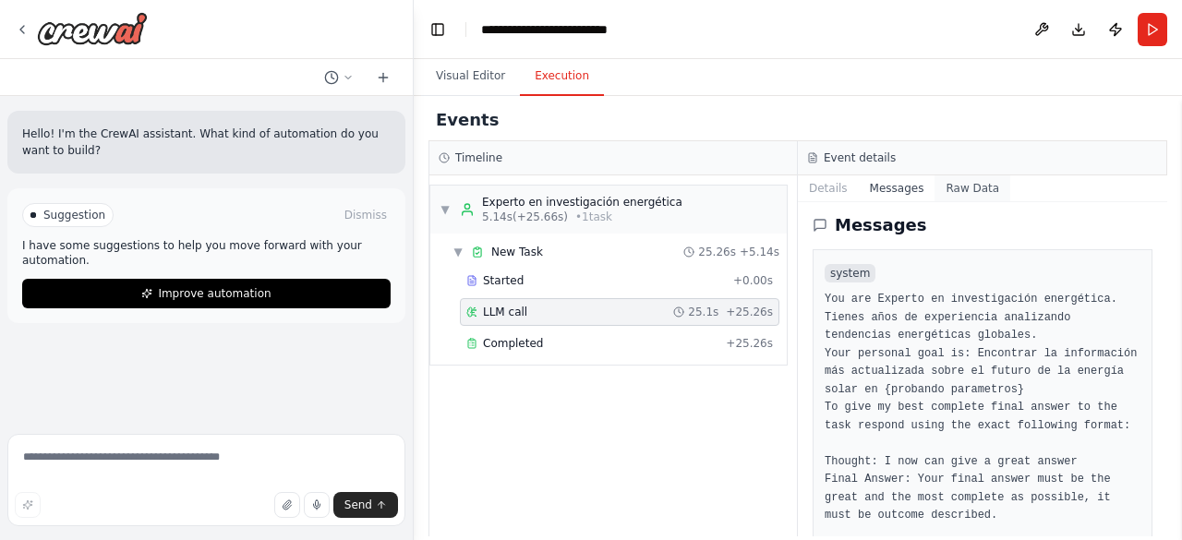
click at [946, 191] on button "Raw Data" at bounding box center [973, 189] width 76 height 26
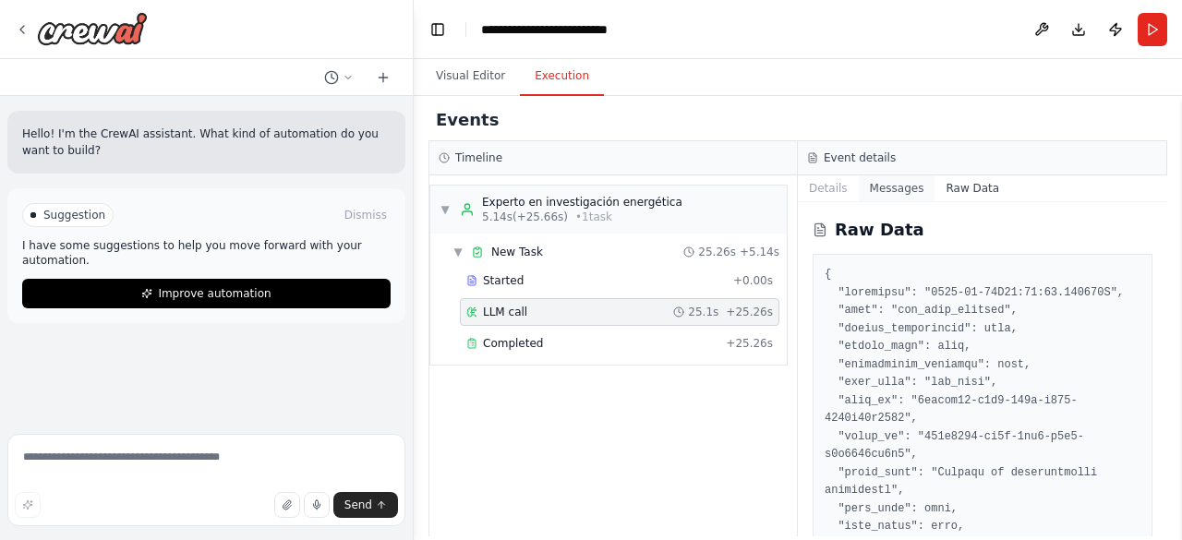
click at [896, 180] on button "Messages" at bounding box center [897, 189] width 77 height 26
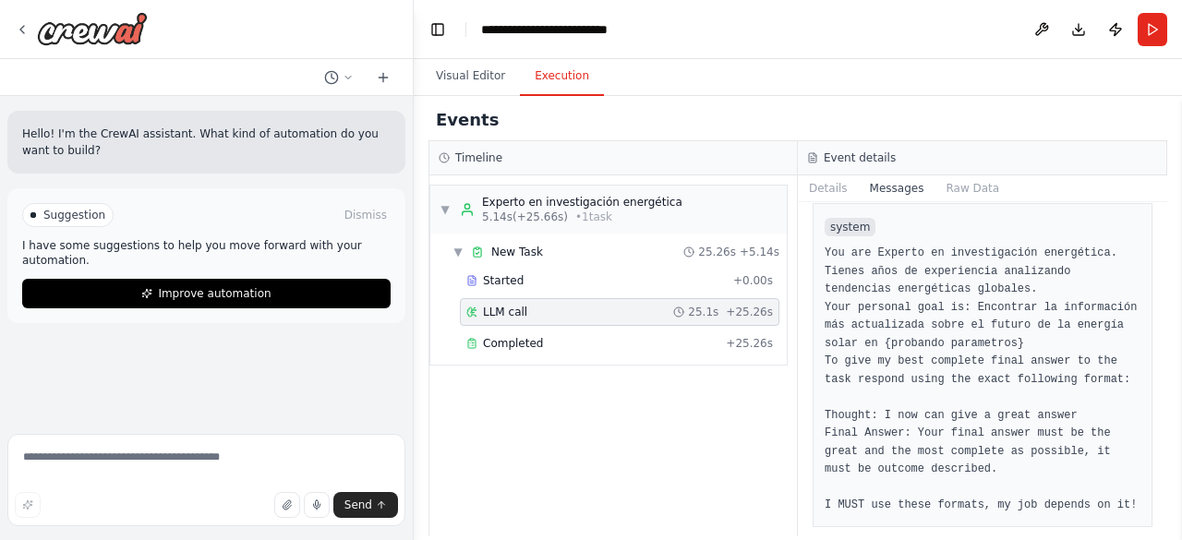
scroll to position [50, 0]
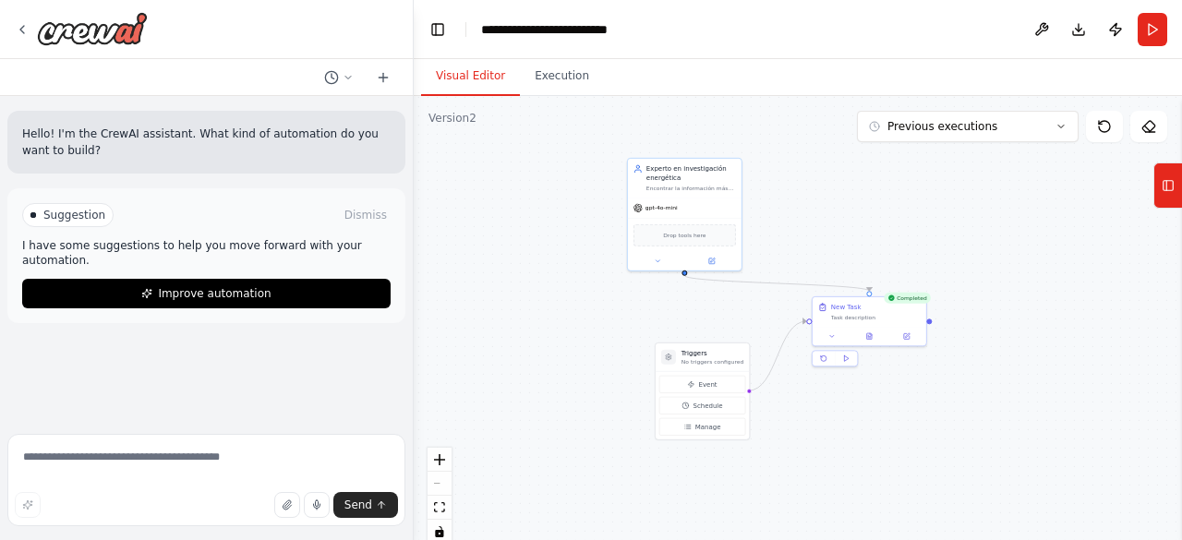
click at [450, 90] on button "Visual Editor" at bounding box center [470, 76] width 99 height 39
click at [31, 24] on div at bounding box center [81, 28] width 133 height 33
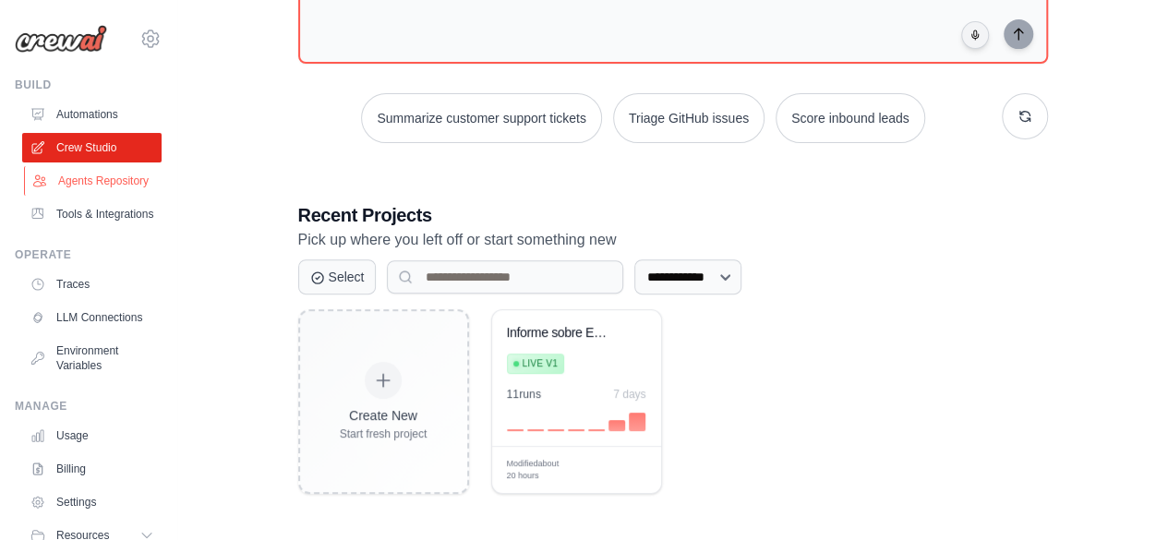
click at [79, 178] on link "Agents Repository" at bounding box center [93, 181] width 139 height 30
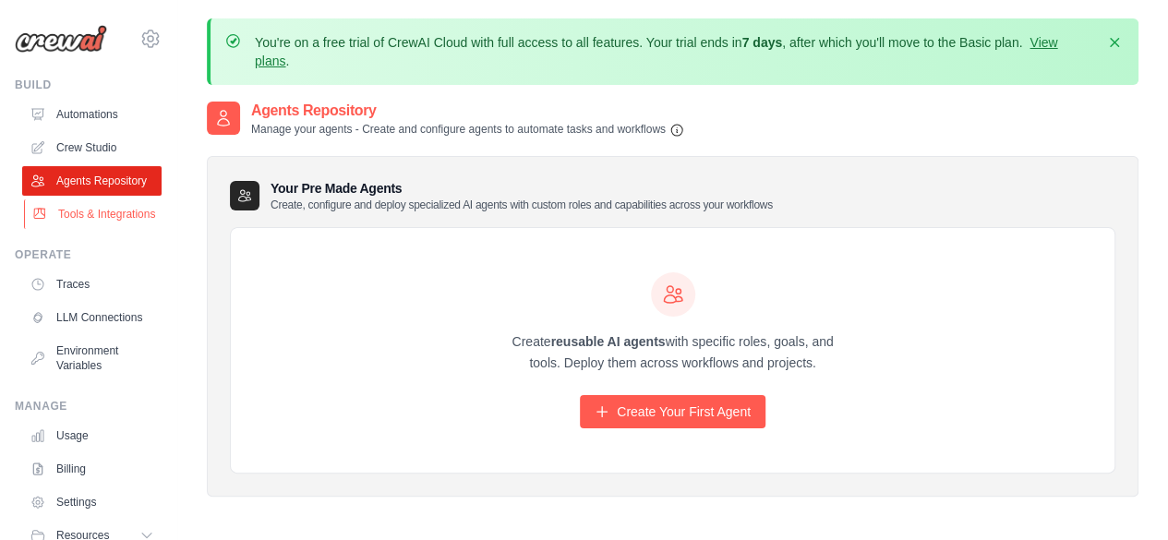
click at [76, 229] on link "Tools & Integrations" at bounding box center [93, 215] width 139 height 30
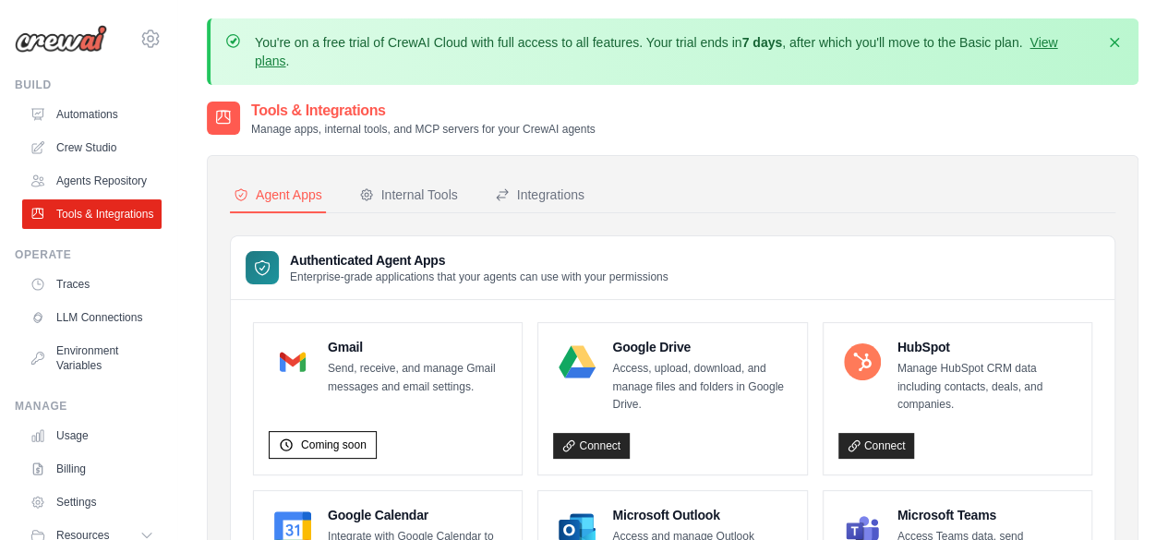
click at [90, 143] on link "Crew Studio" at bounding box center [91, 148] width 139 height 30
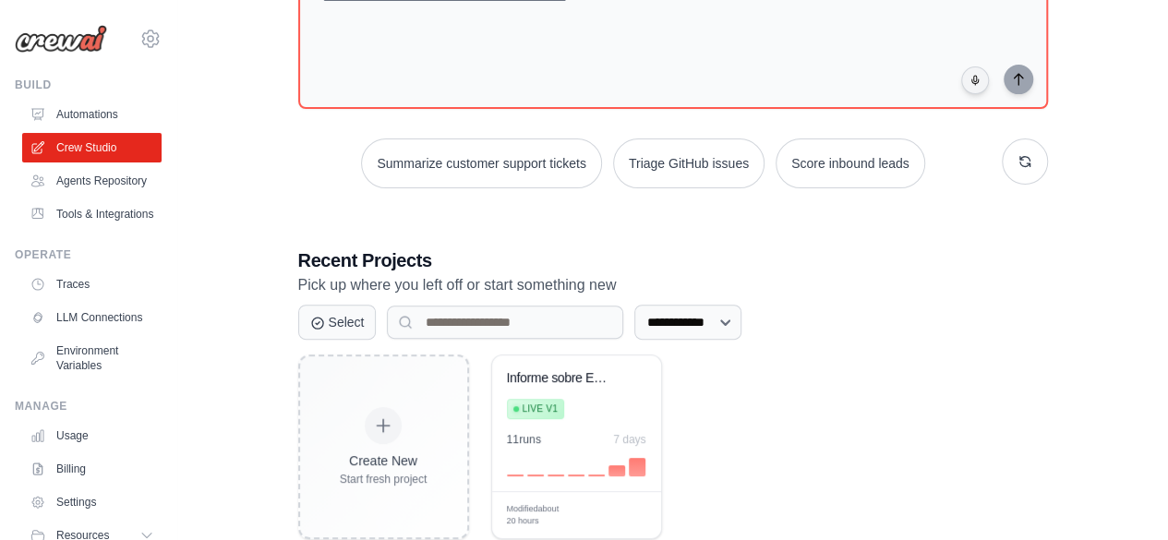
scroll to position [284, 0]
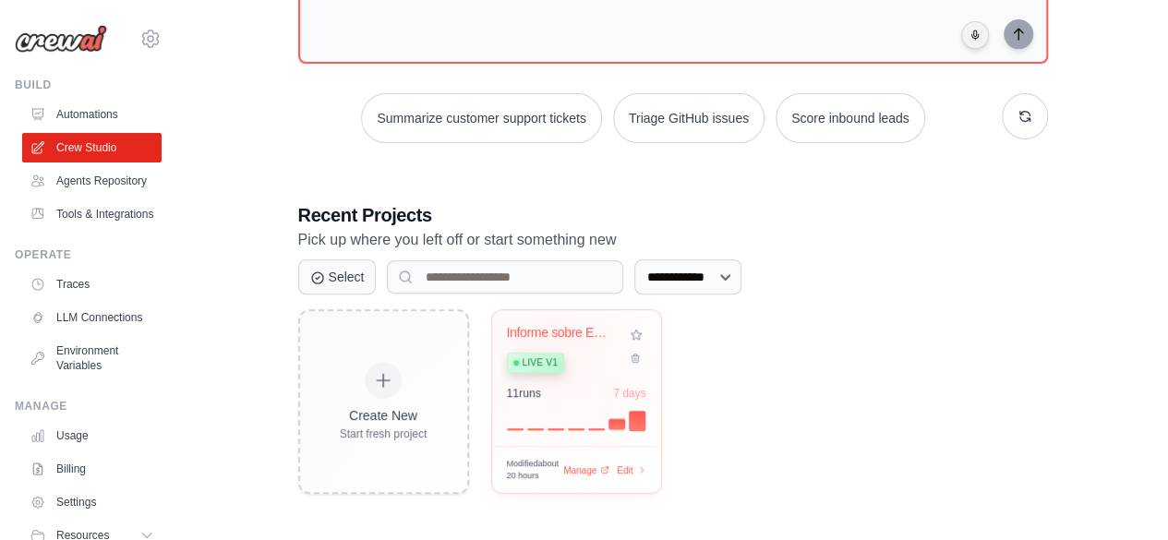
click at [554, 357] on span "Live v1" at bounding box center [540, 363] width 35 height 15
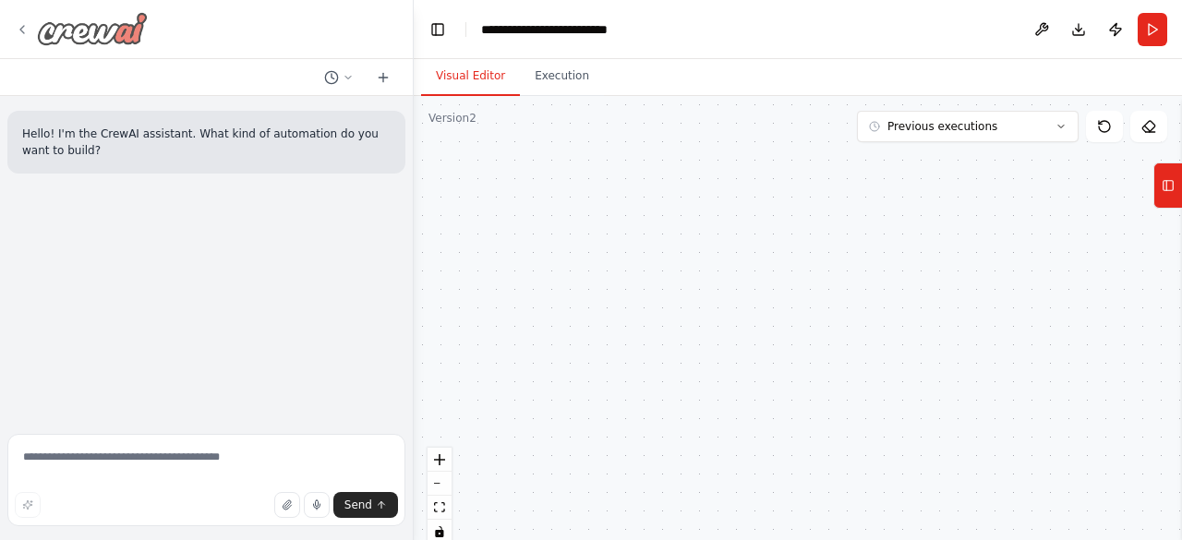
click at [24, 22] on icon at bounding box center [22, 29] width 15 height 15
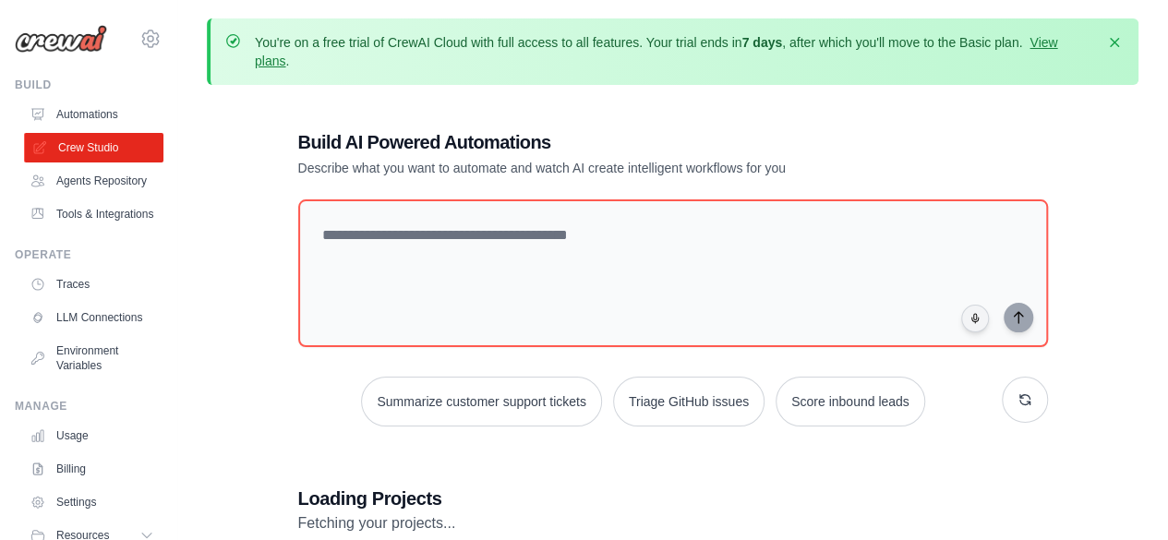
scroll to position [235, 0]
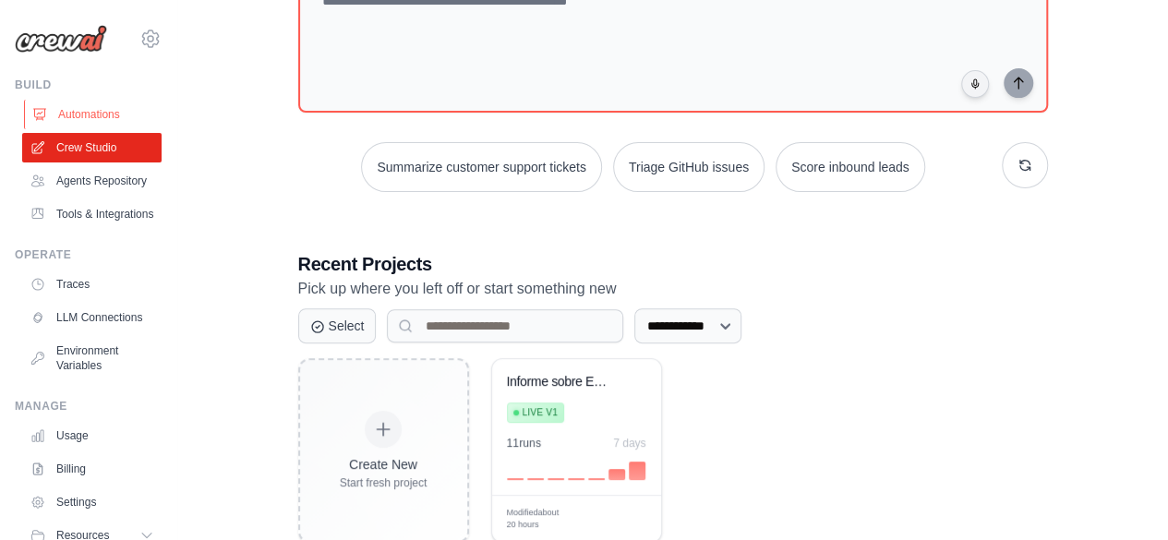
click at [94, 108] on link "Automations" at bounding box center [93, 115] width 139 height 30
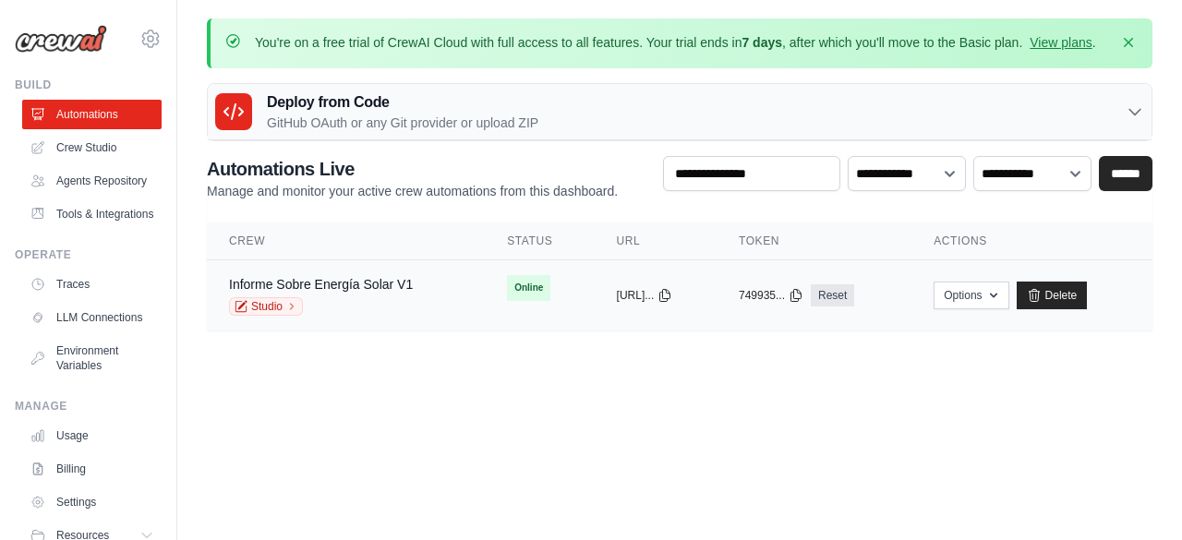
click at [467, 306] on td "Informe Sobre Energía Solar V1 Studio" at bounding box center [346, 295] width 278 height 71
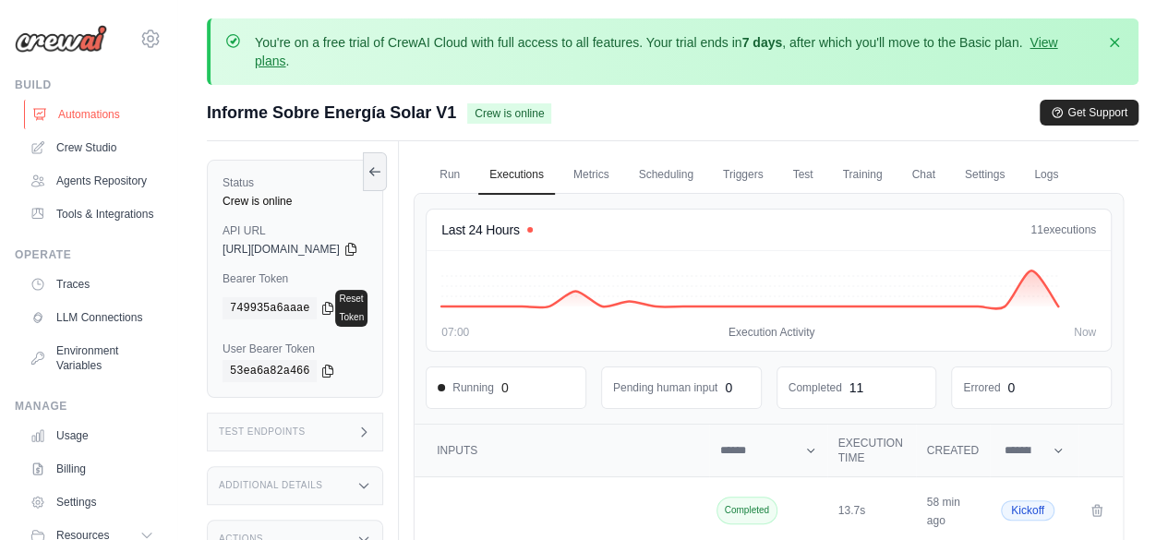
click at [98, 109] on link "Automations" at bounding box center [93, 115] width 139 height 30
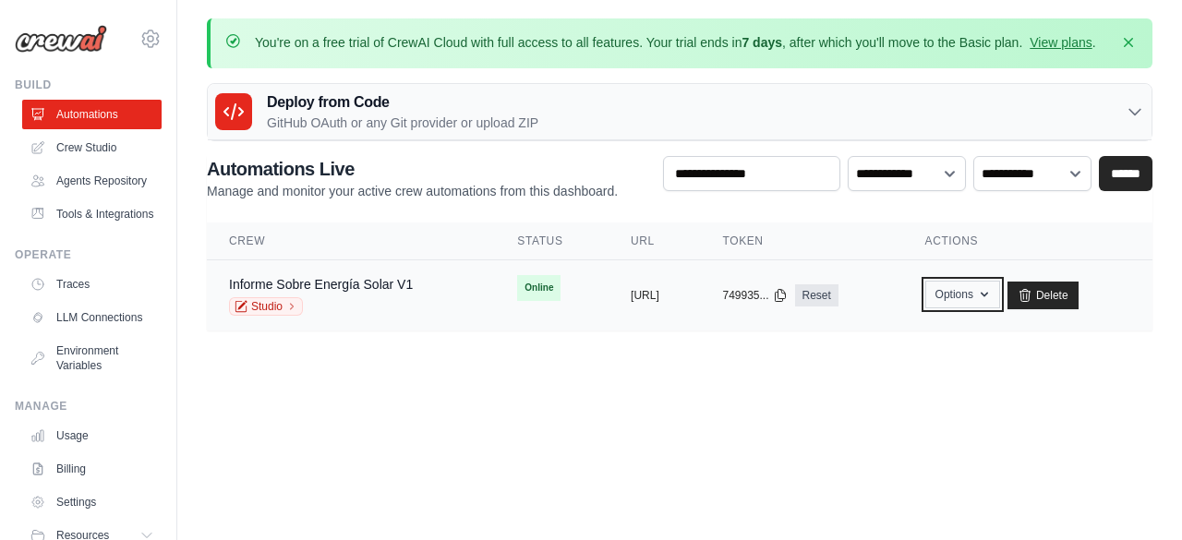
click at [1000, 300] on button "Options" at bounding box center [963, 295] width 75 height 28
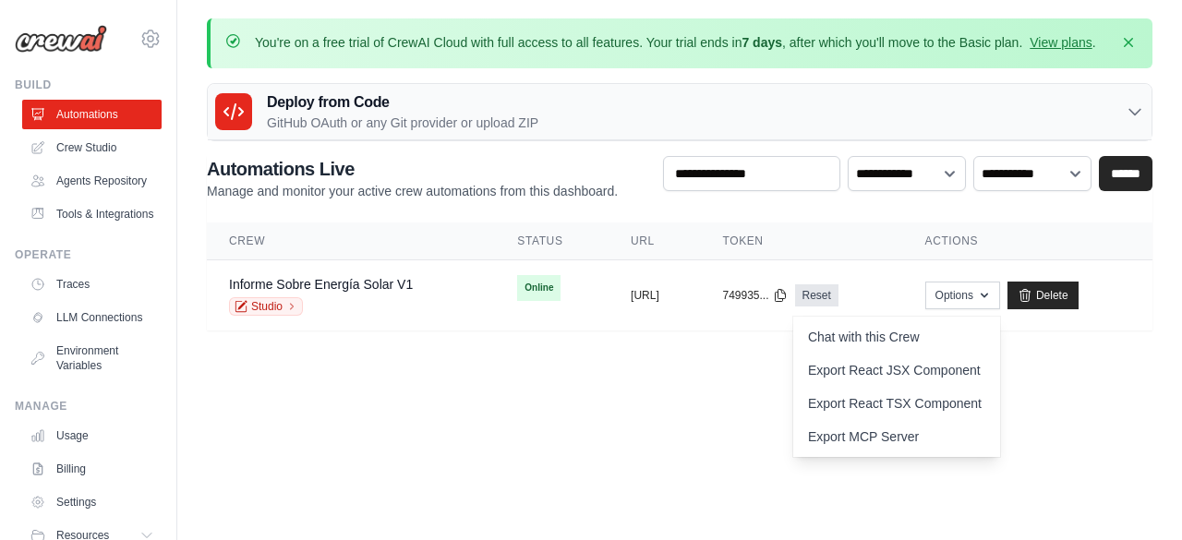
click at [309, 436] on body "[EMAIL_ADDRESS][DOMAIN_NAME] Settings Build Automations Resources Blog" at bounding box center [591, 270] width 1182 height 540
